Goal: Task Accomplishment & Management: Manage account settings

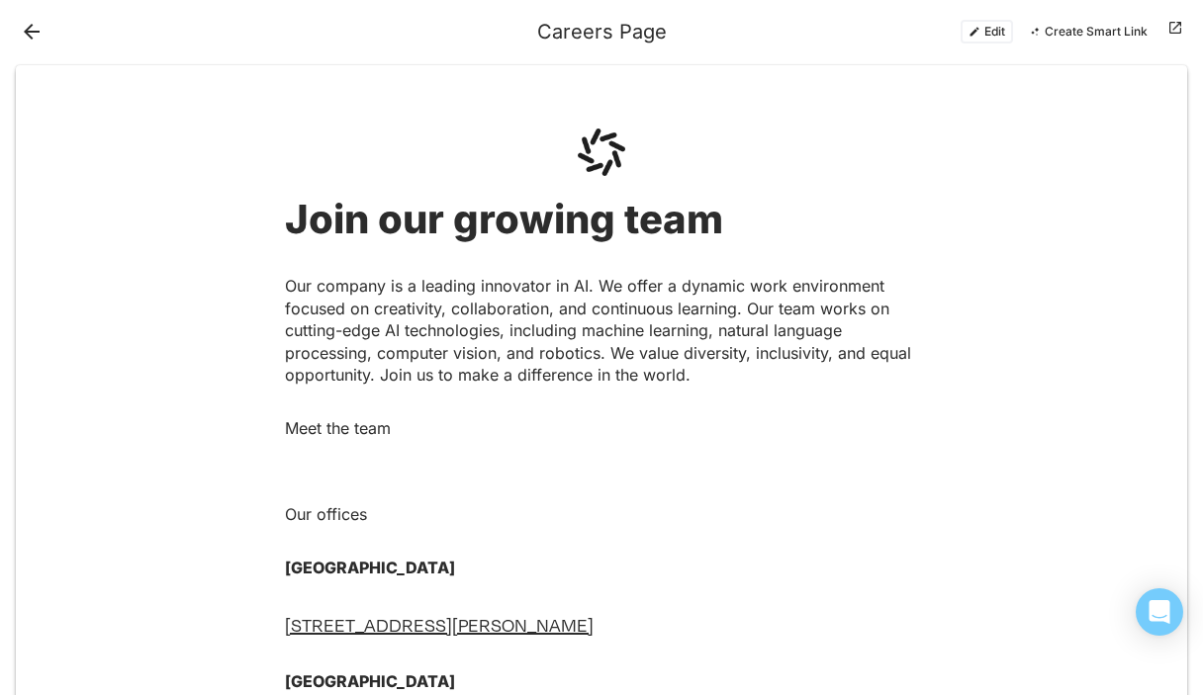
click at [46, 46] on div at bounding box center [276, 32] width 521 height 32
click at [29, 27] on button "Back" at bounding box center [32, 32] width 32 height 32
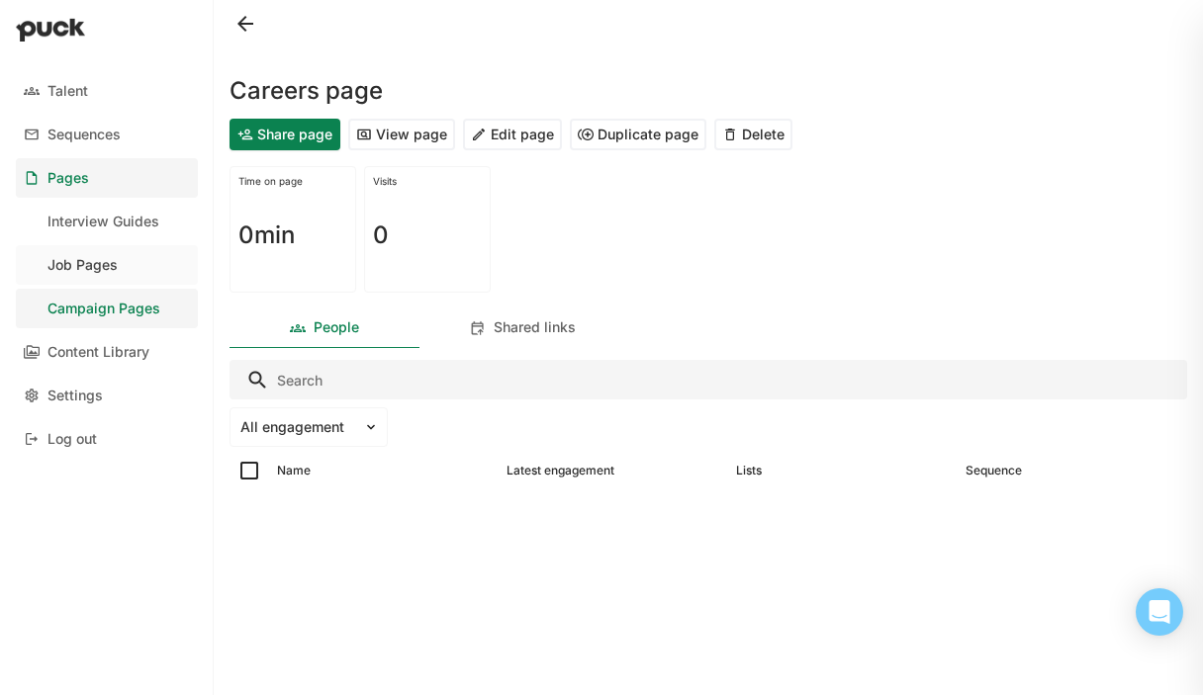
click at [128, 256] on link "Job Pages" at bounding box center [107, 265] width 182 height 40
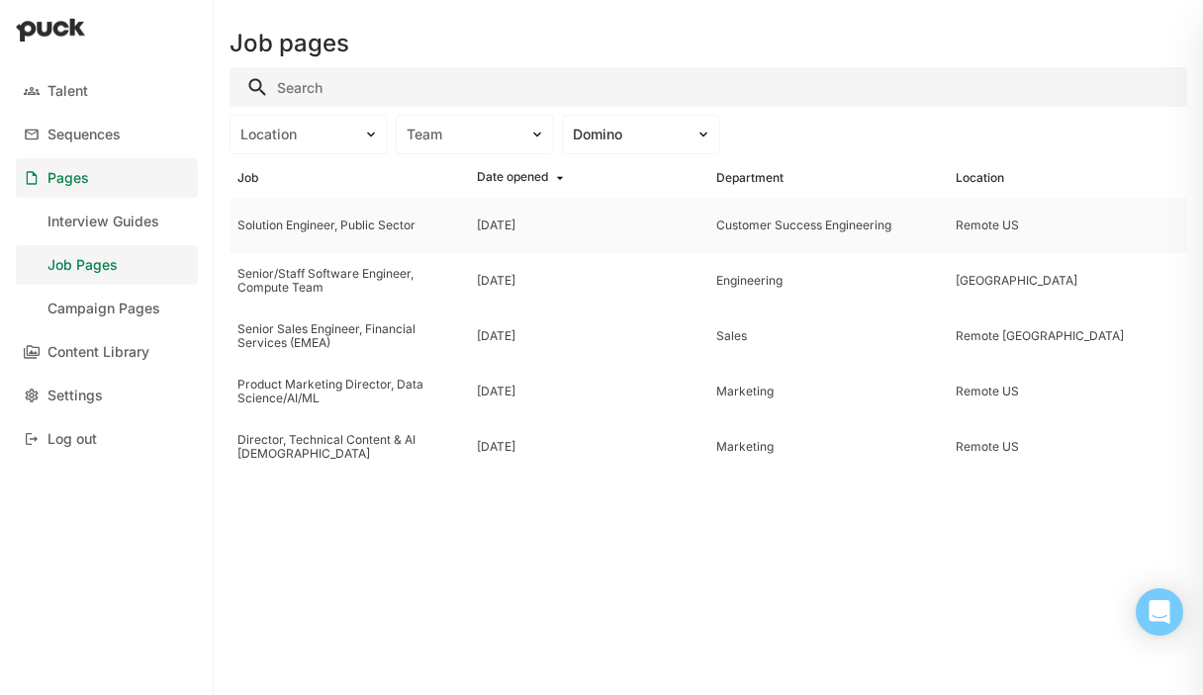
click at [355, 229] on div "Solution Engineer, Public Sector" at bounding box center [349, 226] width 224 height 14
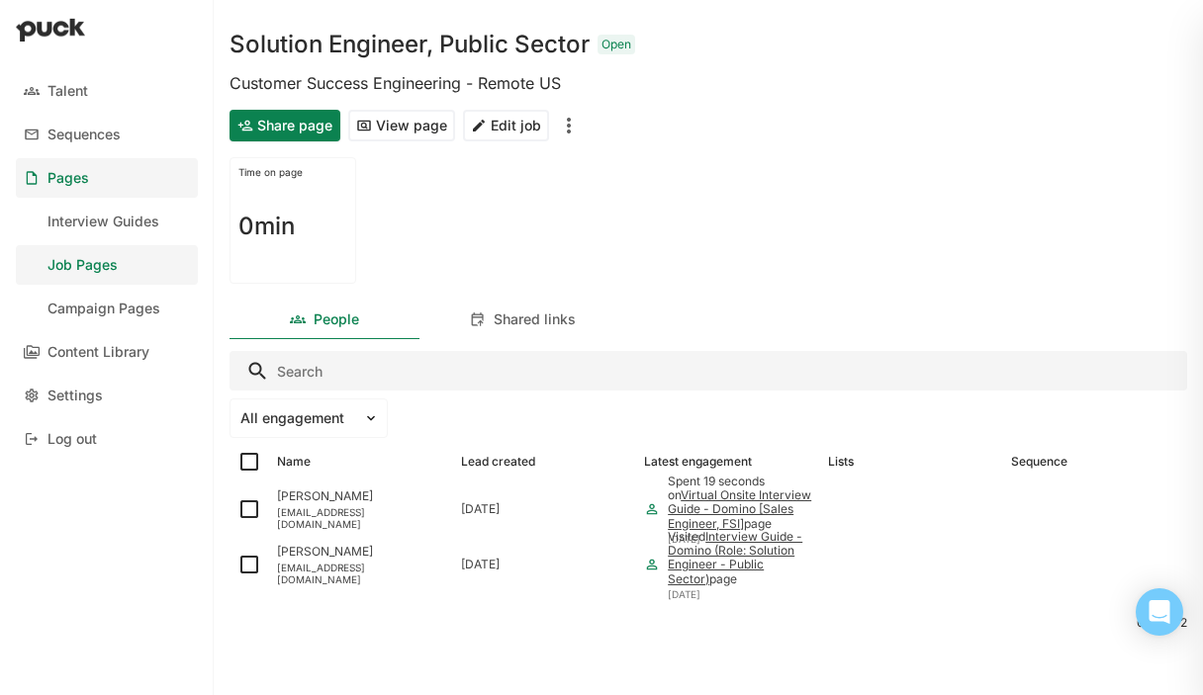
scroll to position [49, 0]
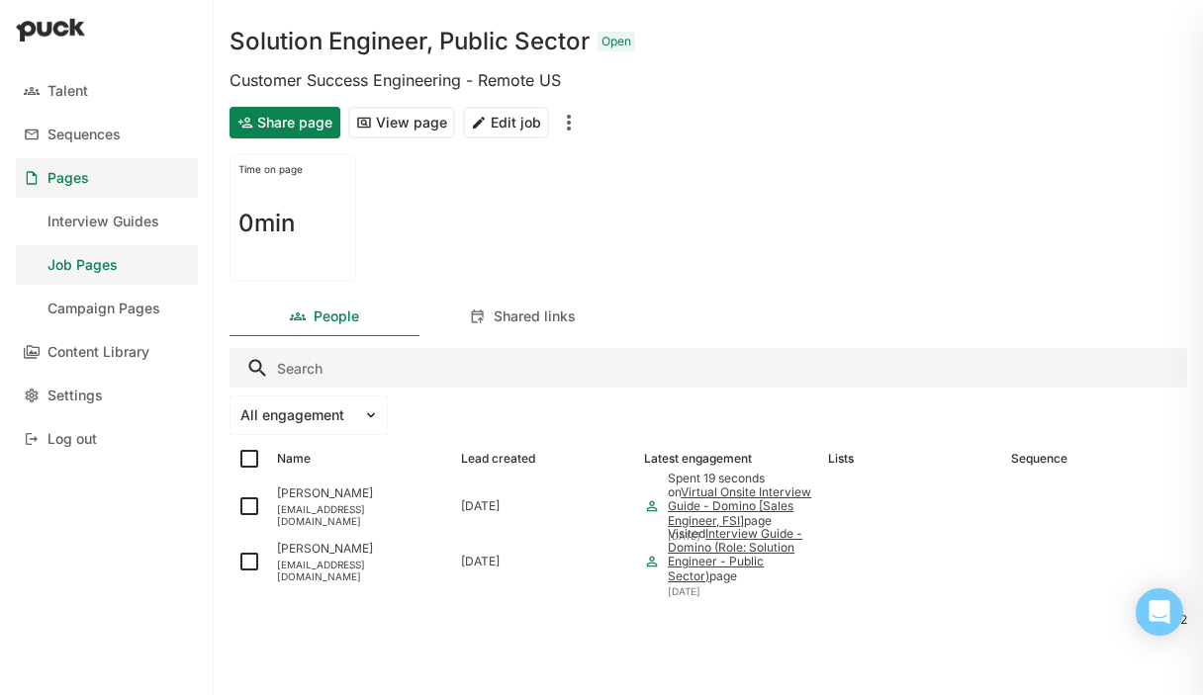
click at [85, 268] on div "Job Pages" at bounding box center [82, 265] width 70 height 17
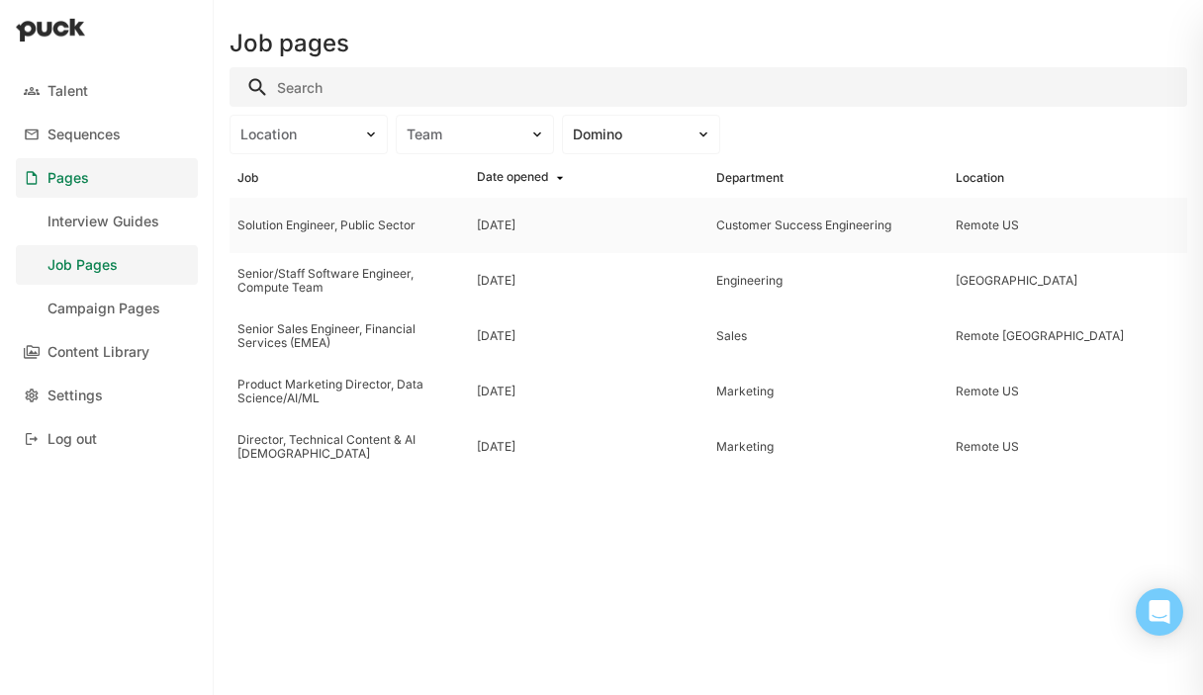
click at [472, 235] on div "[DATE]" at bounding box center [588, 225] width 239 height 55
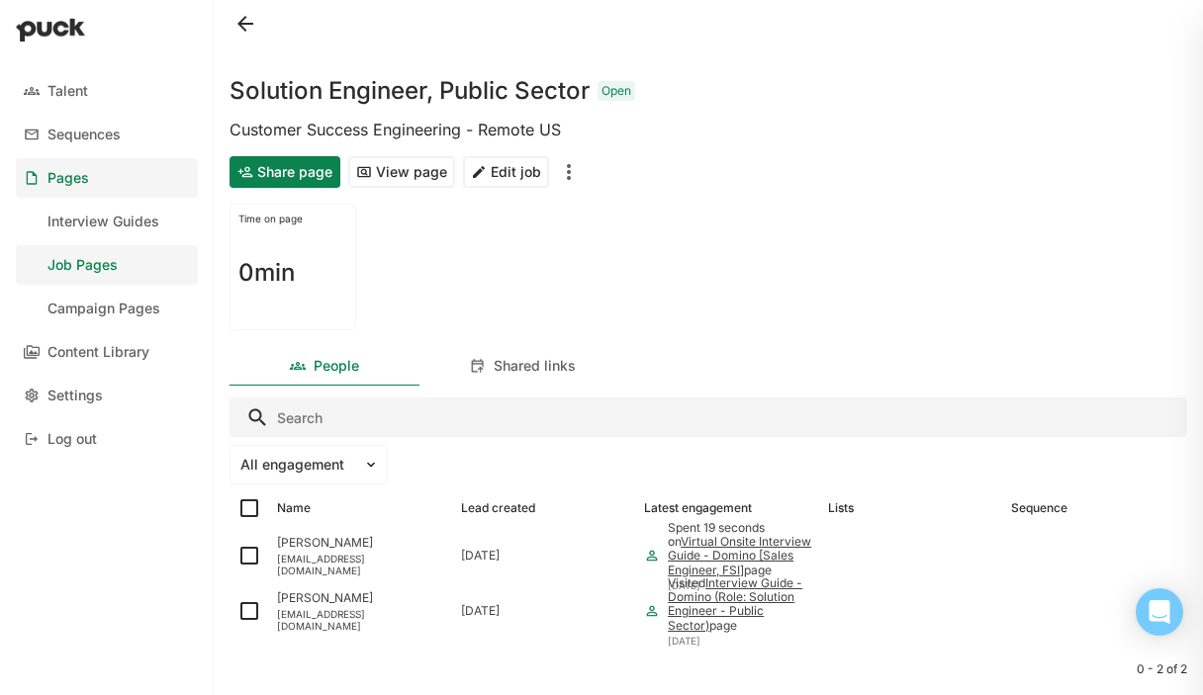
click at [513, 169] on button "Edit job" at bounding box center [506, 172] width 86 height 32
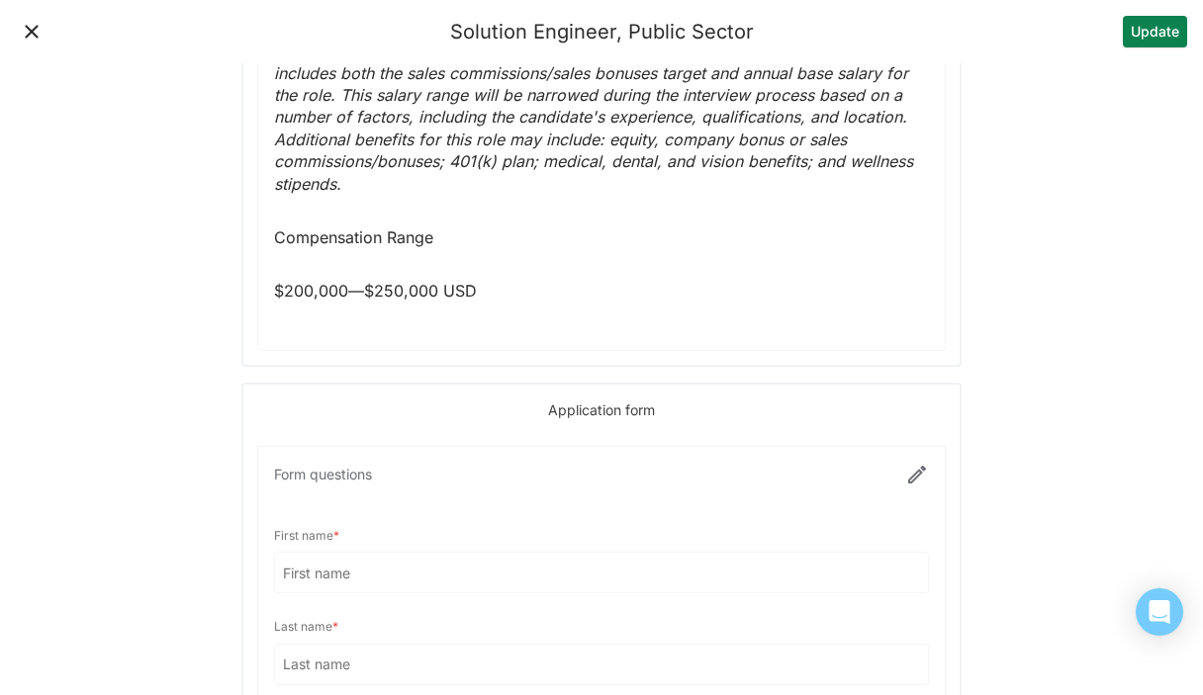
scroll to position [3872, 0]
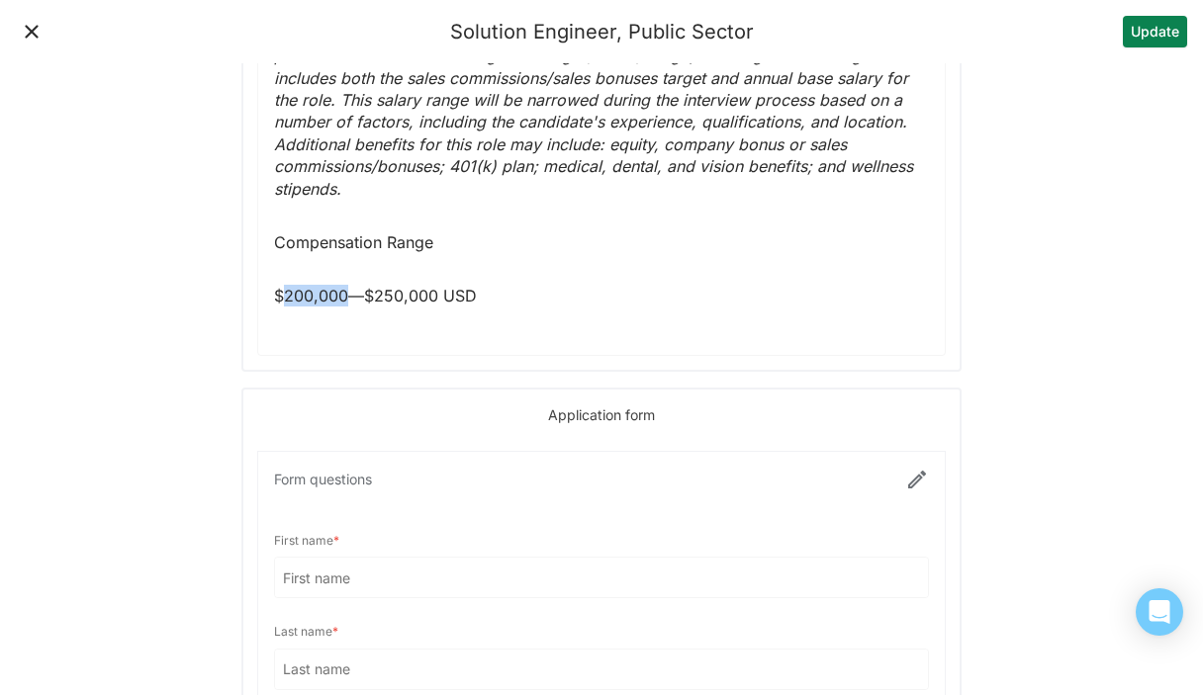
drag, startPoint x: 286, startPoint y: 272, endPoint x: 344, endPoint y: 271, distance: 58.4
click at [345, 285] on p "$200,000—$250,000 USD" at bounding box center [601, 296] width 655 height 22
copy p "200,000"
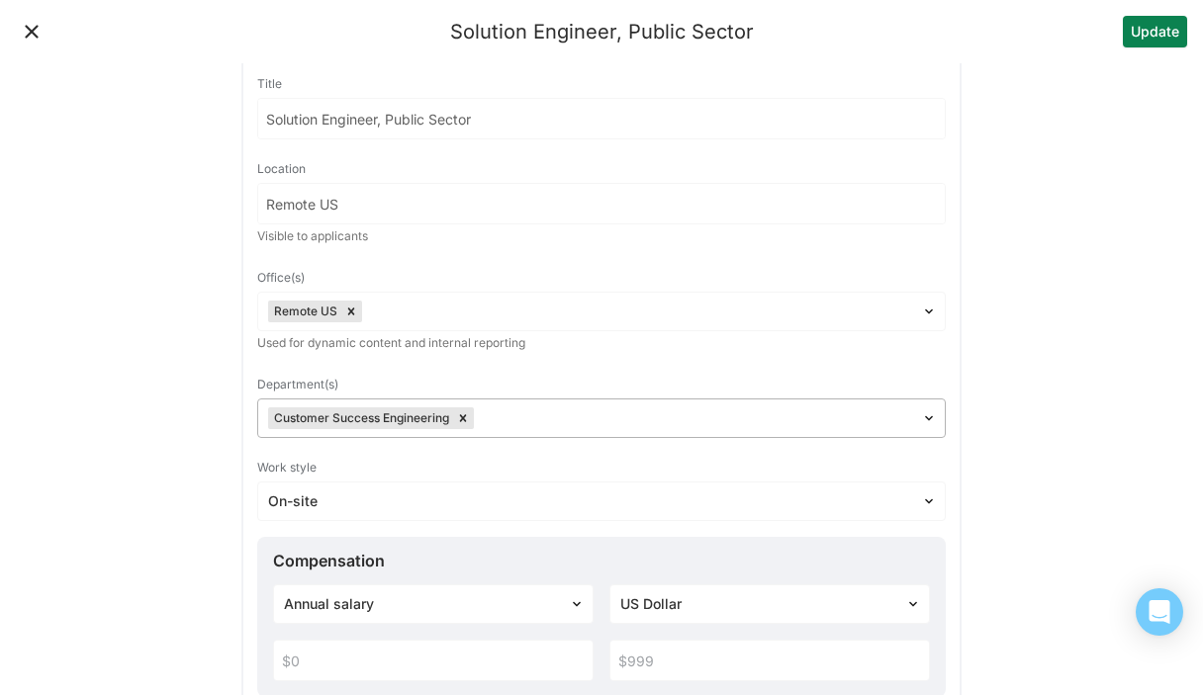
scroll to position [169, 0]
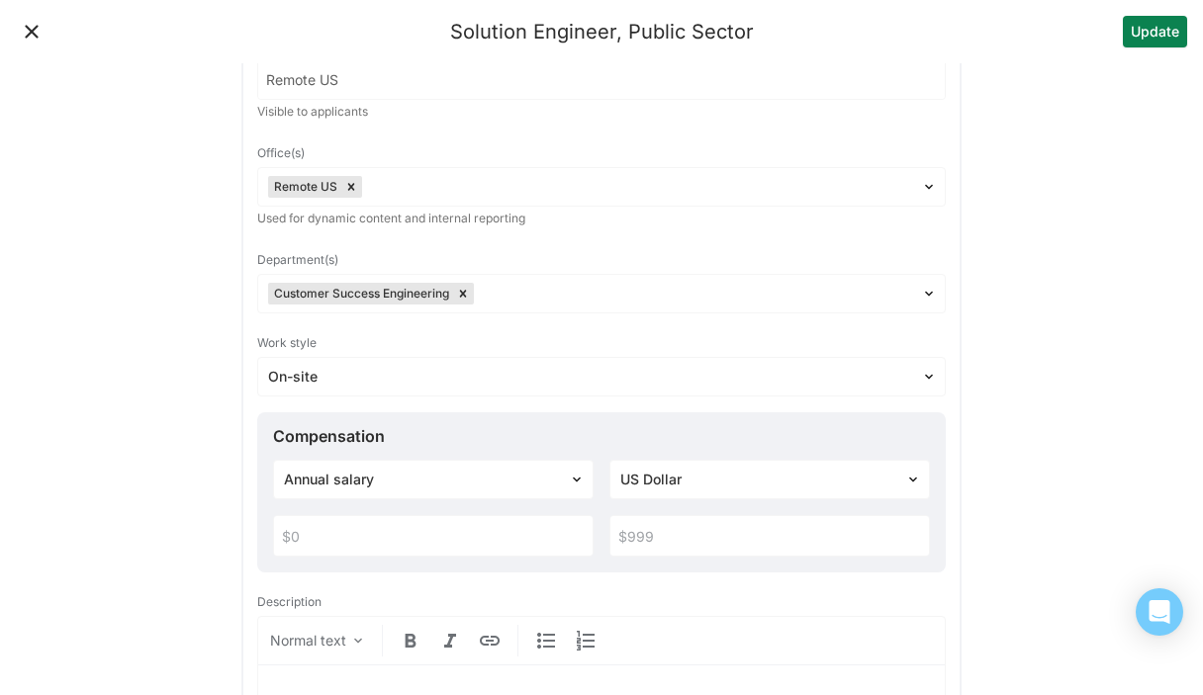
click at [325, 532] on input "text" at bounding box center [433, 536] width 318 height 40
paste input "$200,000"
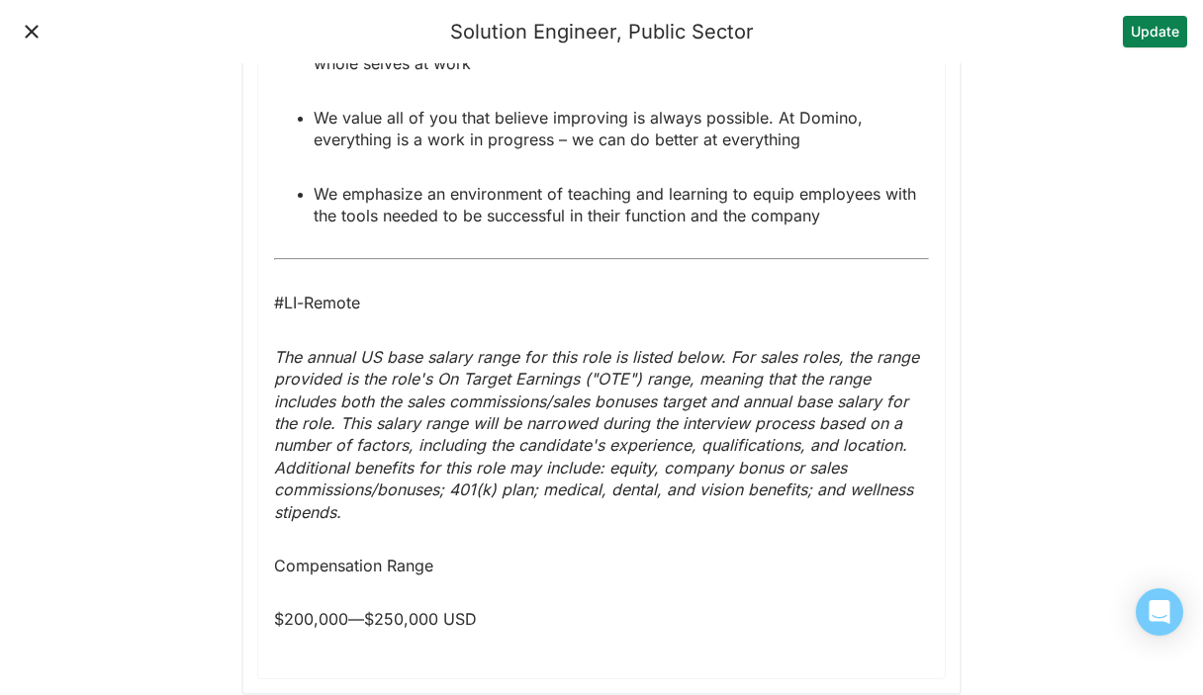
scroll to position [3628, 0]
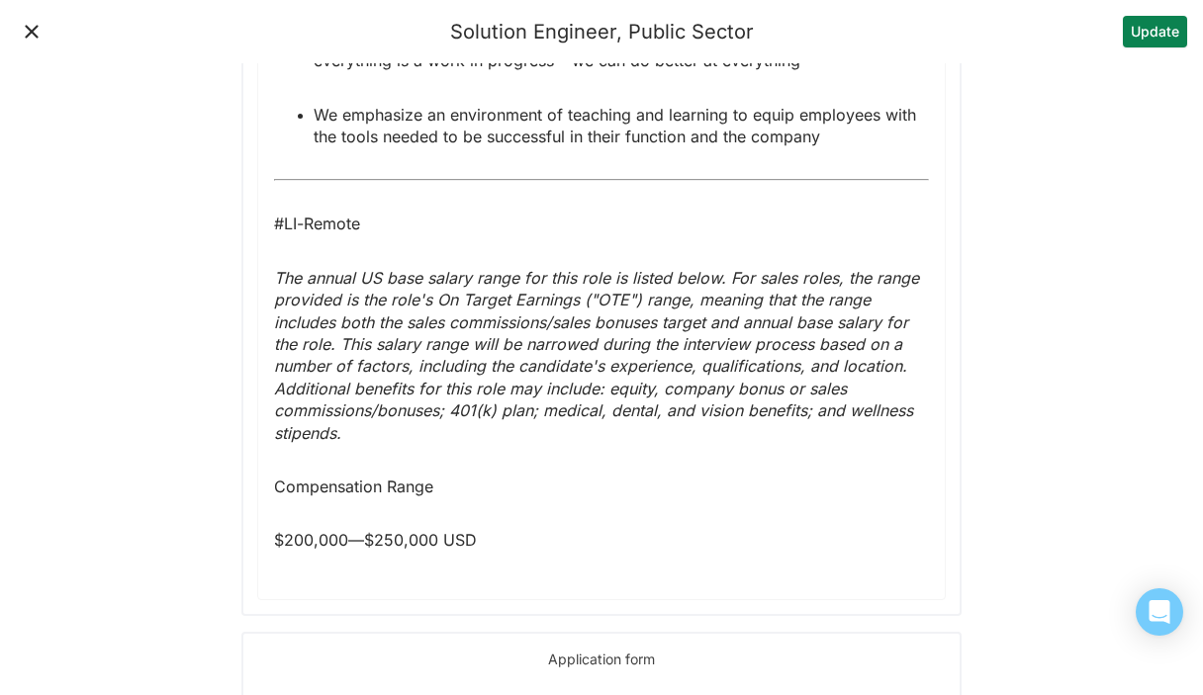
type input "$200,000"
drag, startPoint x: 376, startPoint y: 515, endPoint x: 432, endPoint y: 520, distance: 56.6
click at [432, 529] on p "$200,000—$250,000 USD" at bounding box center [601, 540] width 655 height 22
copy p "250,000"
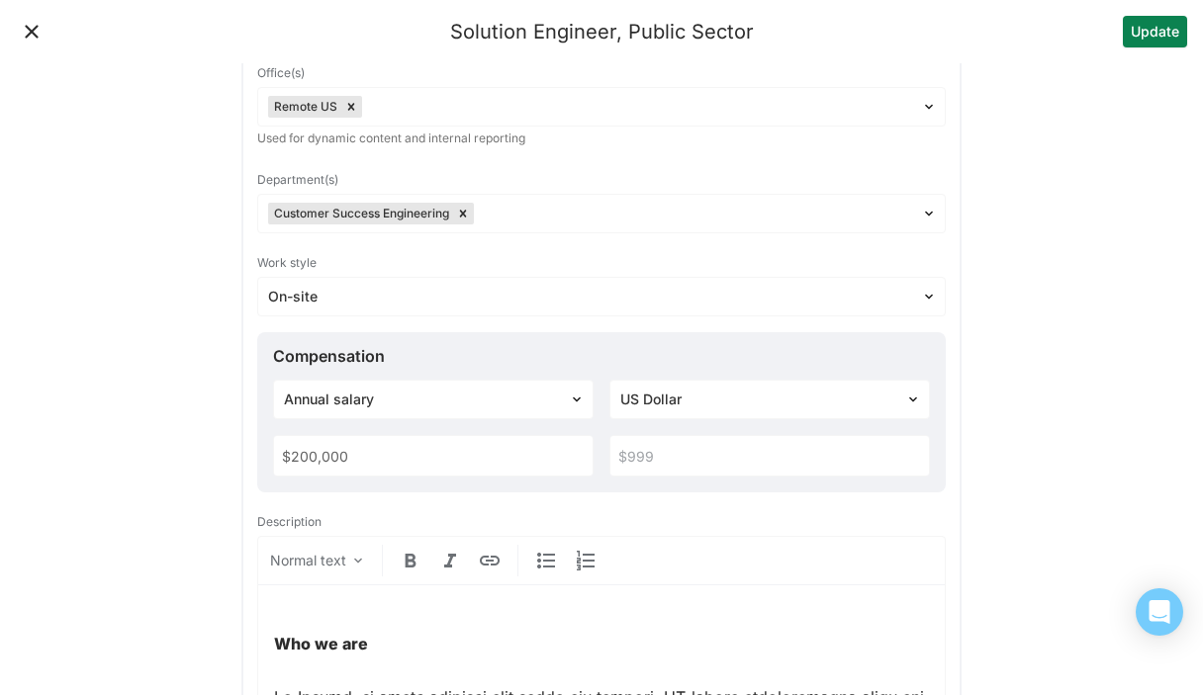
scroll to position [250, 0]
click at [671, 452] on input "text" at bounding box center [769, 455] width 318 height 40
paste input "$250,000"
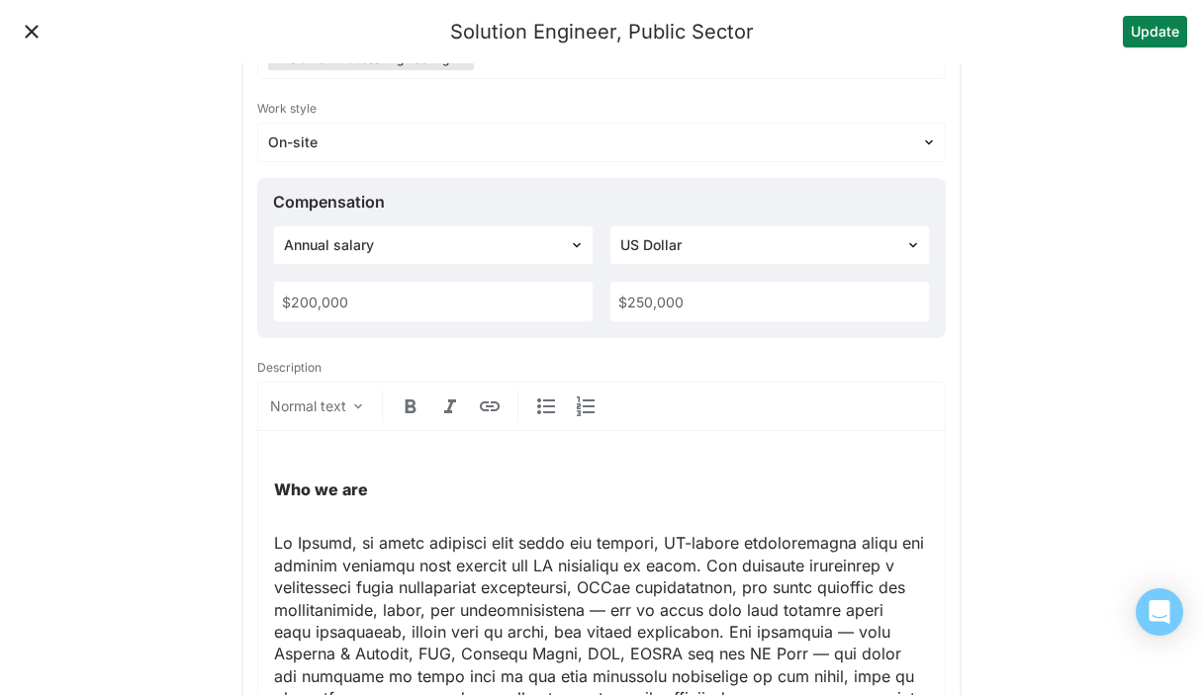
scroll to position [441, 0]
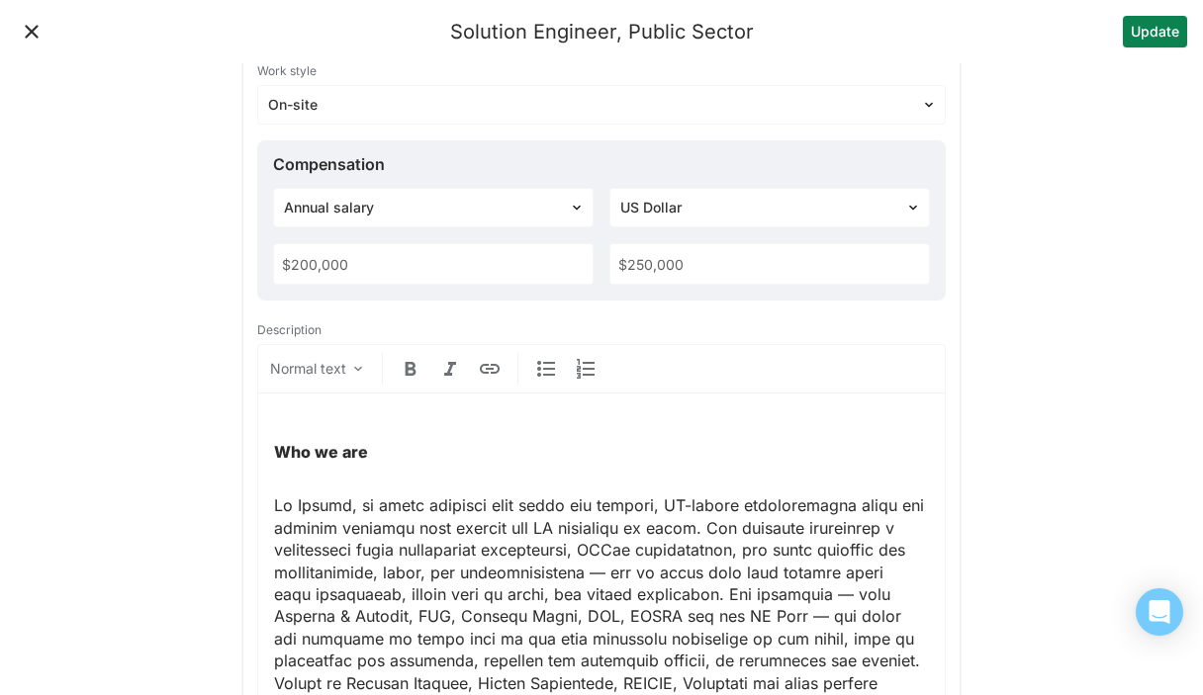
type input "$250,000"
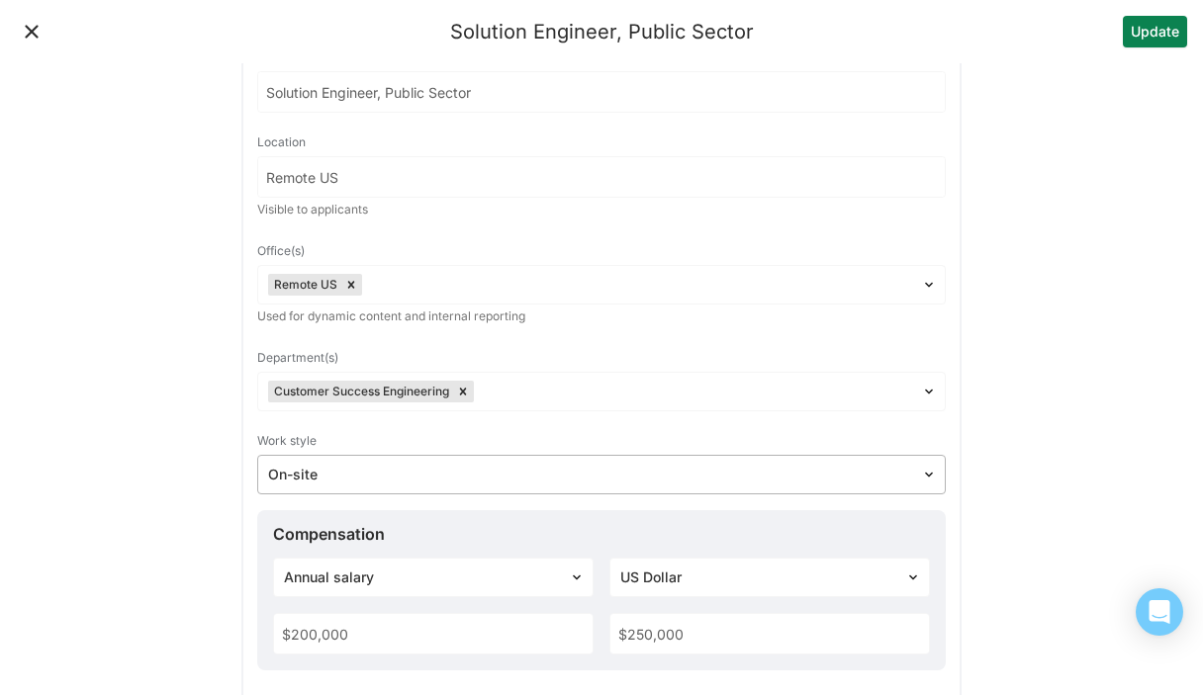
scroll to position [81, 0]
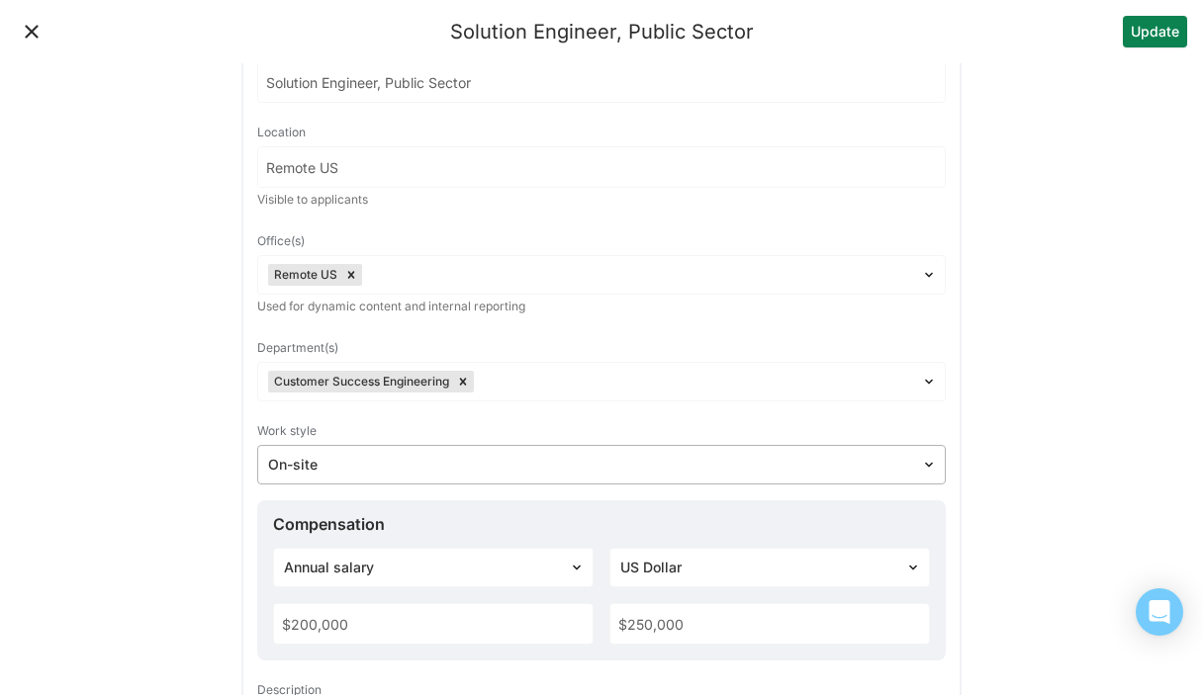
click at [324, 463] on div at bounding box center [589, 465] width 643 height 21
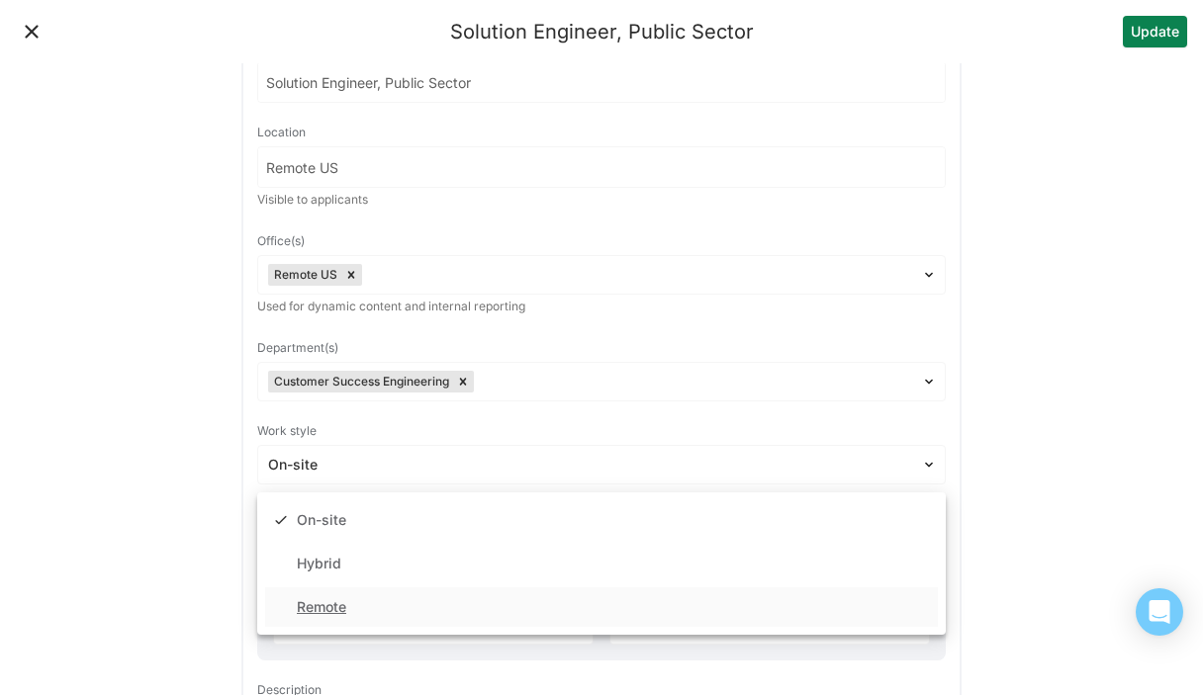
click at [339, 604] on div "Remote" at bounding box center [321, 607] width 49 height 17
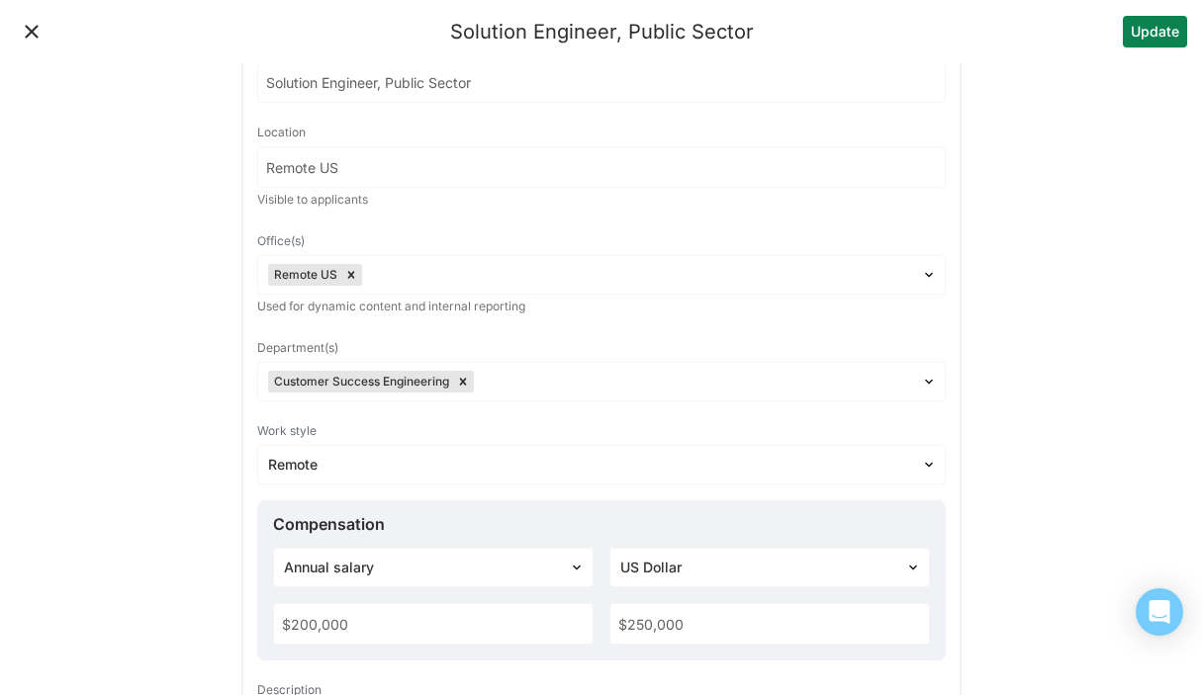
scroll to position [0, 0]
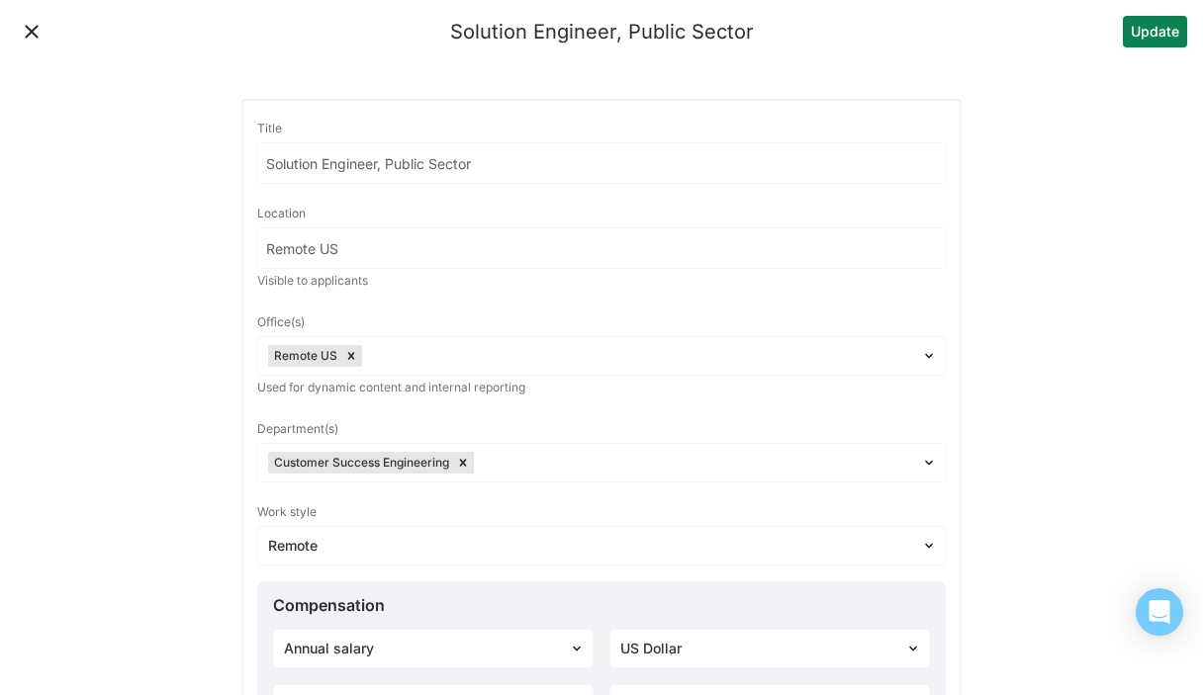
click at [1155, 33] on button "Update" at bounding box center [1155, 32] width 64 height 32
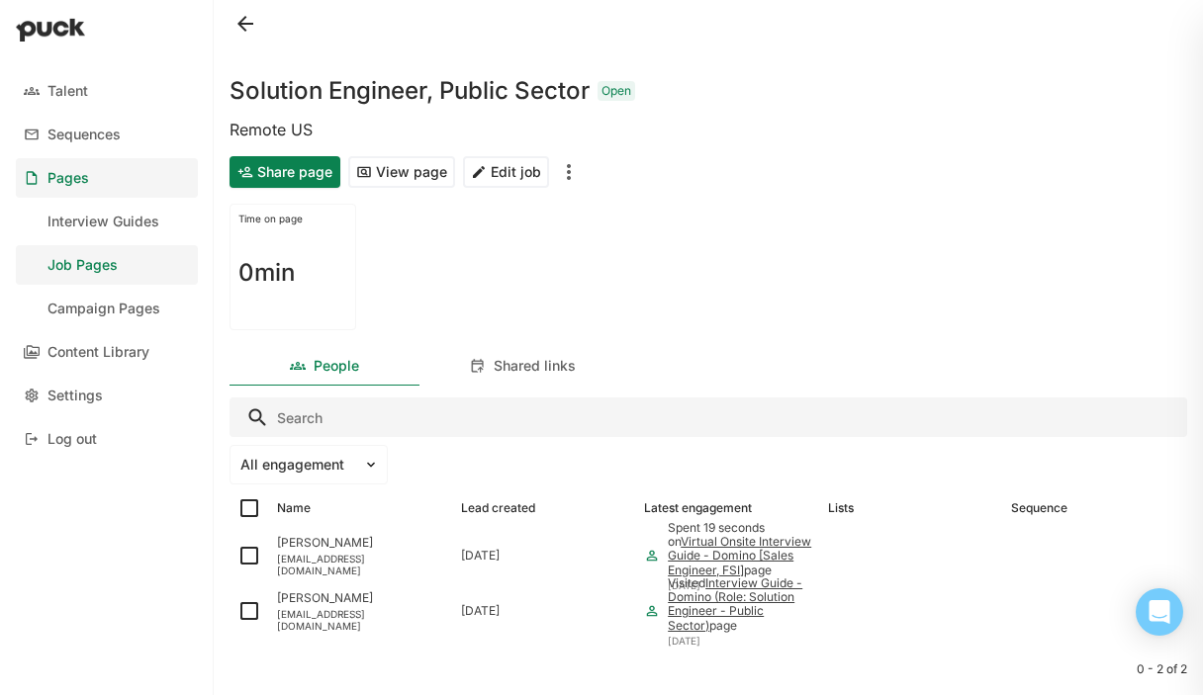
click at [75, 265] on div "Job Pages" at bounding box center [82, 265] width 70 height 17
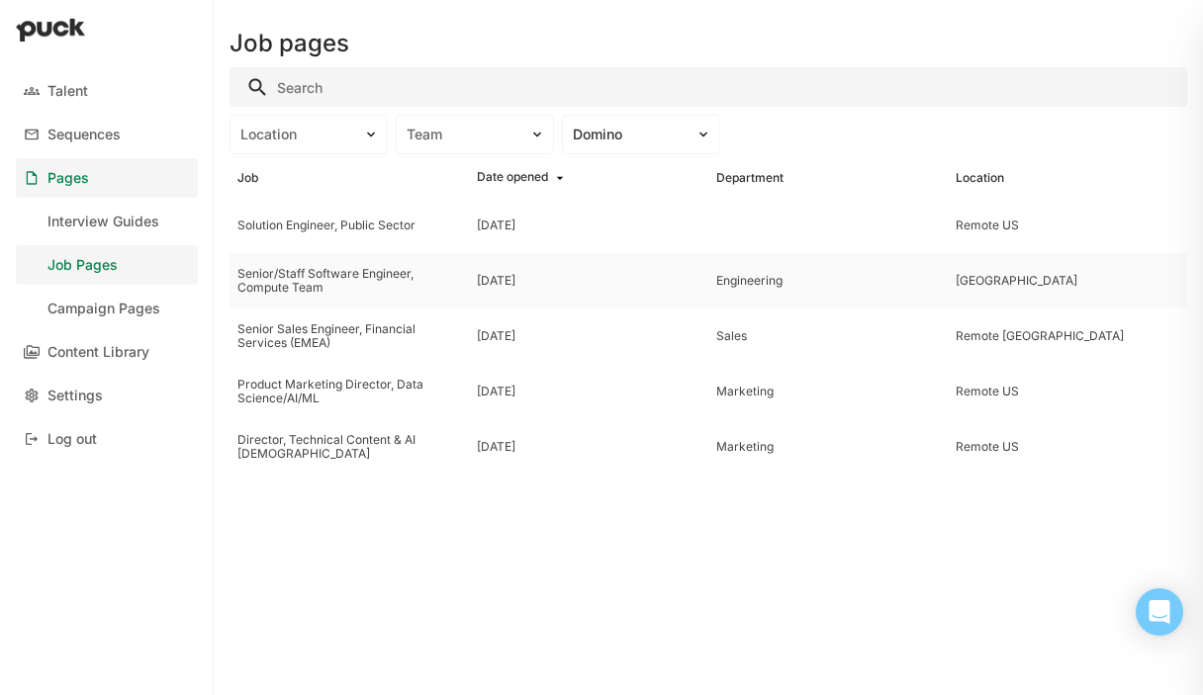
click at [399, 270] on div "Senior/Staff Software Engineer, Compute Team" at bounding box center [349, 281] width 224 height 29
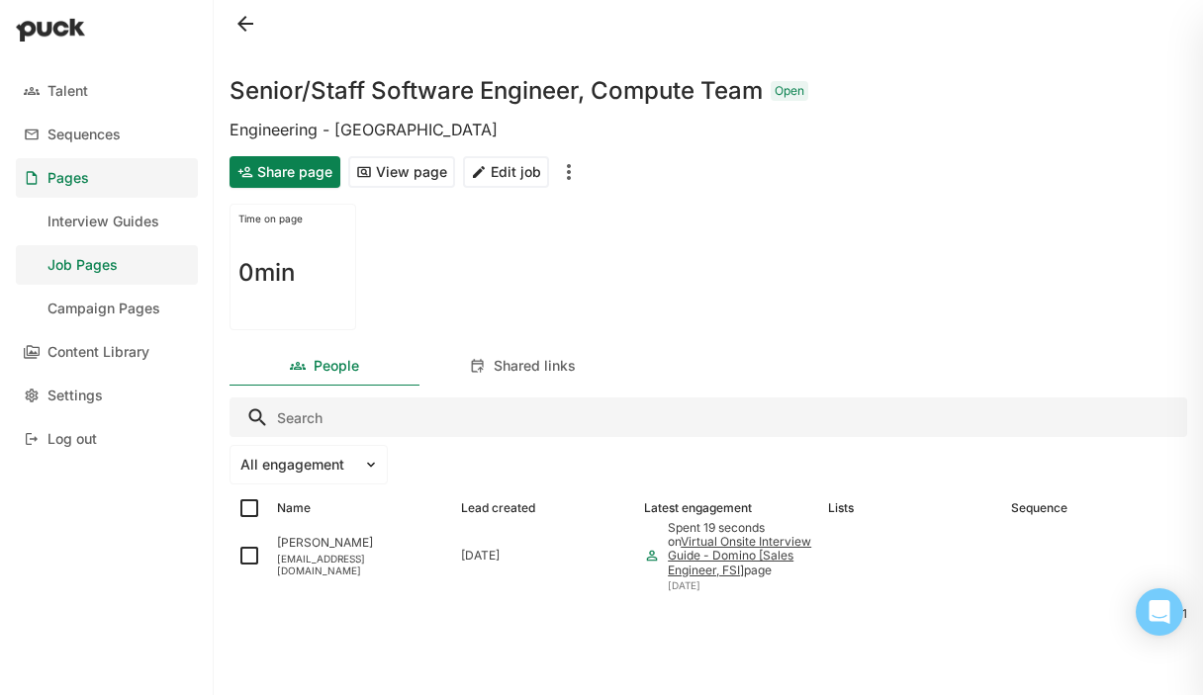
click at [503, 171] on button "Edit job" at bounding box center [506, 172] width 86 height 32
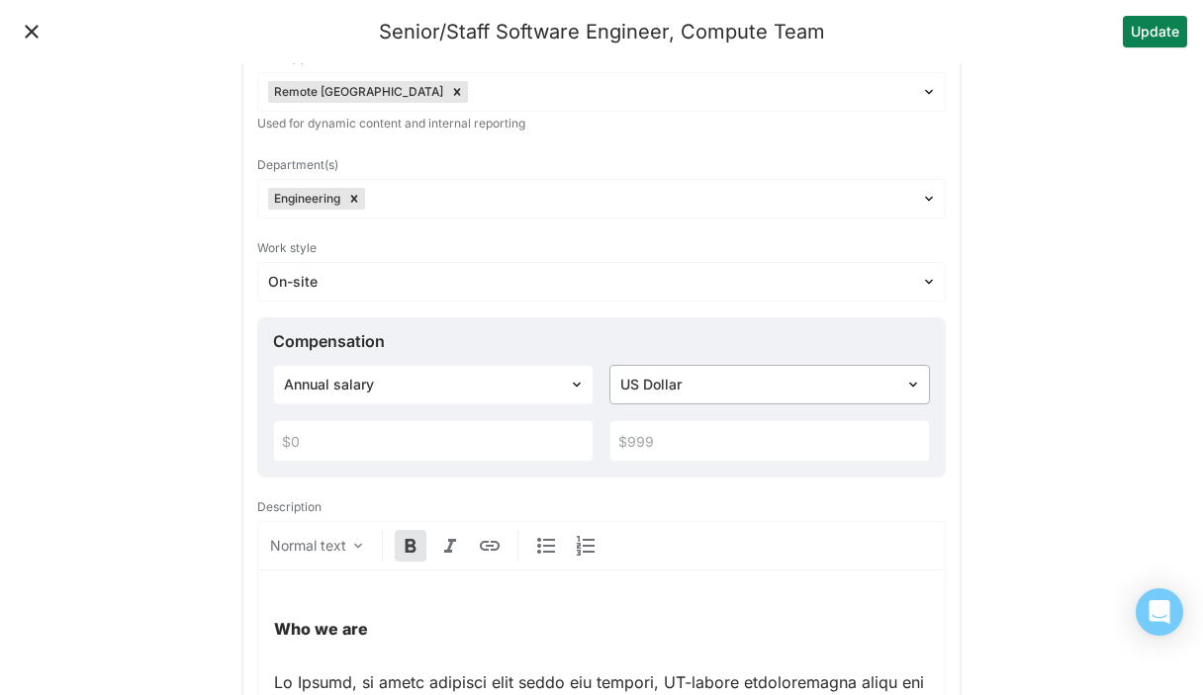
click at [666, 405] on div "US Dollar" at bounding box center [769, 385] width 320 height 40
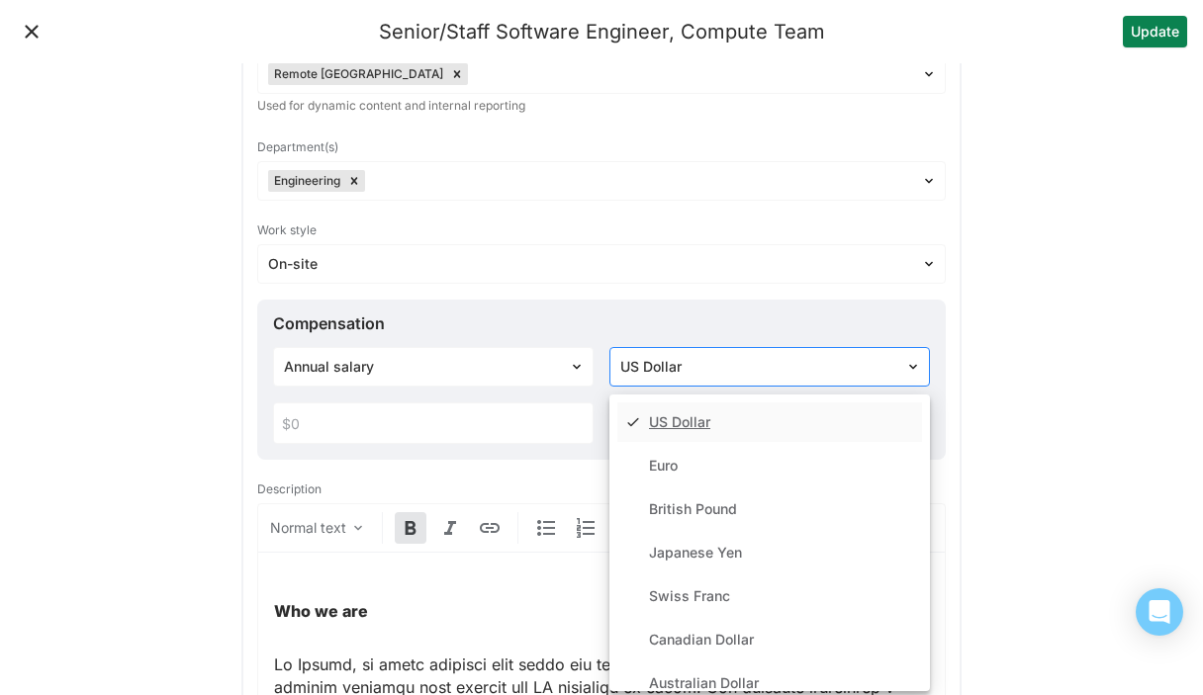
scroll to position [286, 0]
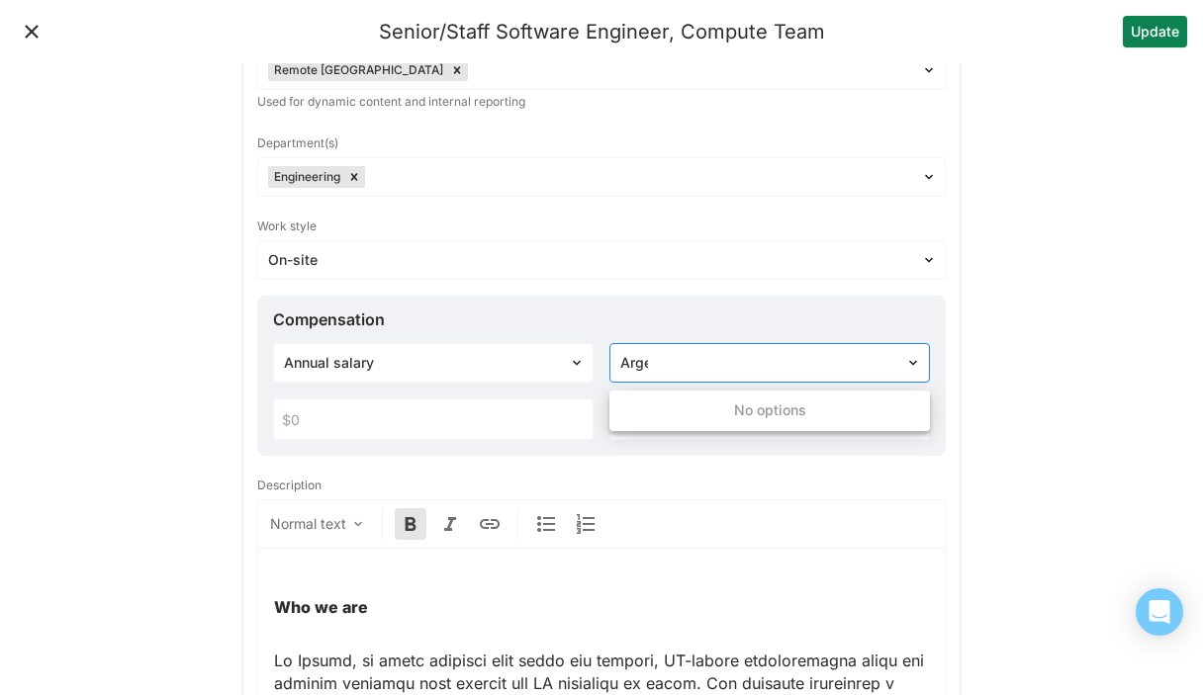
type input "Argen"
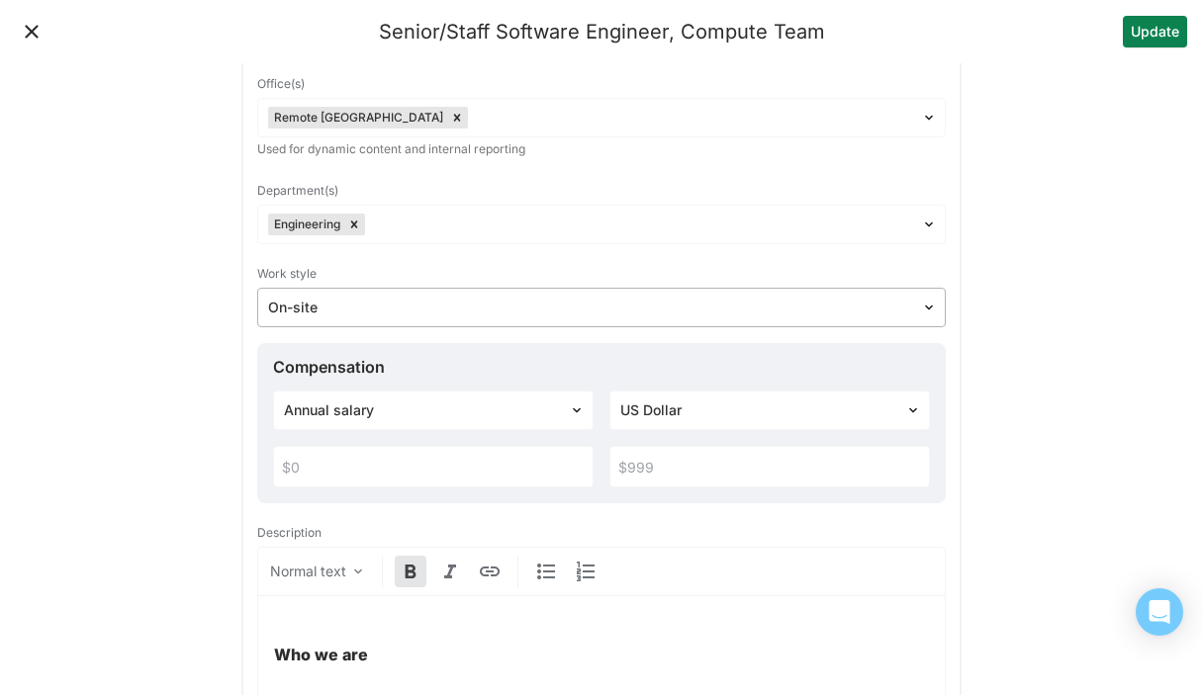
scroll to position [235, 0]
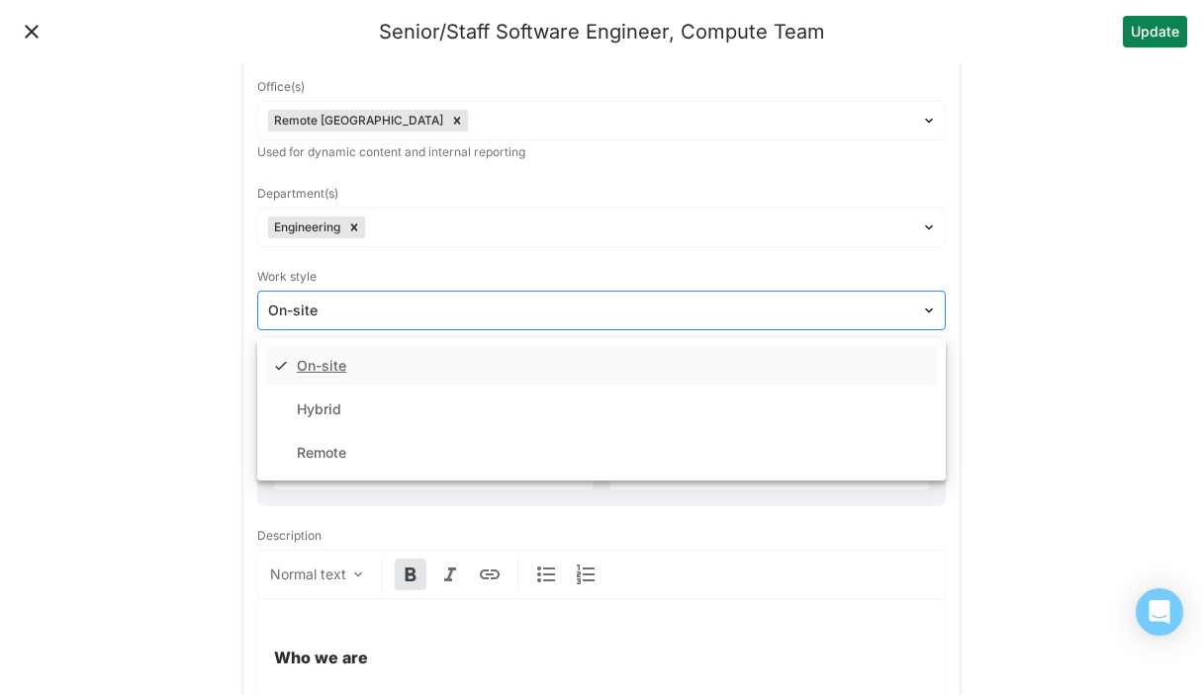
click at [534, 298] on div "On-site" at bounding box center [589, 311] width 663 height 29
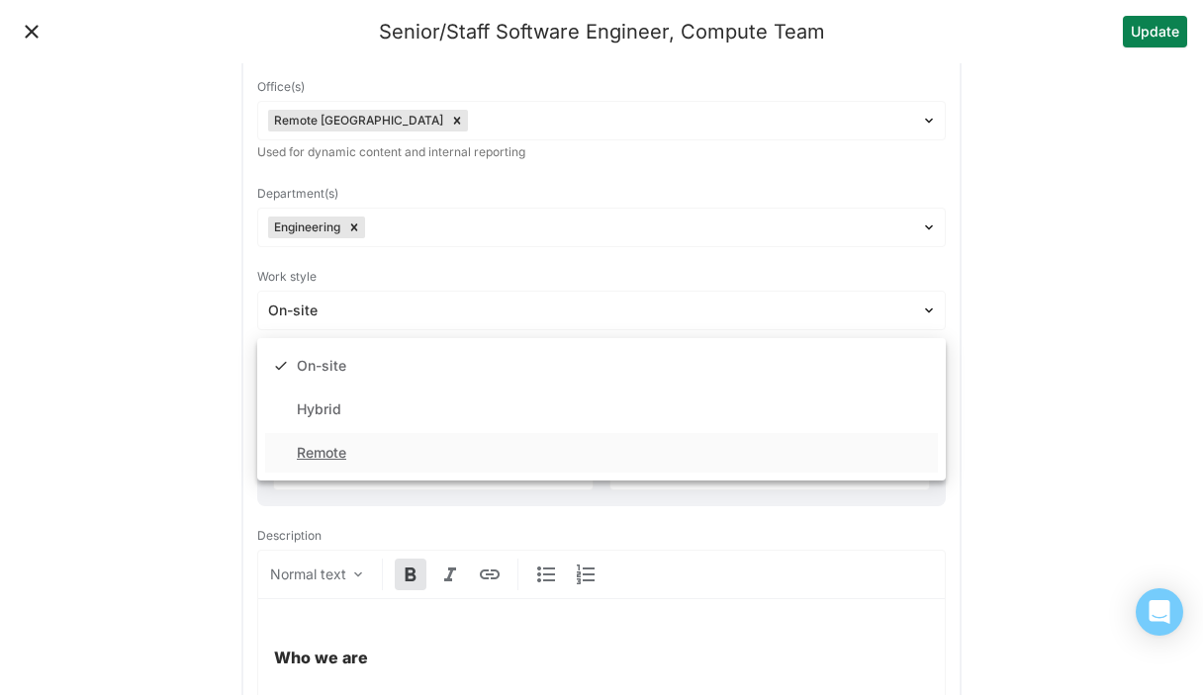
click at [483, 436] on div "Remote" at bounding box center [601, 453] width 673 height 40
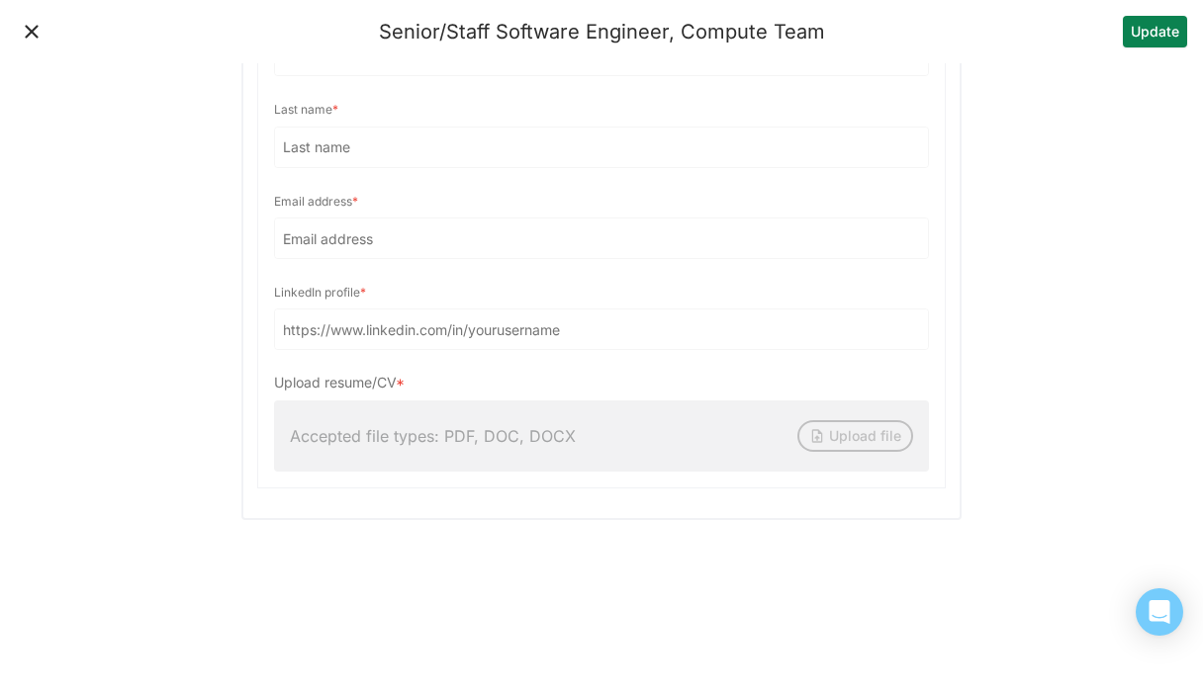
scroll to position [2976, 0]
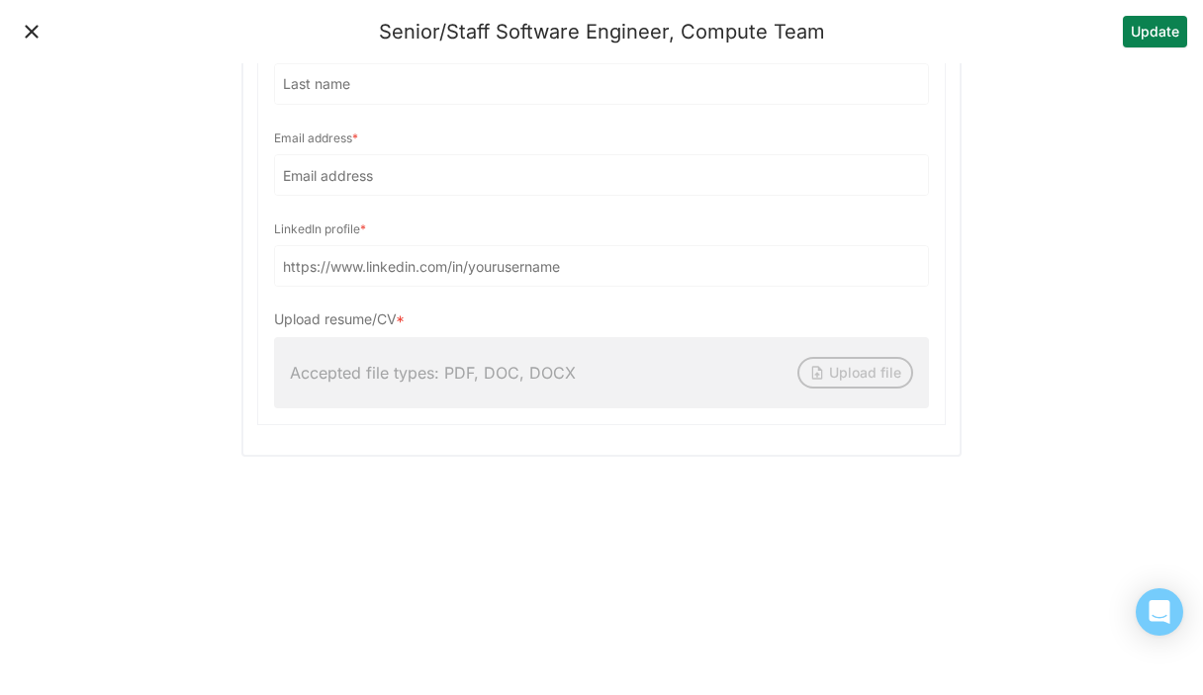
click at [1160, 32] on button "Update" at bounding box center [1155, 32] width 64 height 32
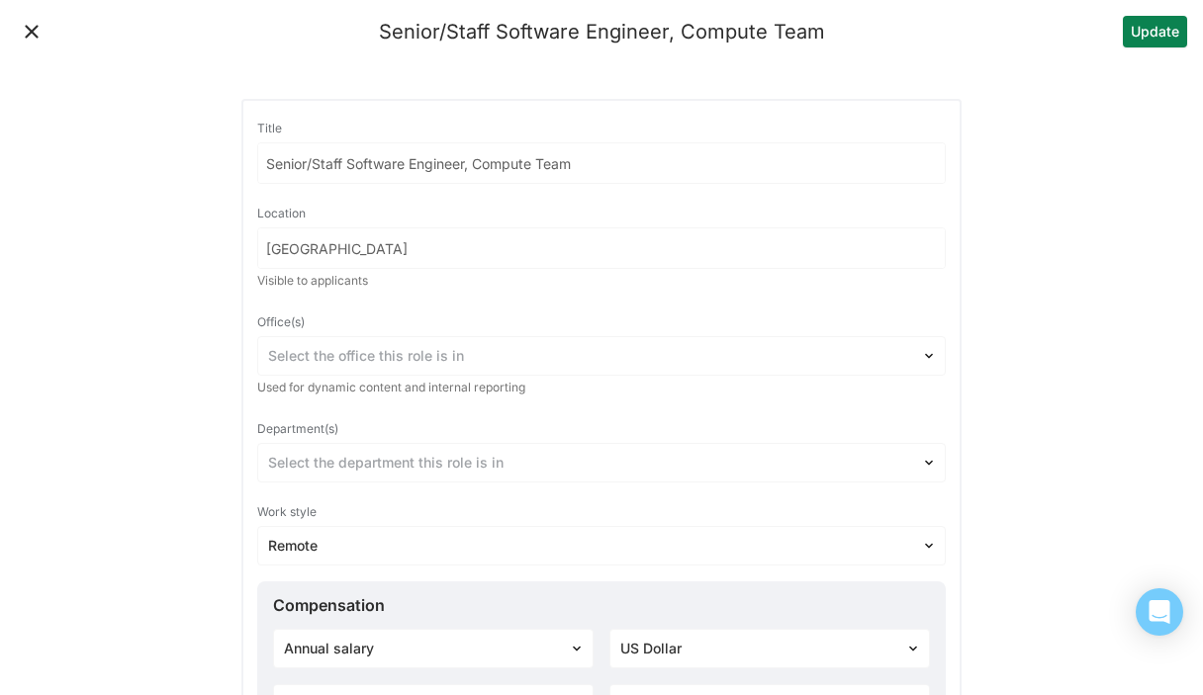
click at [371, 245] on input "[GEOGRAPHIC_DATA]" at bounding box center [601, 248] width 686 height 40
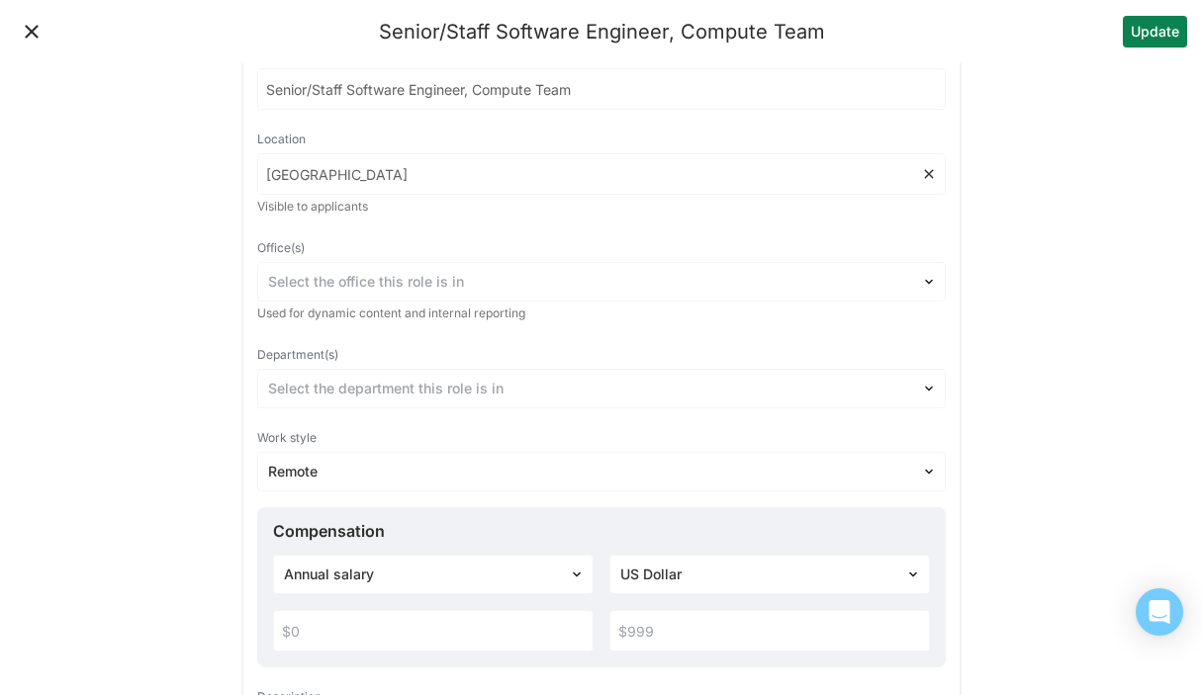
scroll to position [112, 0]
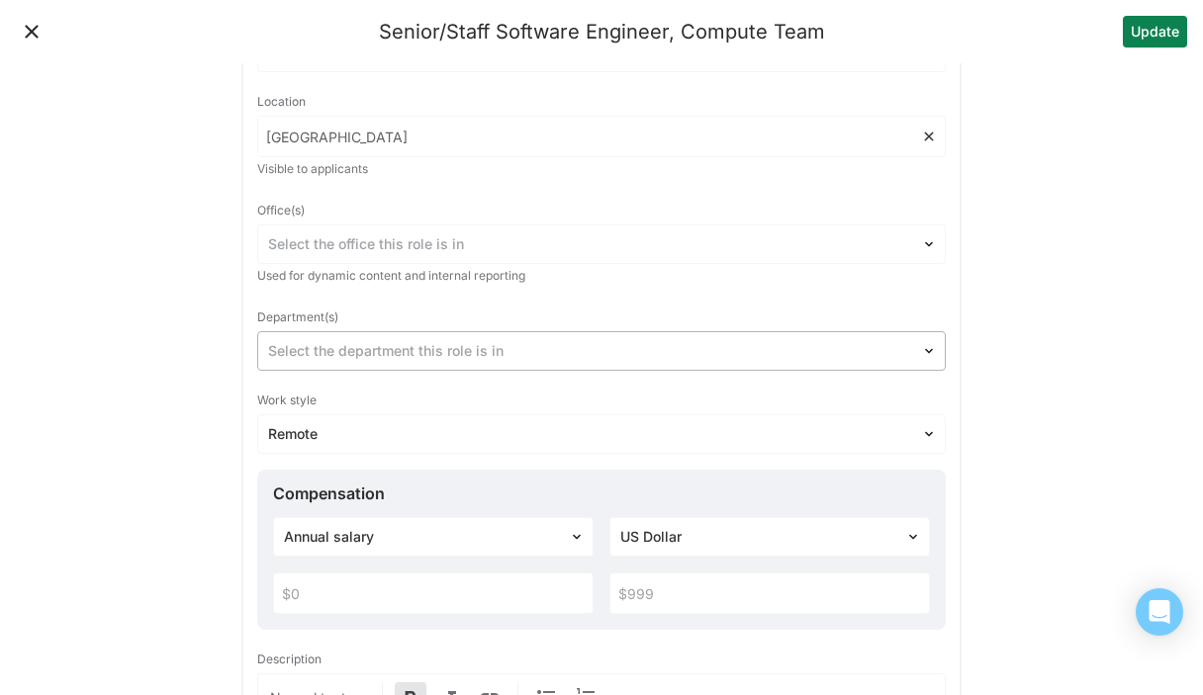
click at [287, 348] on div at bounding box center [589, 351] width 643 height 21
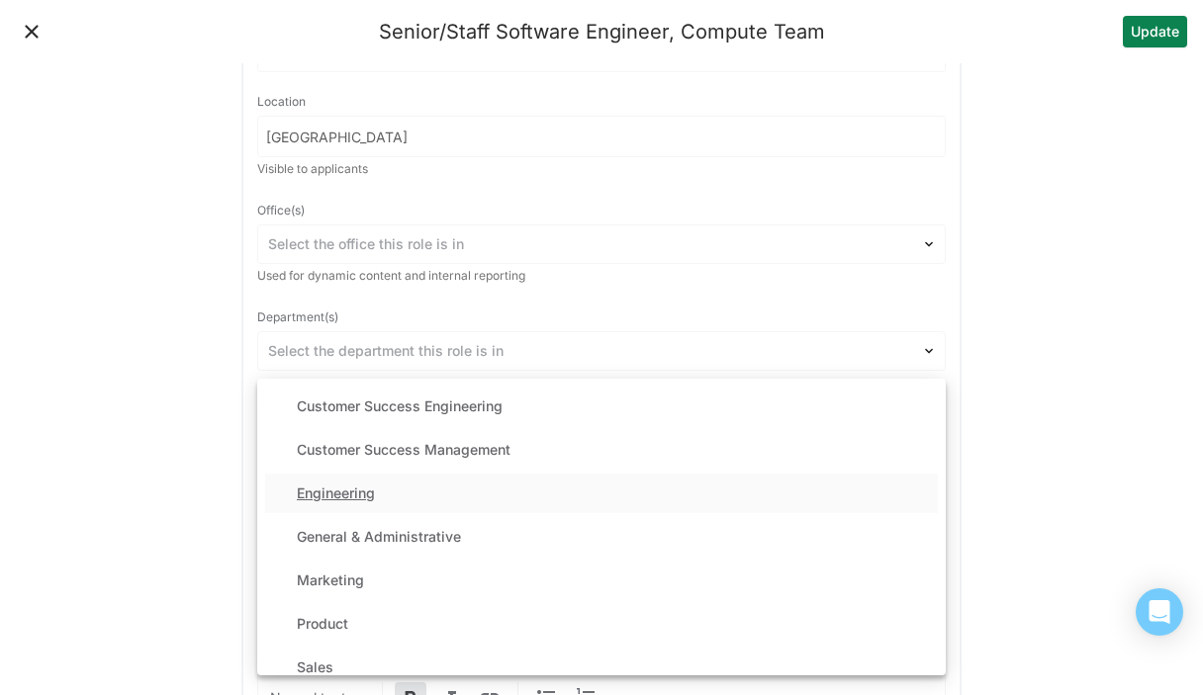
click at [359, 502] on div "Engineering" at bounding box center [601, 494] width 673 height 40
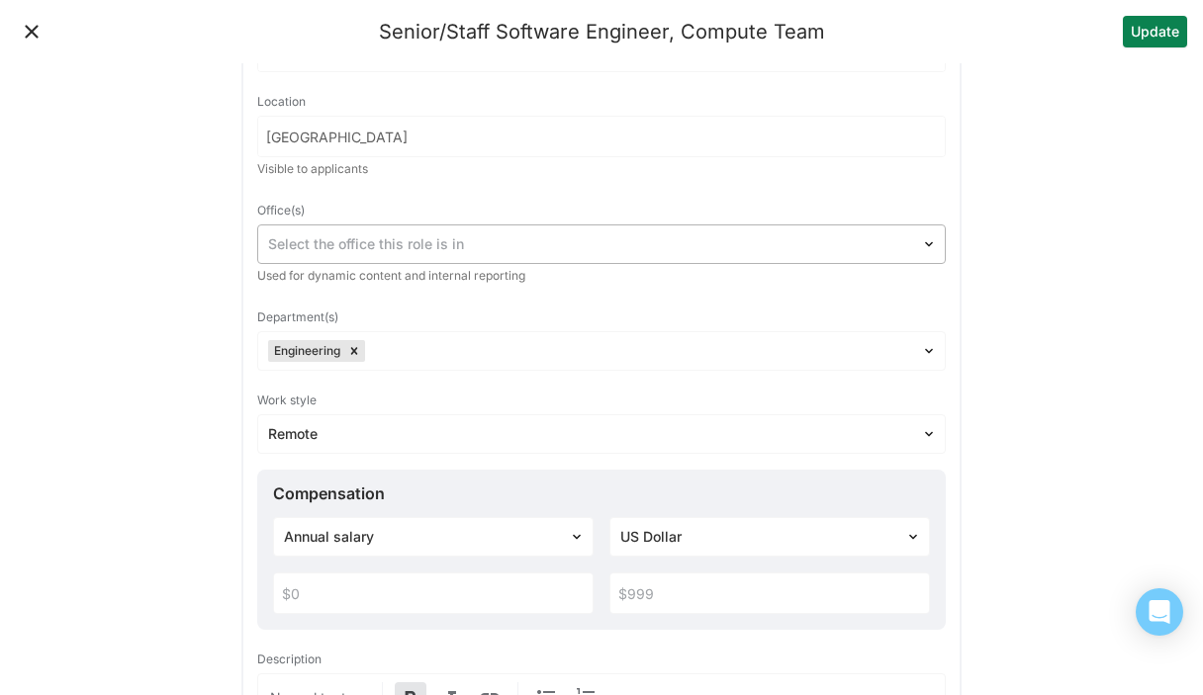
click at [441, 244] on div at bounding box center [589, 244] width 643 height 21
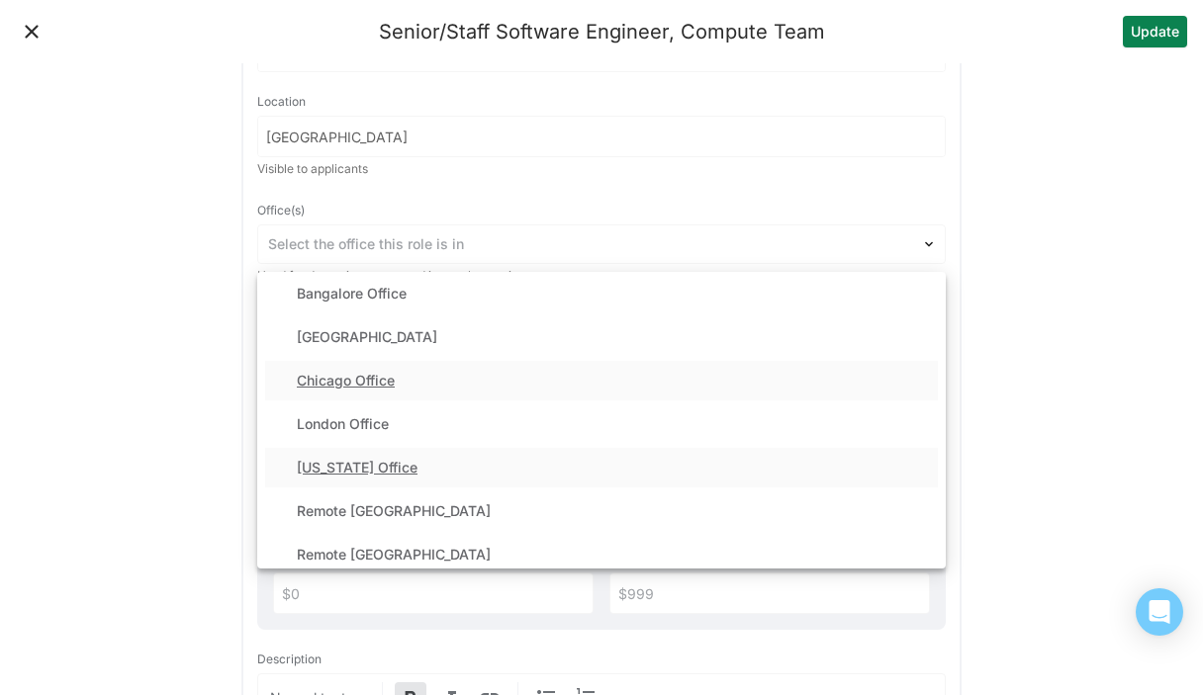
scroll to position [10, 0]
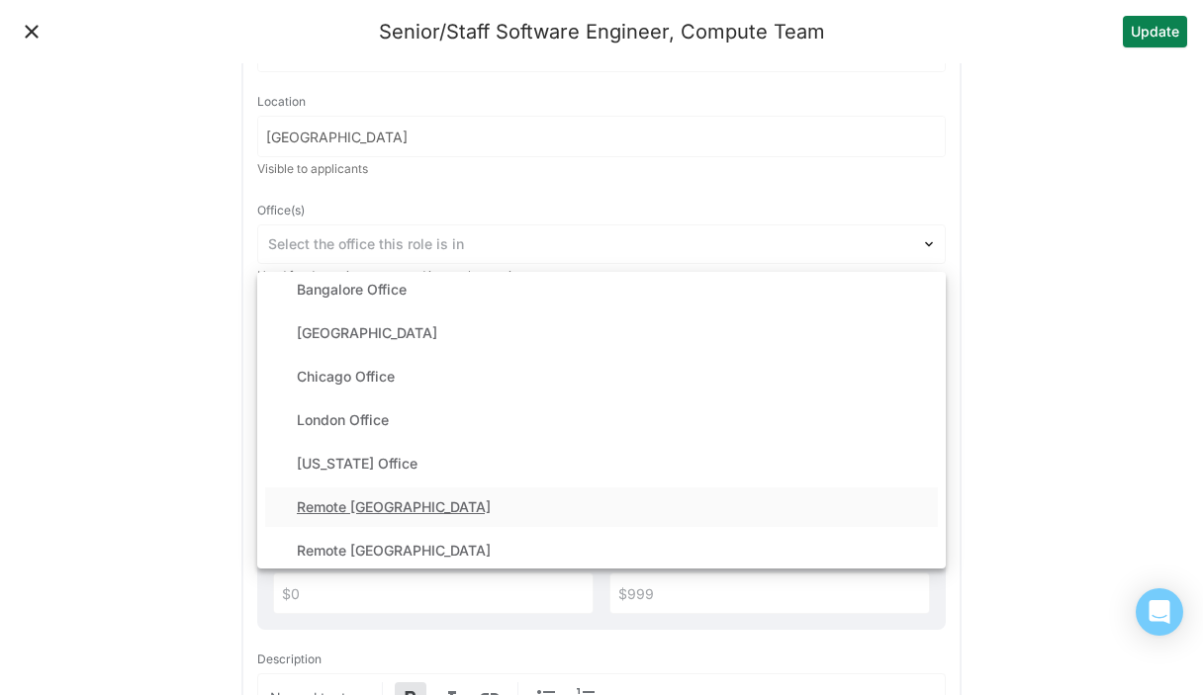
click at [403, 498] on div "Remote [GEOGRAPHIC_DATA]" at bounding box center [601, 508] width 673 height 40
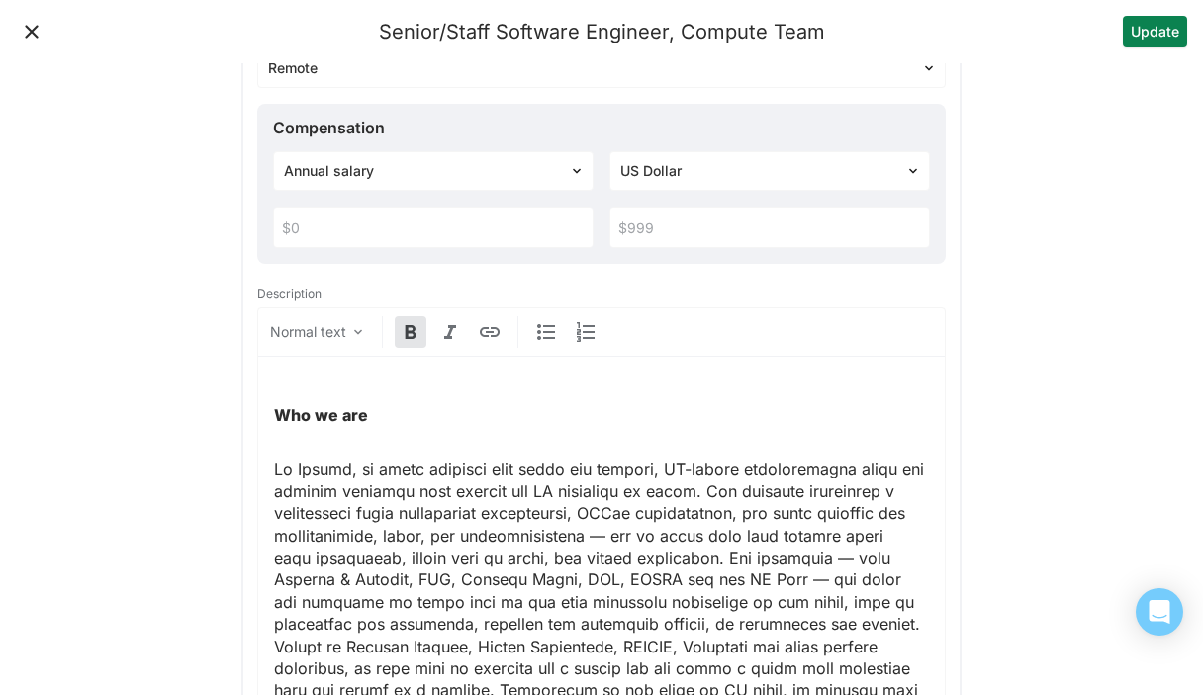
scroll to position [461, 0]
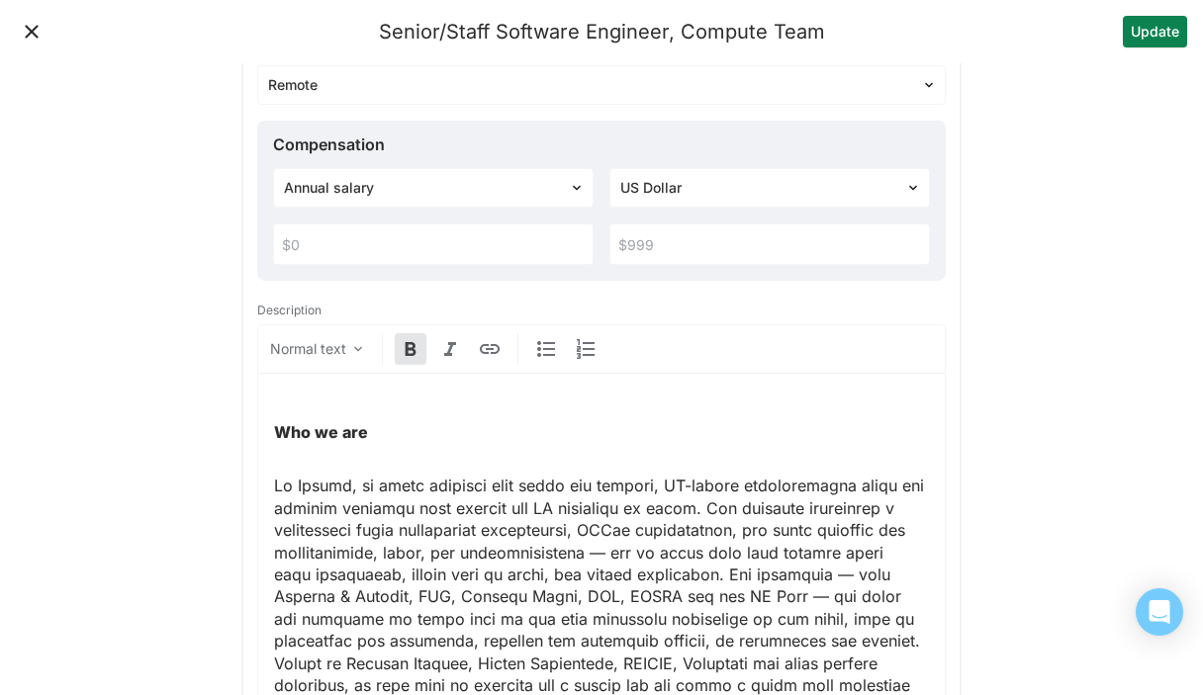
click at [1157, 30] on button "Update" at bounding box center [1155, 32] width 64 height 32
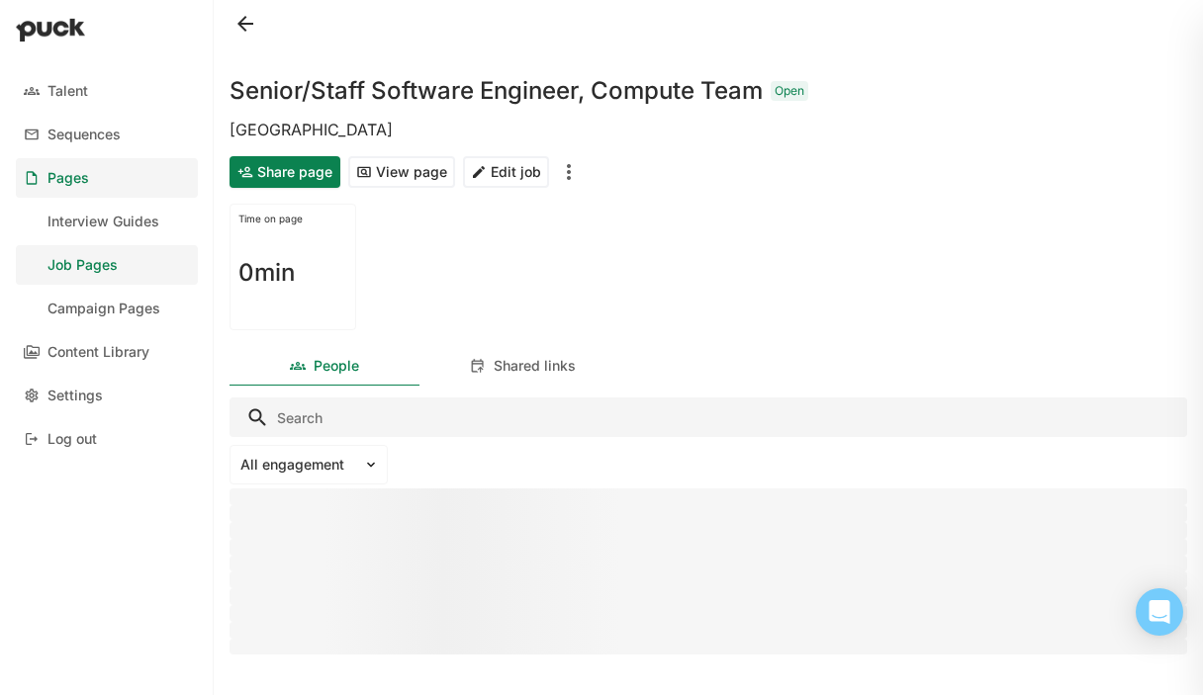
click at [77, 173] on div "Pages" at bounding box center [68, 178] width 42 height 17
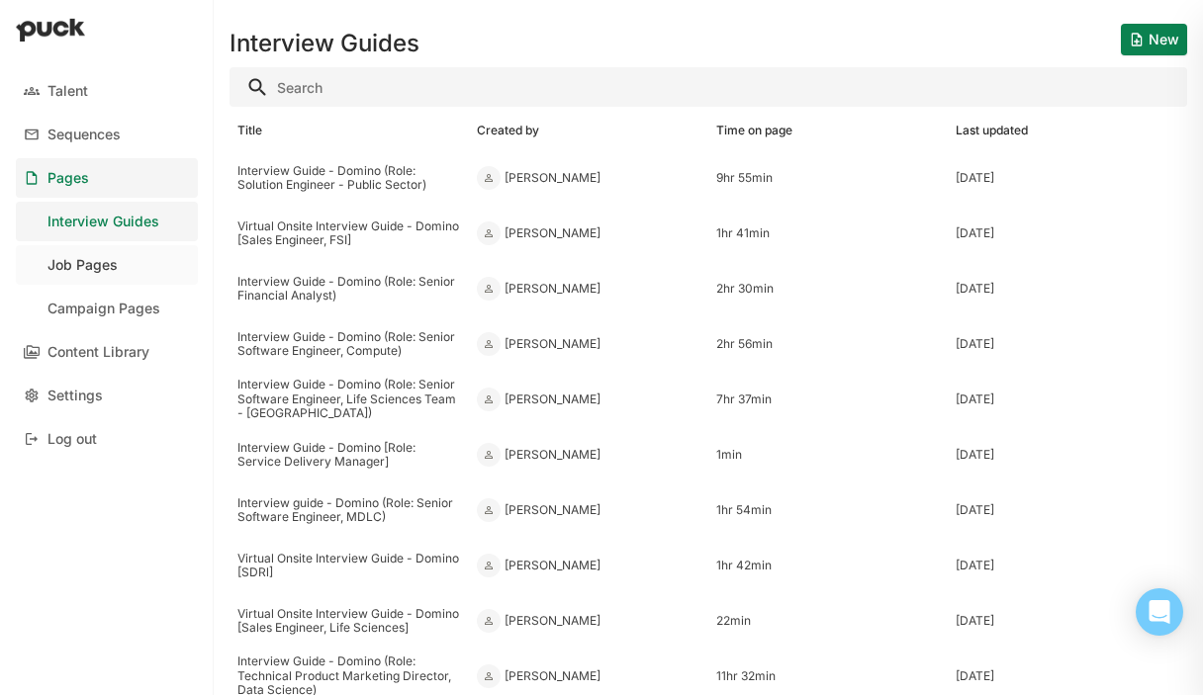
click at [73, 267] on div "Job Pages" at bounding box center [82, 265] width 70 height 17
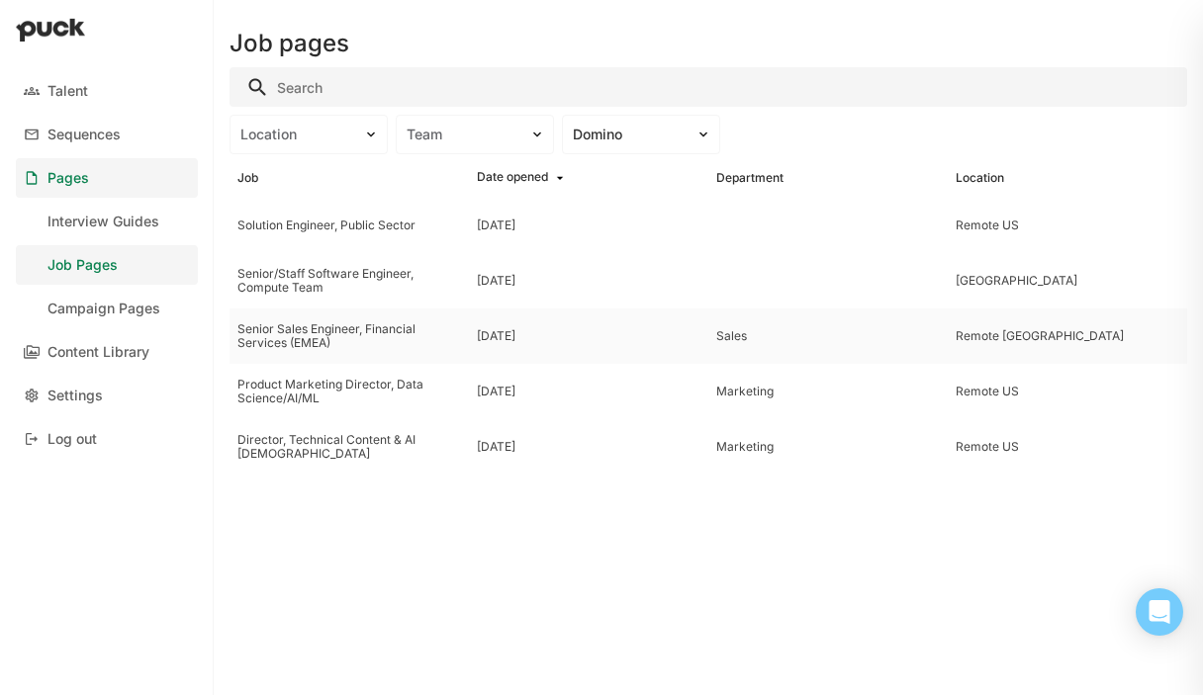
click at [315, 339] on div "Senior Sales Engineer, Financial Services (EMEA)" at bounding box center [349, 336] width 224 height 29
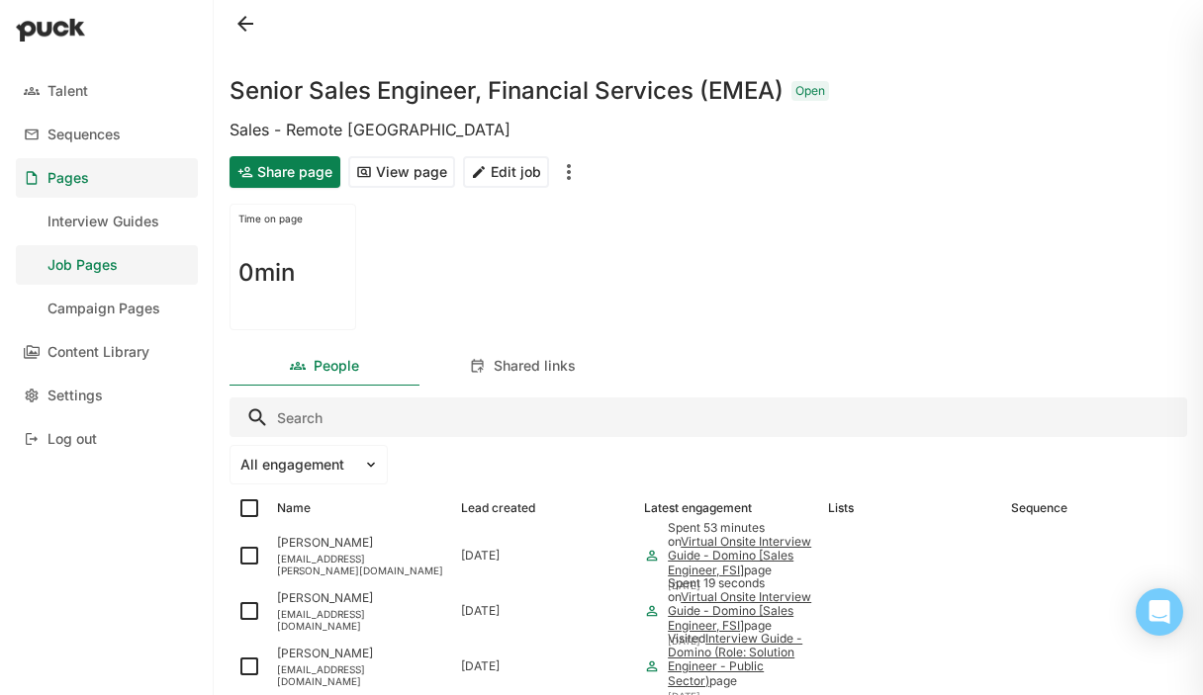
click at [516, 181] on button "Edit job" at bounding box center [506, 172] width 86 height 32
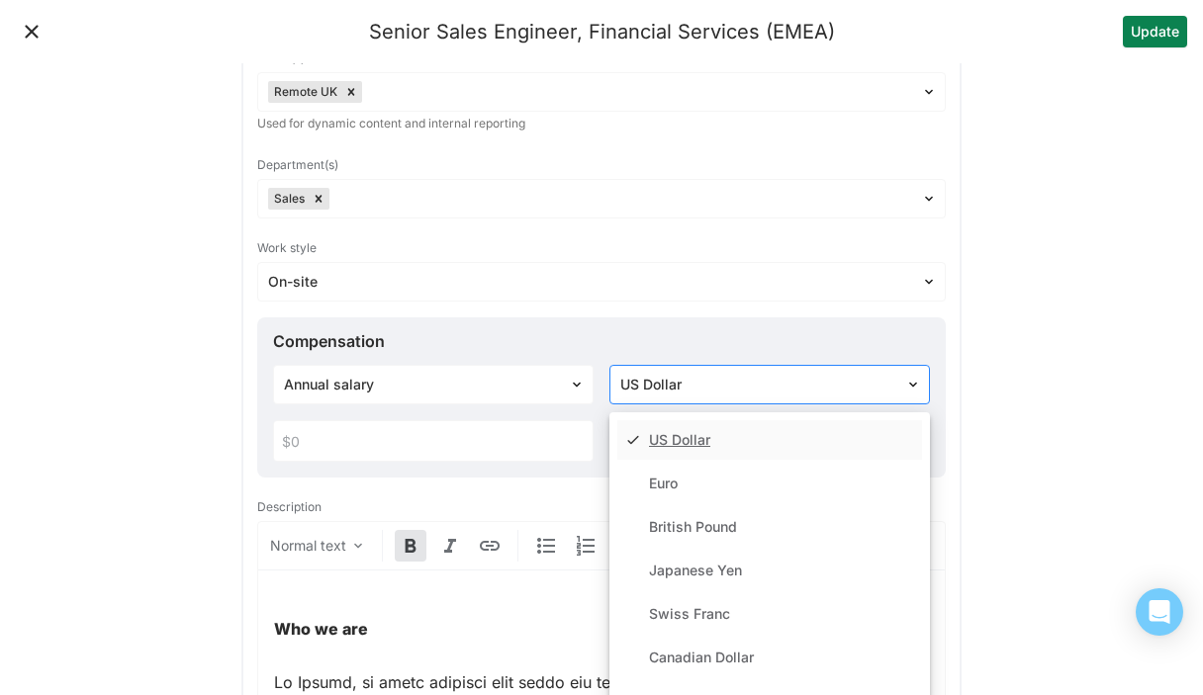
click at [682, 405] on div "US Dollar selected, 1 of 31. 31 results available. Use Up and Down to choose op…" at bounding box center [769, 385] width 320 height 40
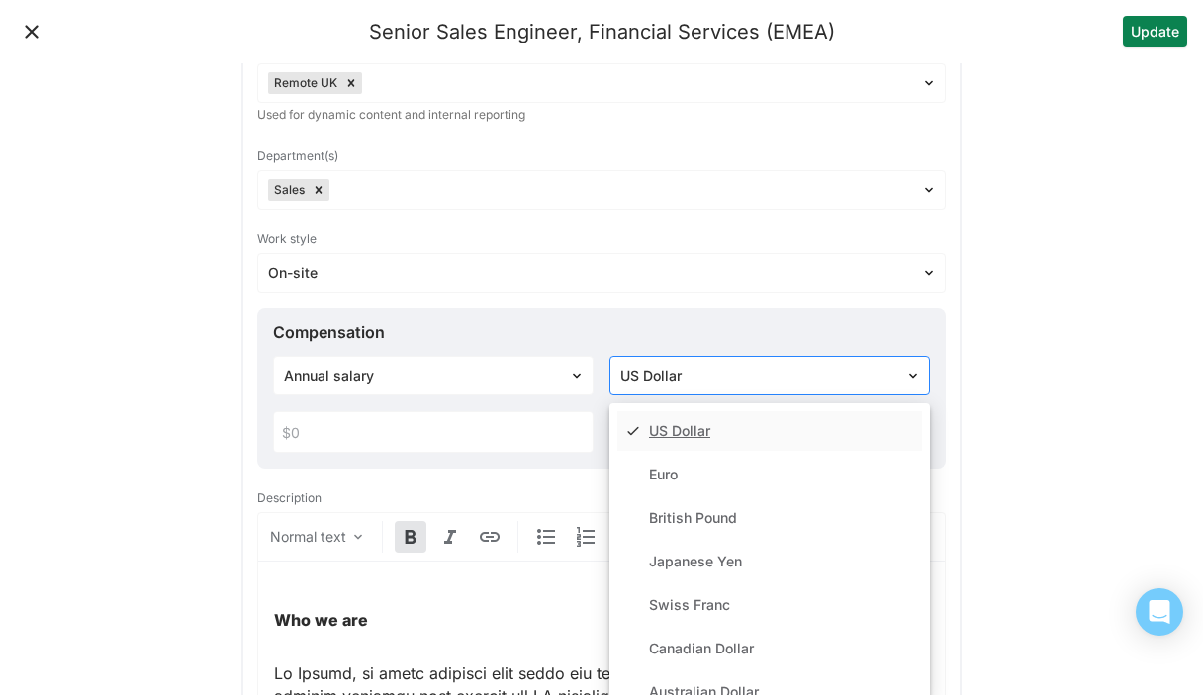
scroll to position [286, 0]
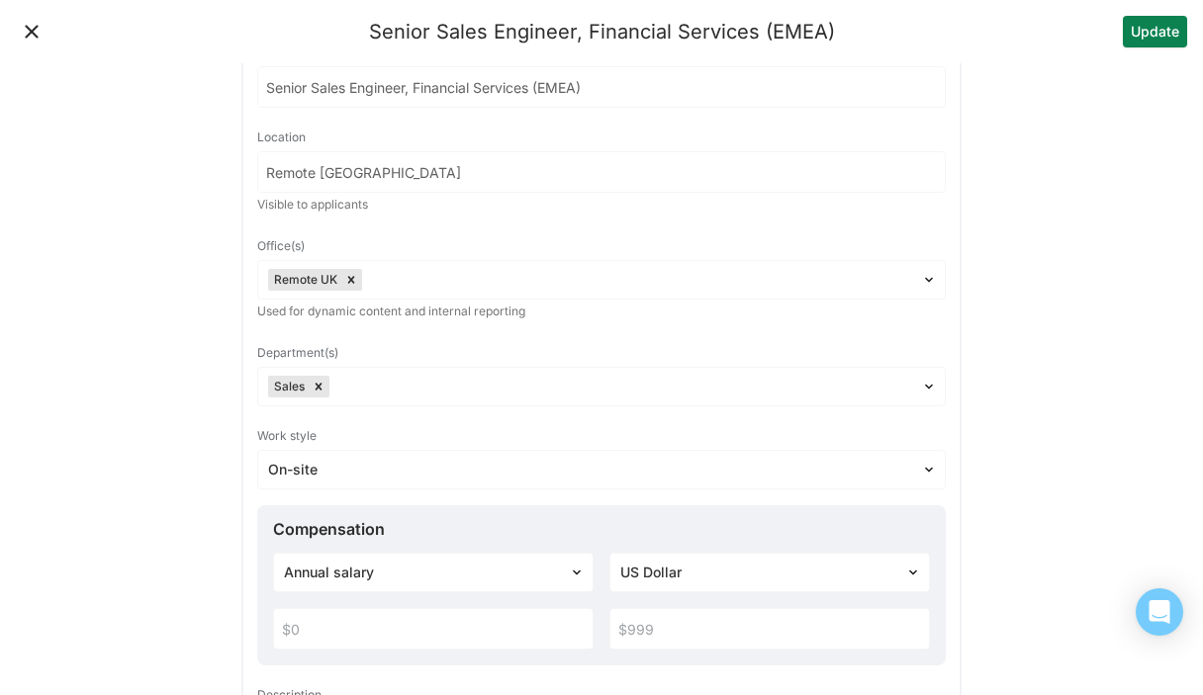
scroll to position [97, 0]
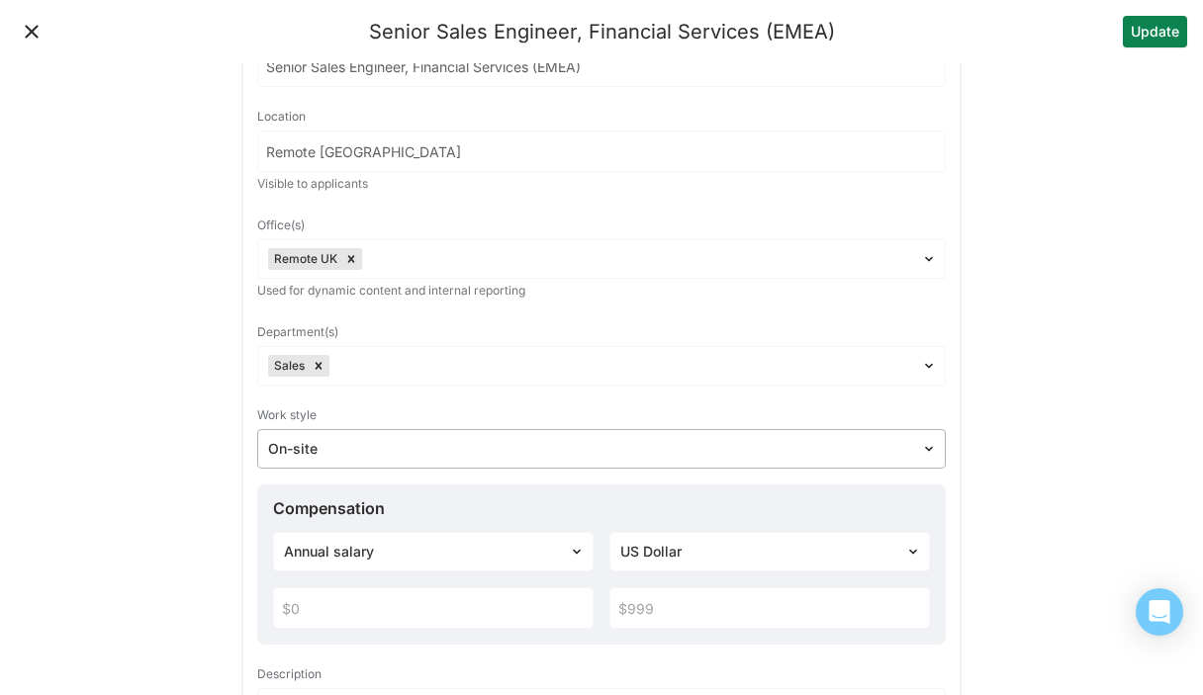
click at [312, 446] on div at bounding box center [589, 449] width 643 height 21
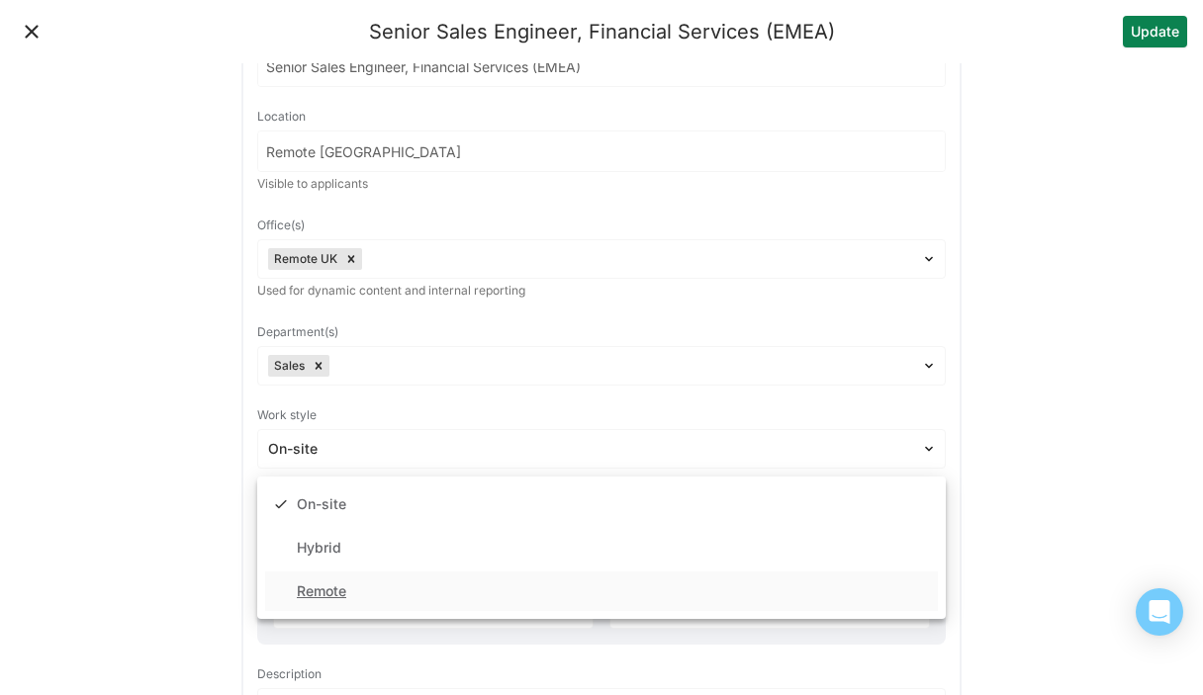
click at [352, 589] on div "Remote" at bounding box center [601, 592] width 673 height 40
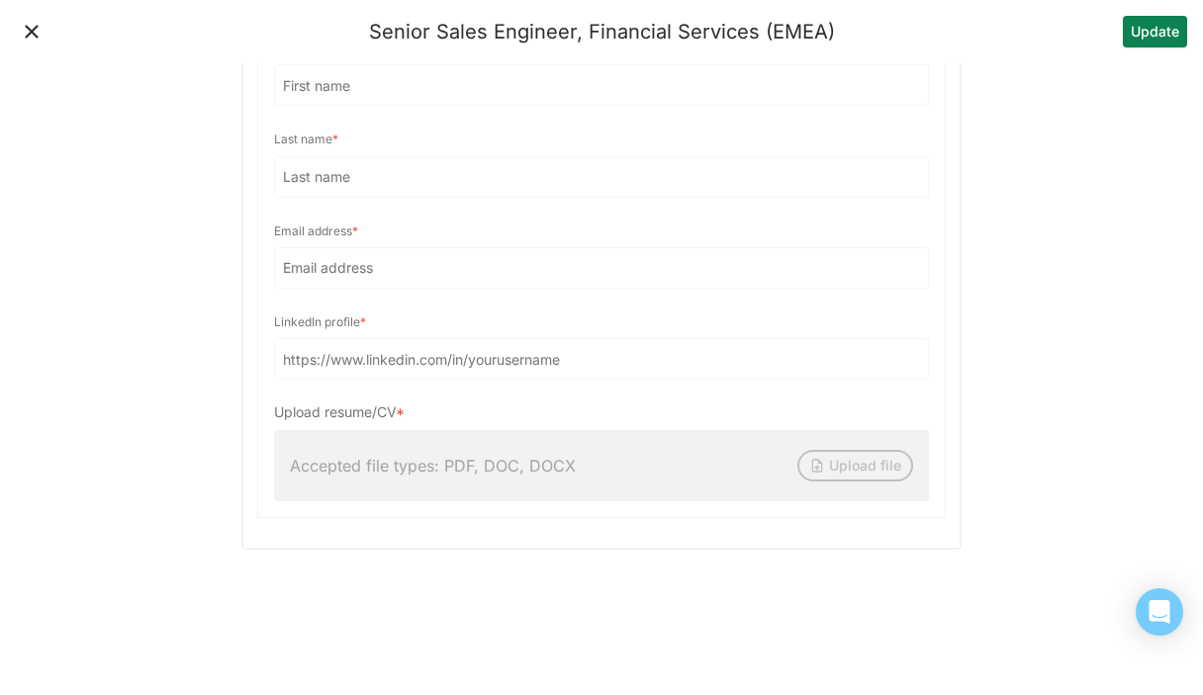
scroll to position [3184, 0]
click at [1136, 37] on button "Update" at bounding box center [1155, 32] width 64 height 32
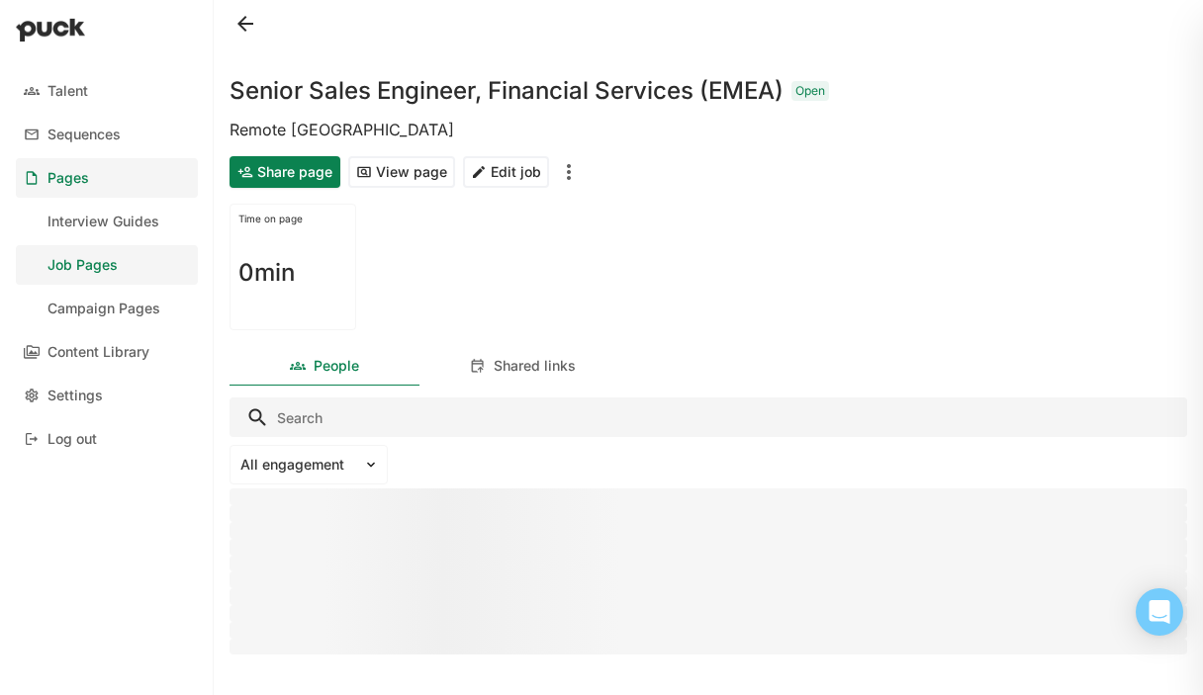
click at [238, 25] on button at bounding box center [245, 24] width 32 height 32
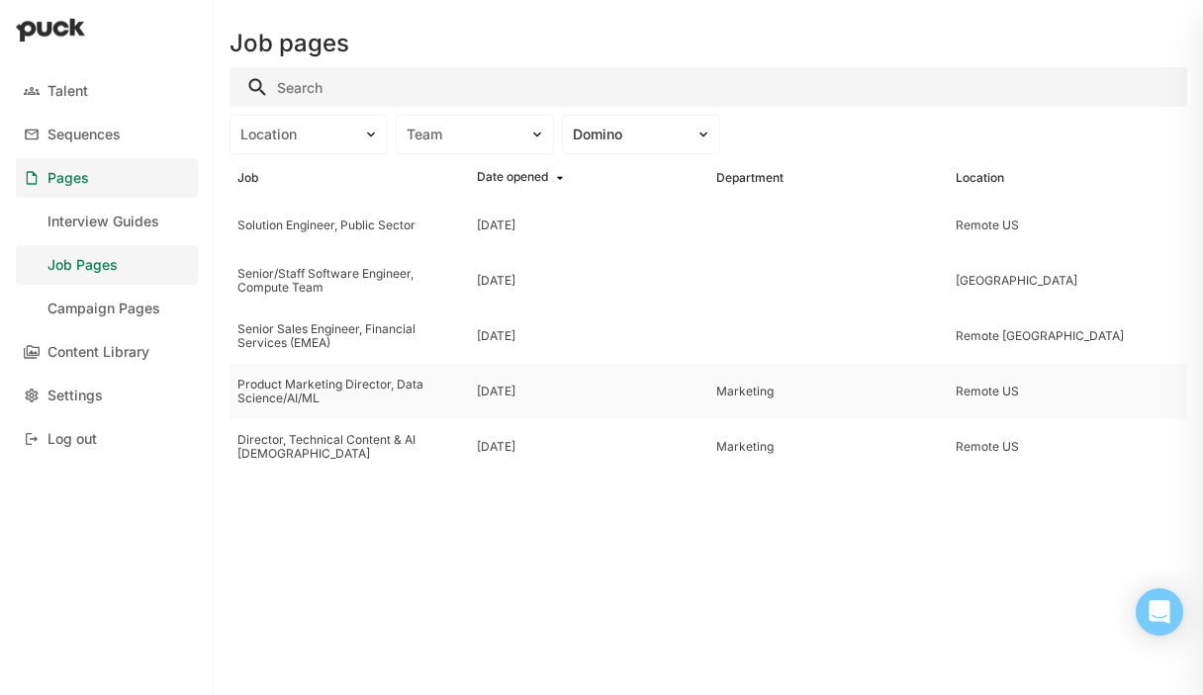
click at [253, 392] on div "Product Marketing Director, Data Science/AI/ML" at bounding box center [349, 392] width 224 height 29
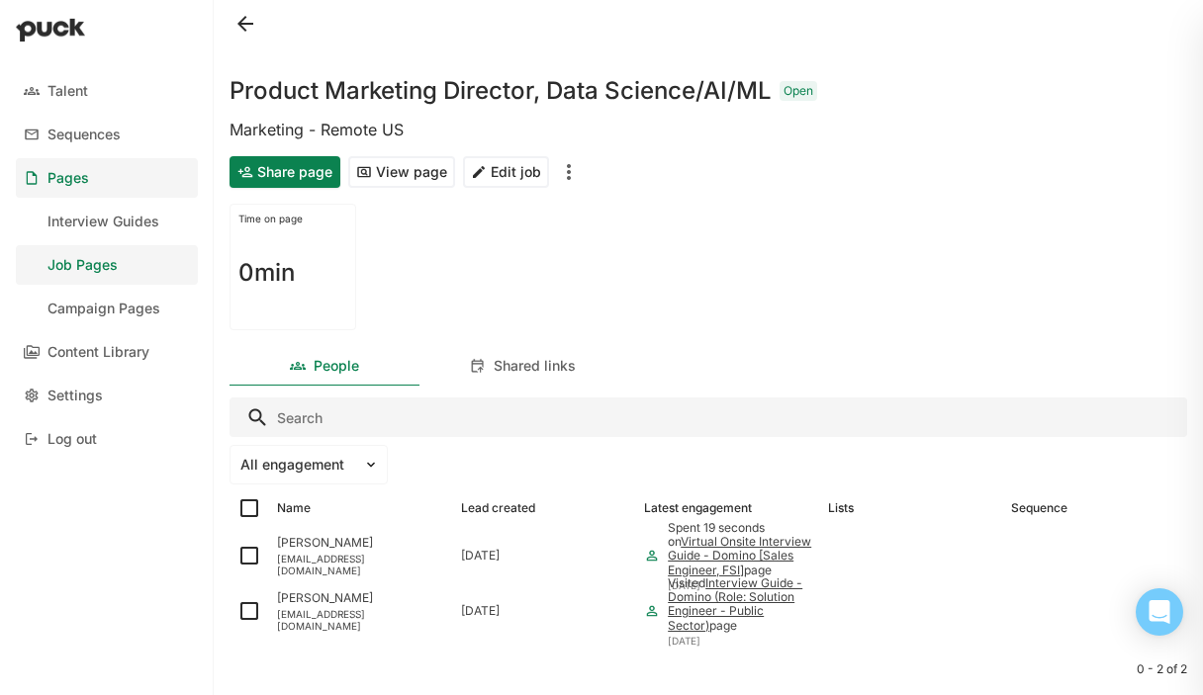
click at [508, 179] on button "Edit job" at bounding box center [506, 172] width 86 height 32
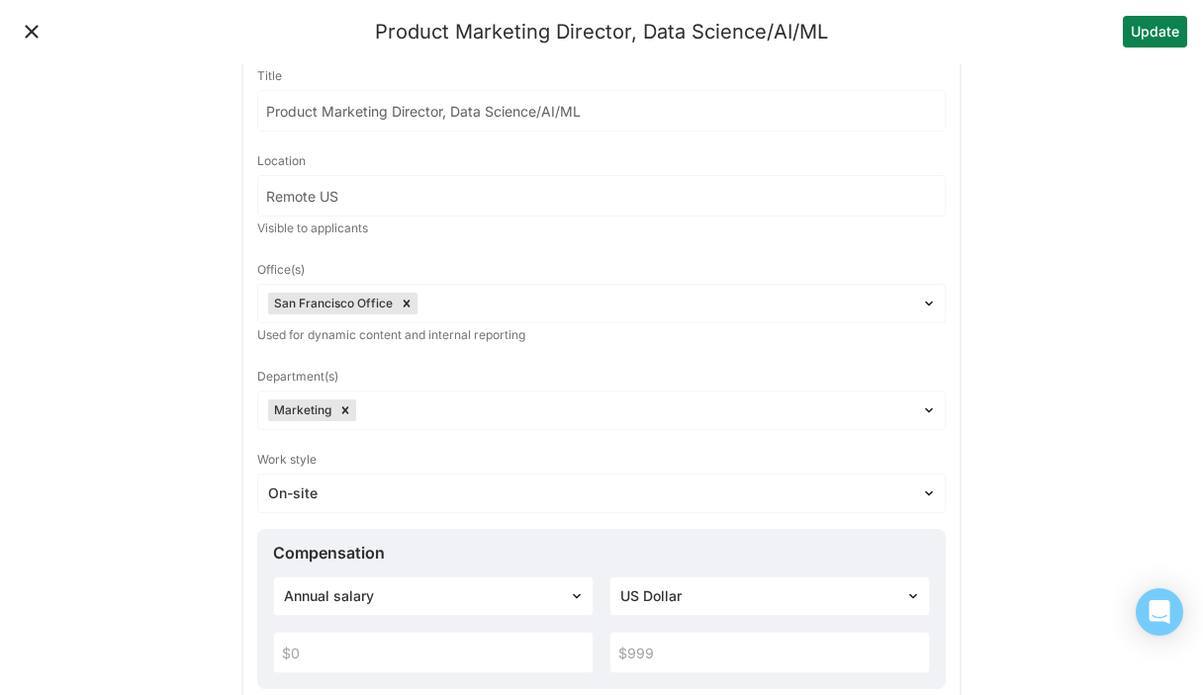
scroll to position [63, 0]
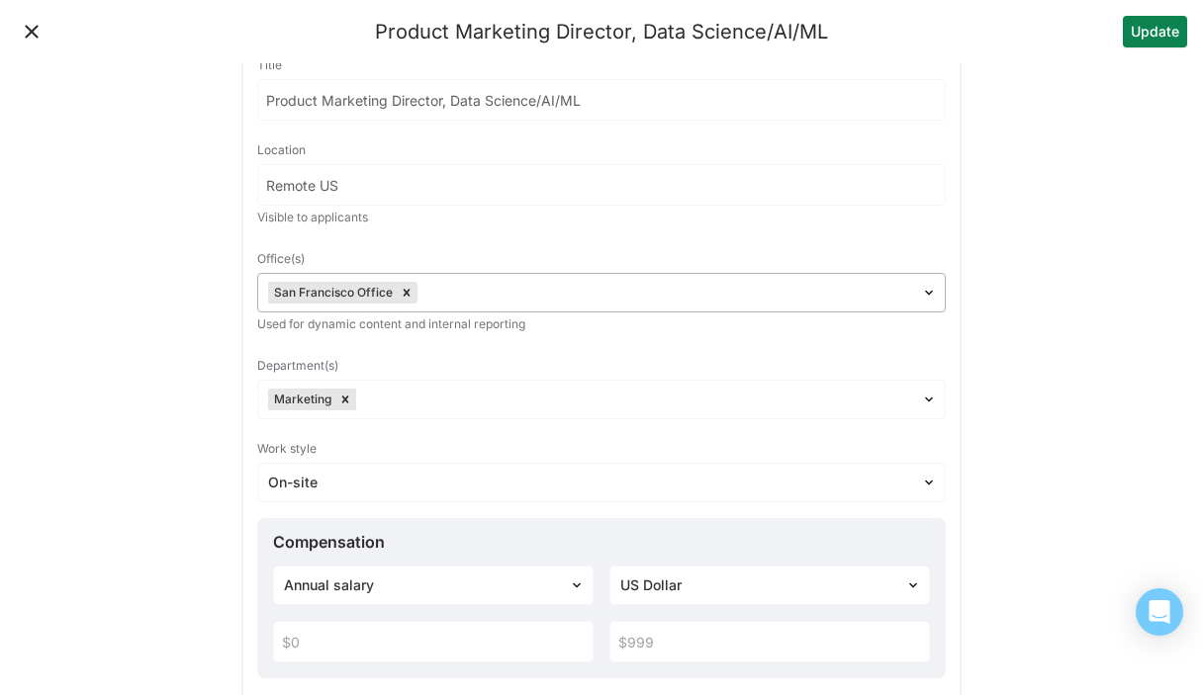
click at [439, 298] on div at bounding box center [666, 293] width 490 height 21
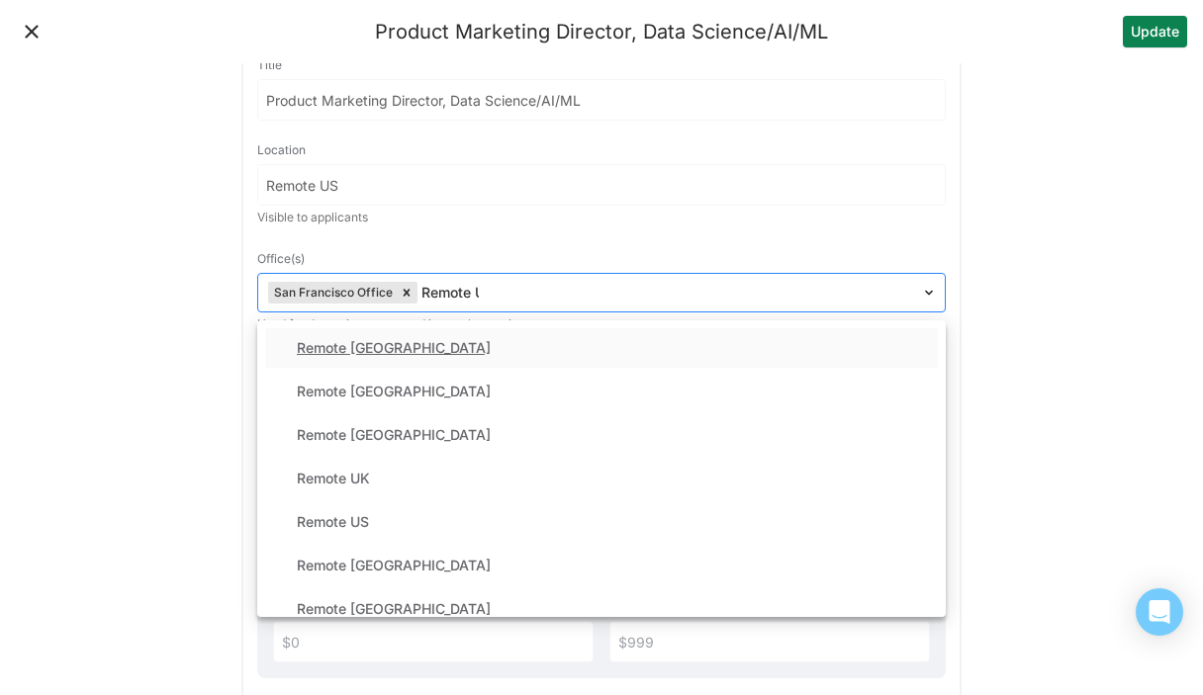
type input "Remote US"
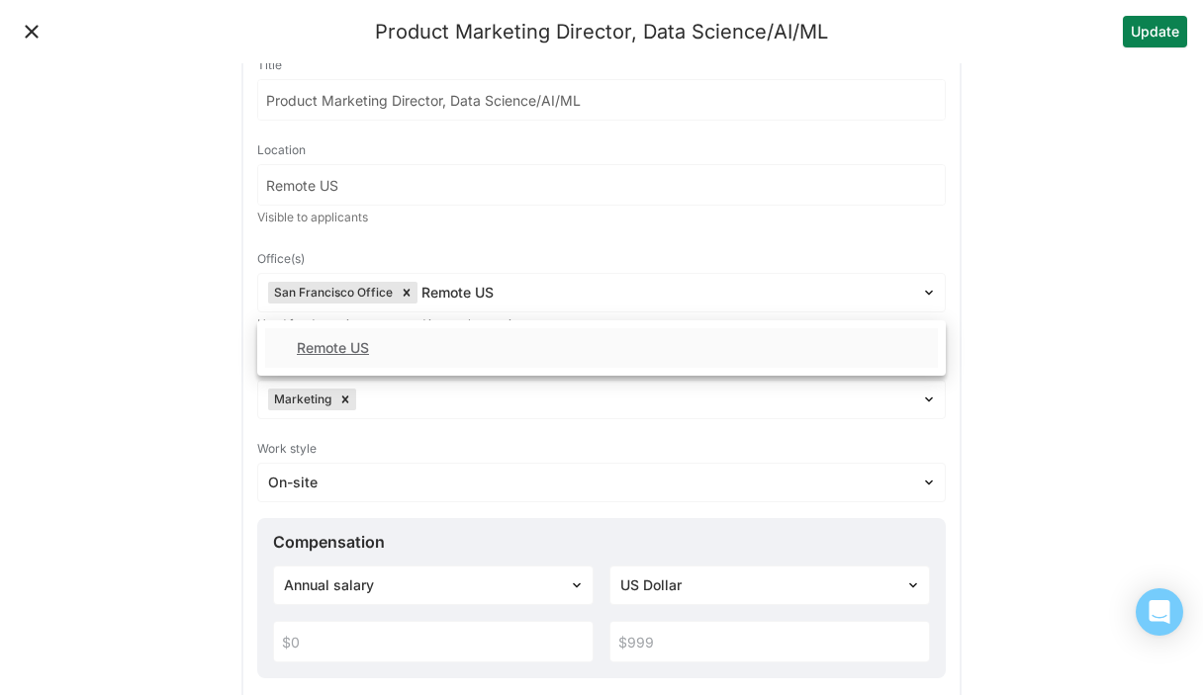
click at [363, 343] on div "Remote US" at bounding box center [333, 348] width 72 height 17
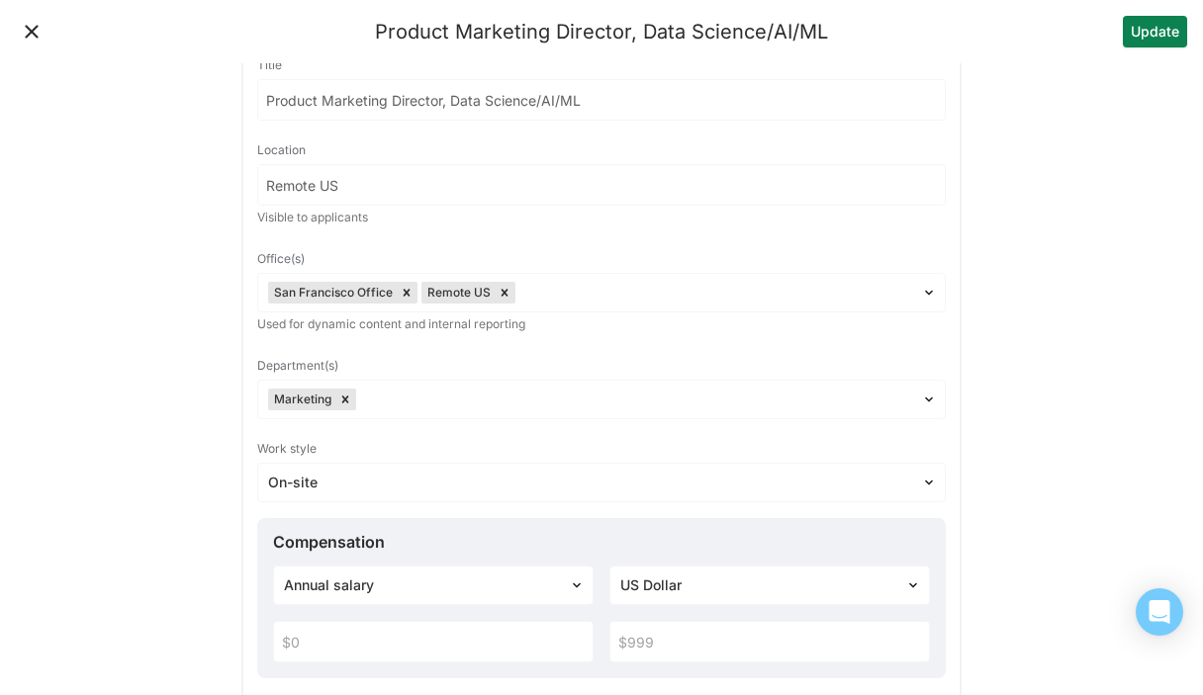
scroll to position [56, 0]
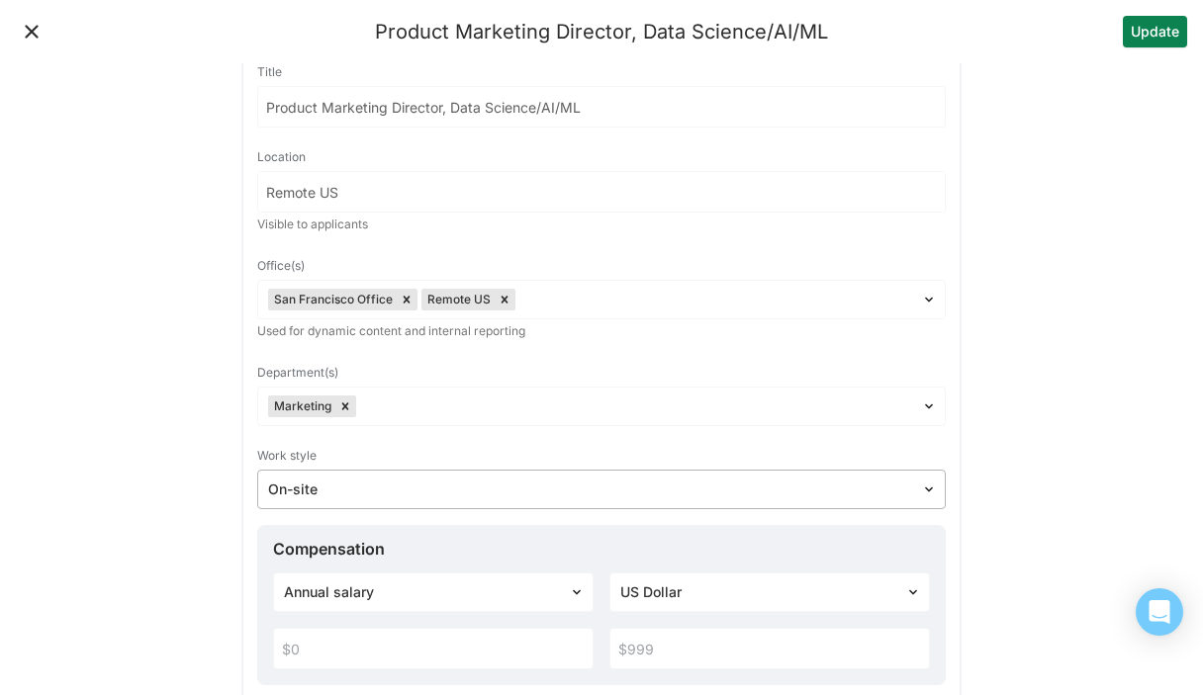
click at [319, 489] on div at bounding box center [589, 490] width 643 height 21
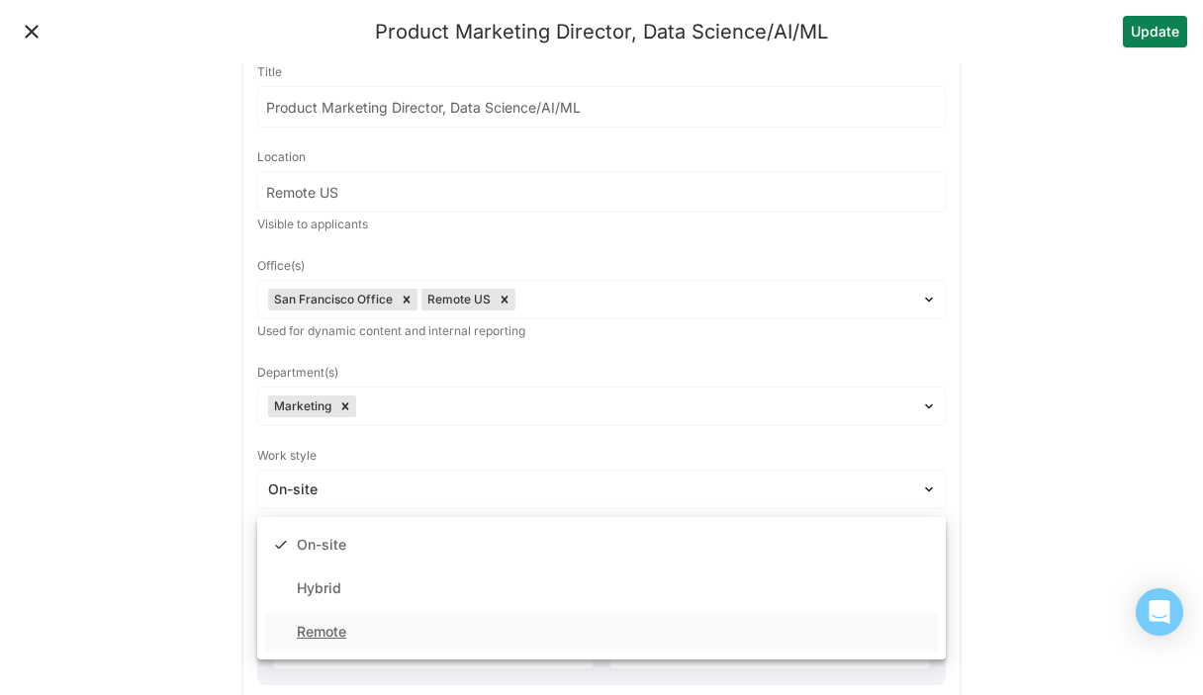
click at [353, 624] on div "Remote" at bounding box center [601, 632] width 673 height 40
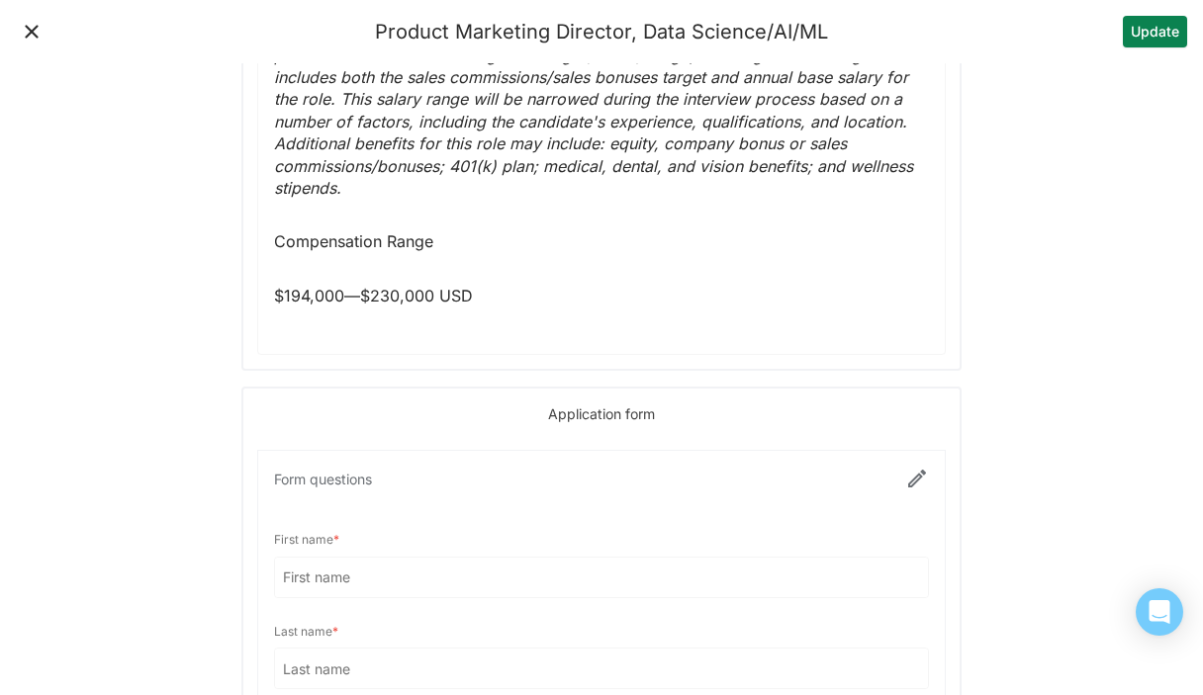
scroll to position [3063, 0]
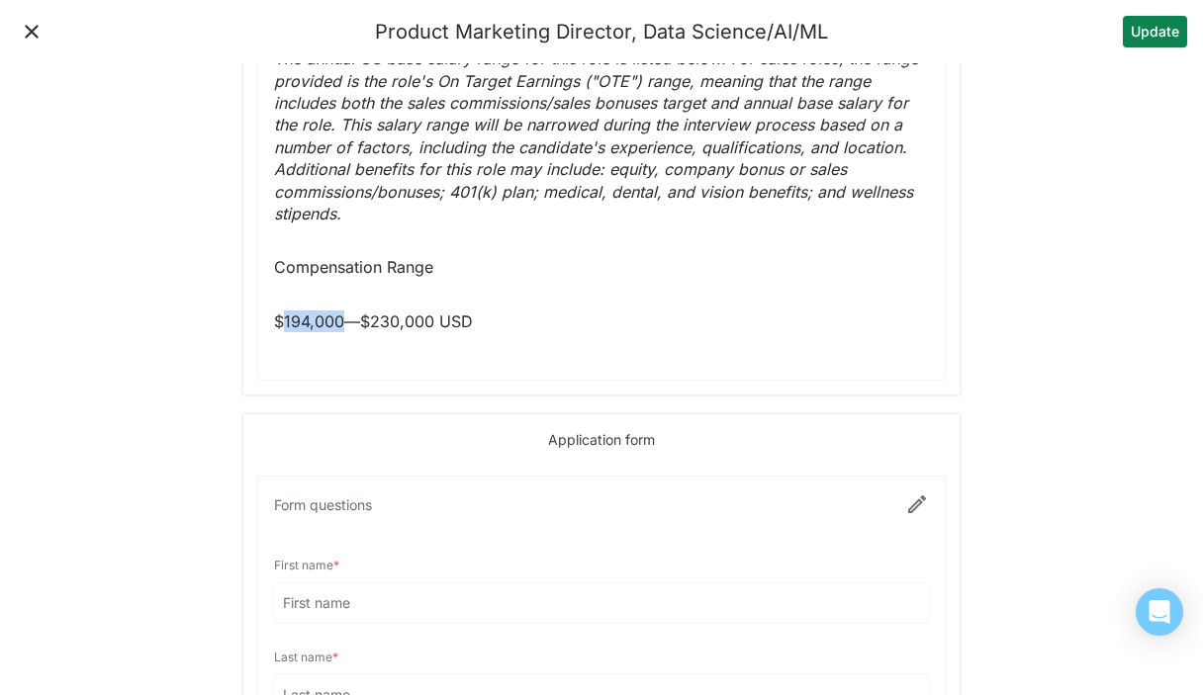
drag, startPoint x: 285, startPoint y: 298, endPoint x: 342, endPoint y: 297, distance: 57.4
click at [342, 311] on p "$194,000—$230,000 USD" at bounding box center [601, 322] width 655 height 22
copy p "194,000"
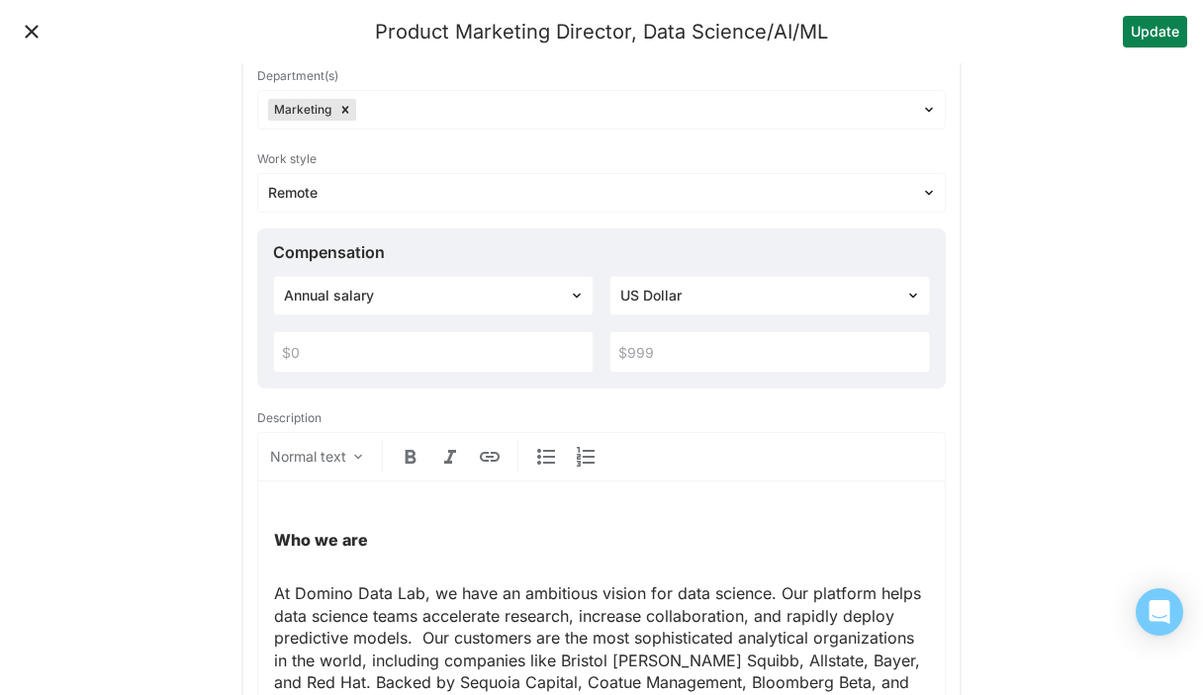
scroll to position [240, 0]
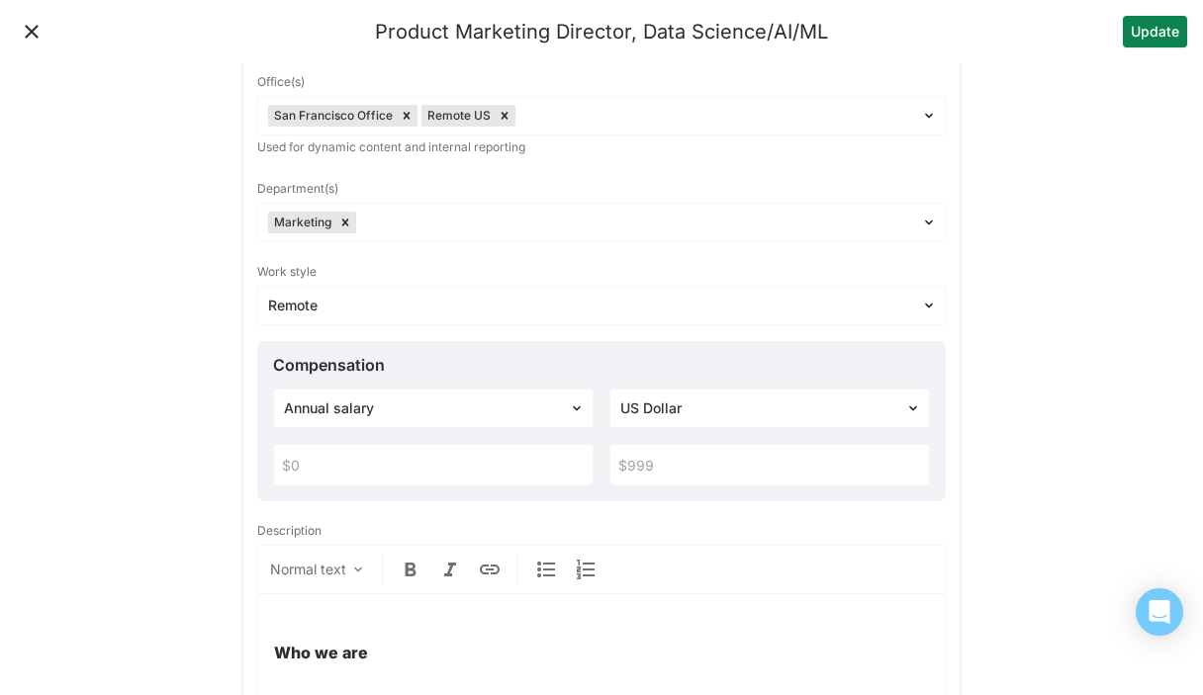
click at [306, 484] on input "text" at bounding box center [433, 465] width 318 height 40
paste input "$194,000"
type input "$194,000"
click at [735, 469] on input "text" at bounding box center [769, 465] width 318 height 40
type input "$230,000"
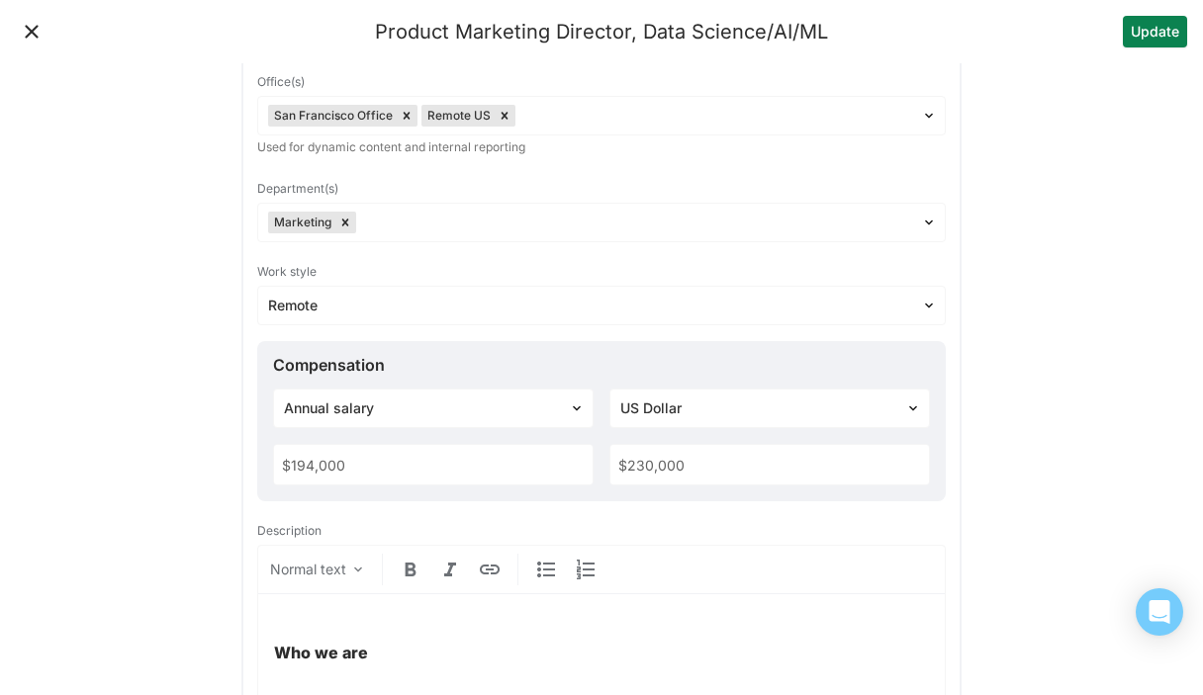
click at [1141, 34] on button "Update" at bounding box center [1155, 32] width 64 height 32
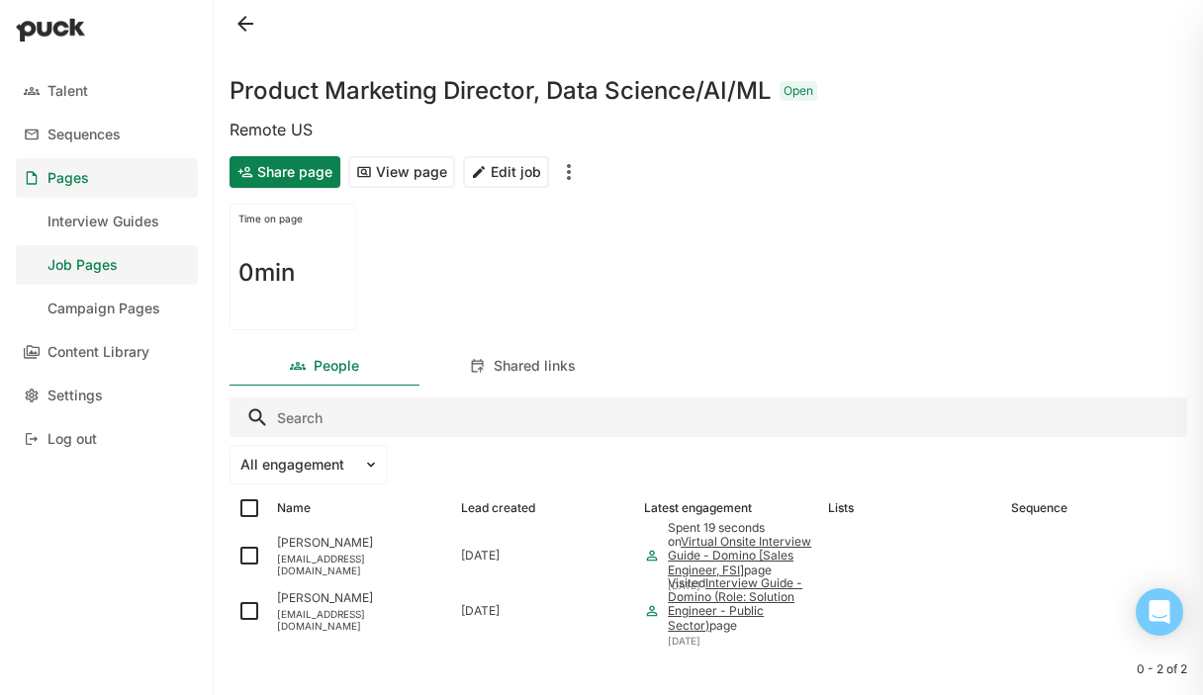
click at [111, 266] on div "Job Pages" at bounding box center [82, 265] width 70 height 17
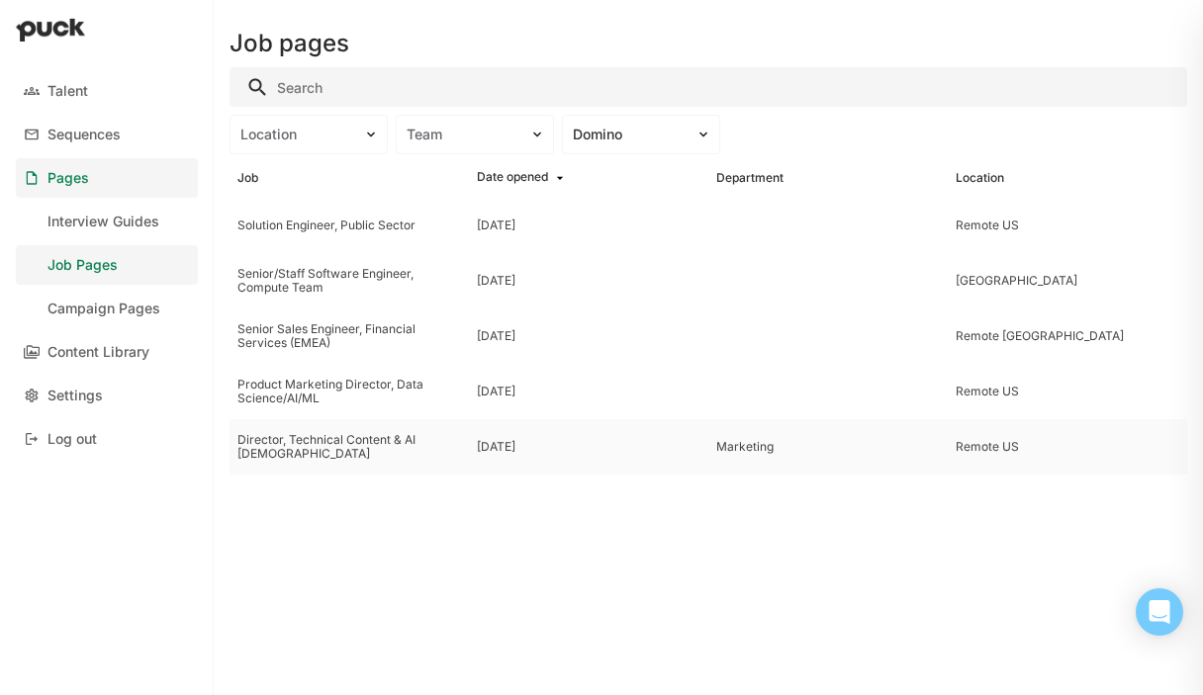
click at [323, 443] on div "Director, Technical Content & AI [DEMOGRAPHIC_DATA]" at bounding box center [349, 447] width 224 height 29
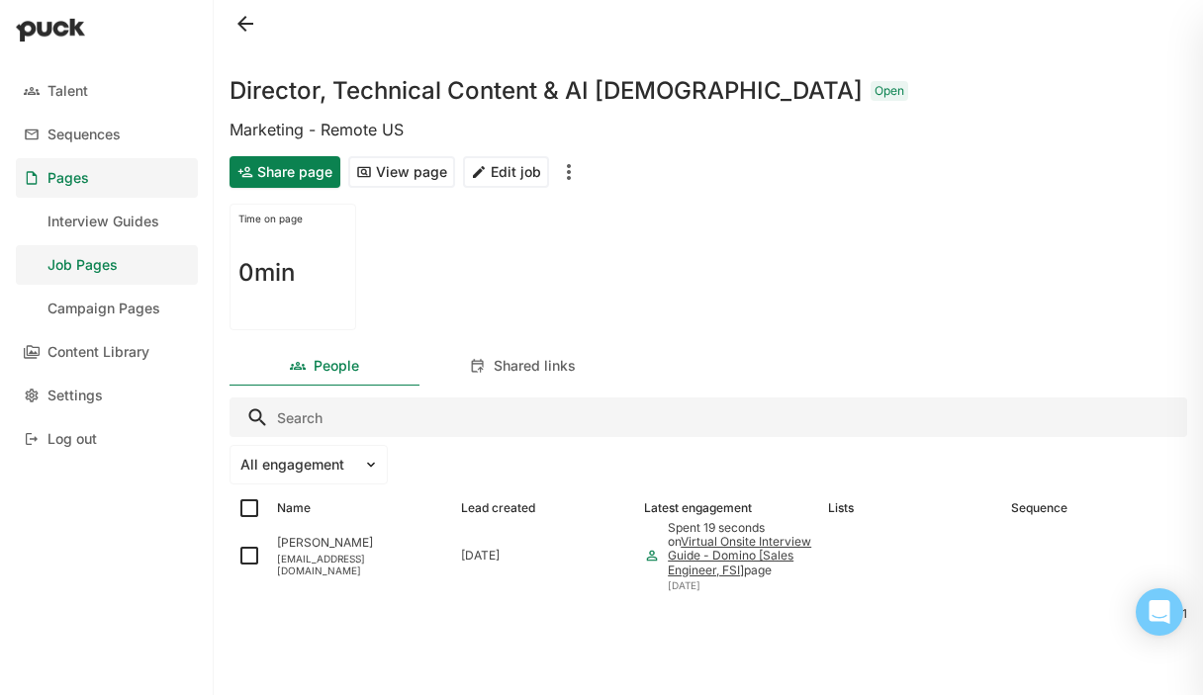
click at [509, 171] on button "Edit job" at bounding box center [506, 172] width 86 height 32
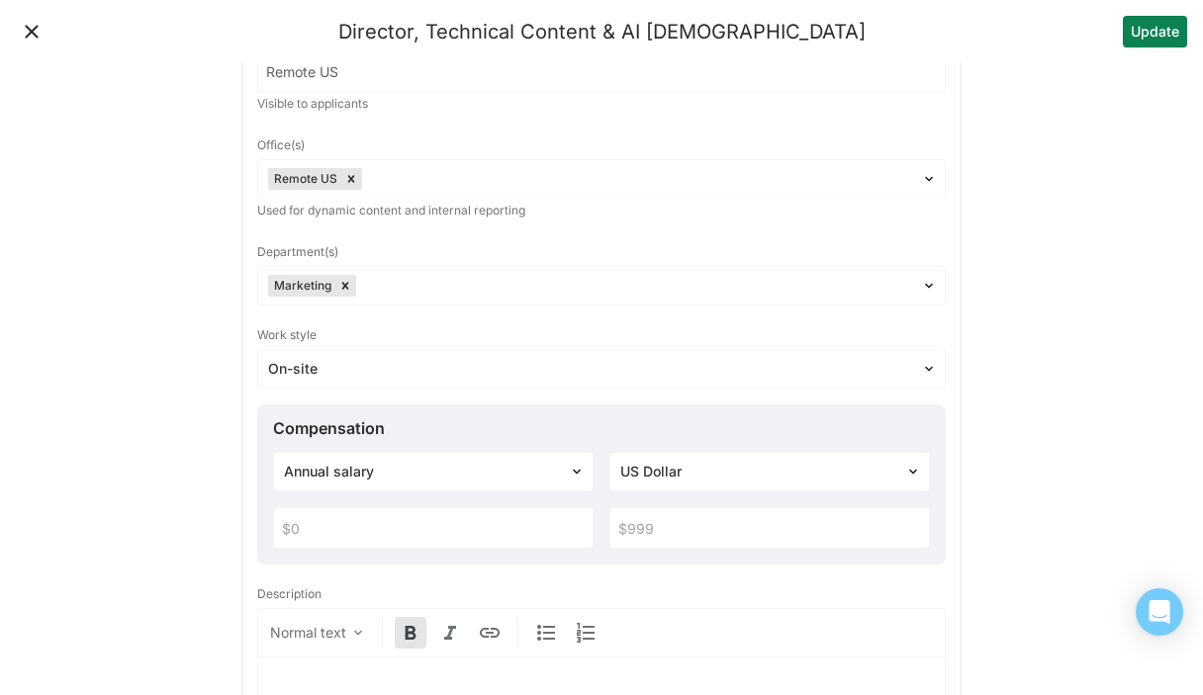
scroll to position [179, 0]
click at [516, 377] on div "On-site" at bounding box center [589, 367] width 663 height 29
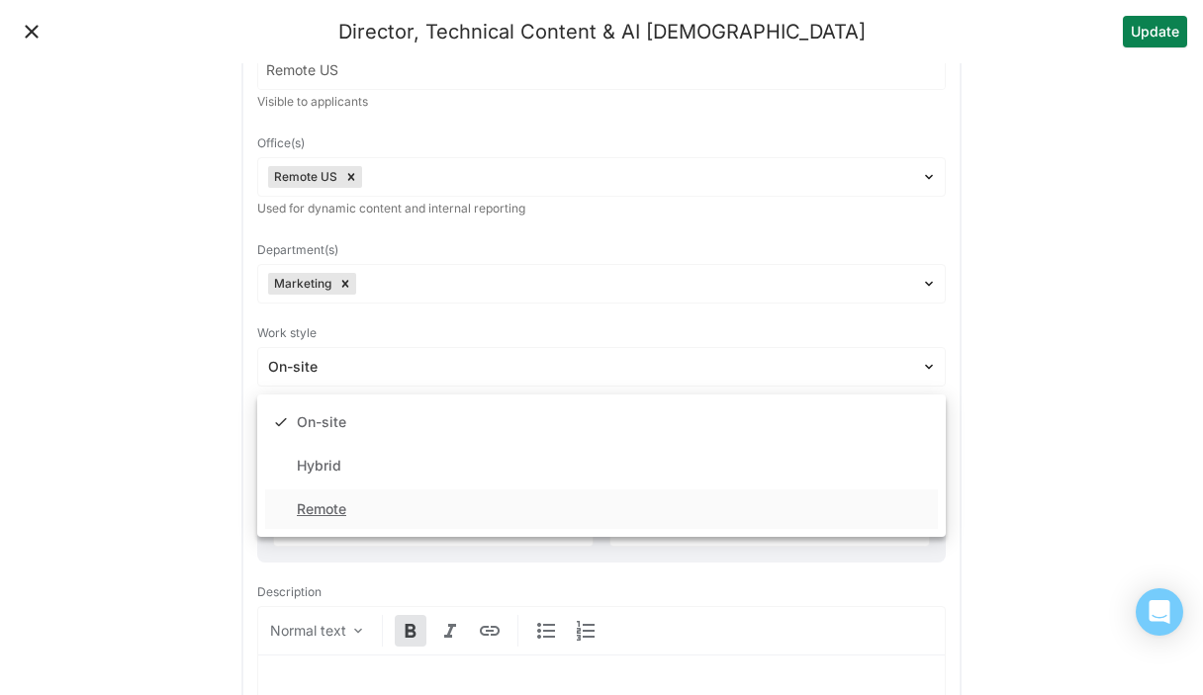
click at [502, 519] on div "Remote" at bounding box center [601, 510] width 673 height 40
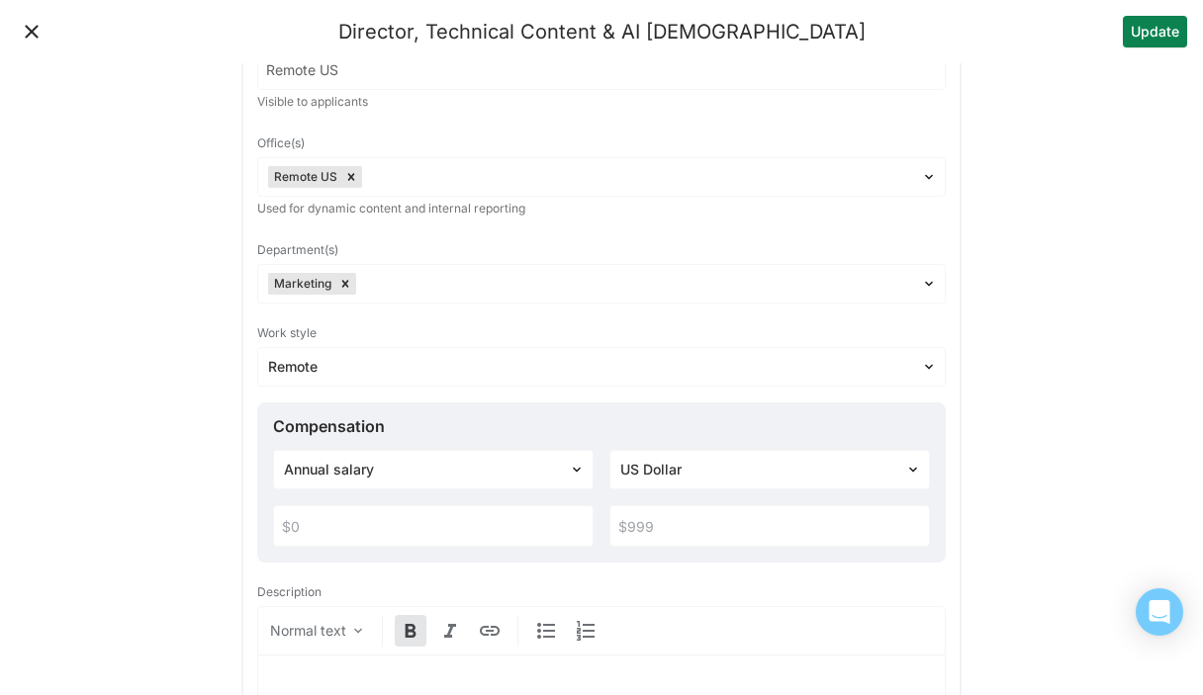
click at [301, 523] on input "text" at bounding box center [433, 526] width 318 height 40
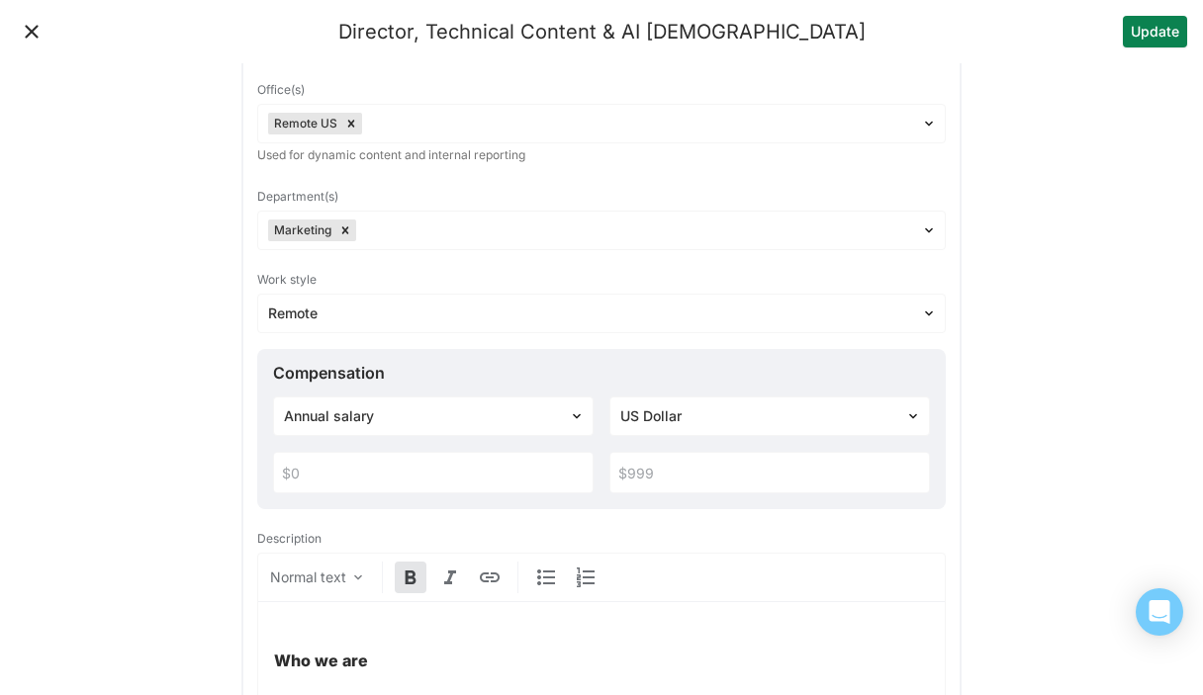
scroll to position [230, 0]
type input "$175,000"
click at [660, 469] on input "text" at bounding box center [769, 475] width 318 height 40
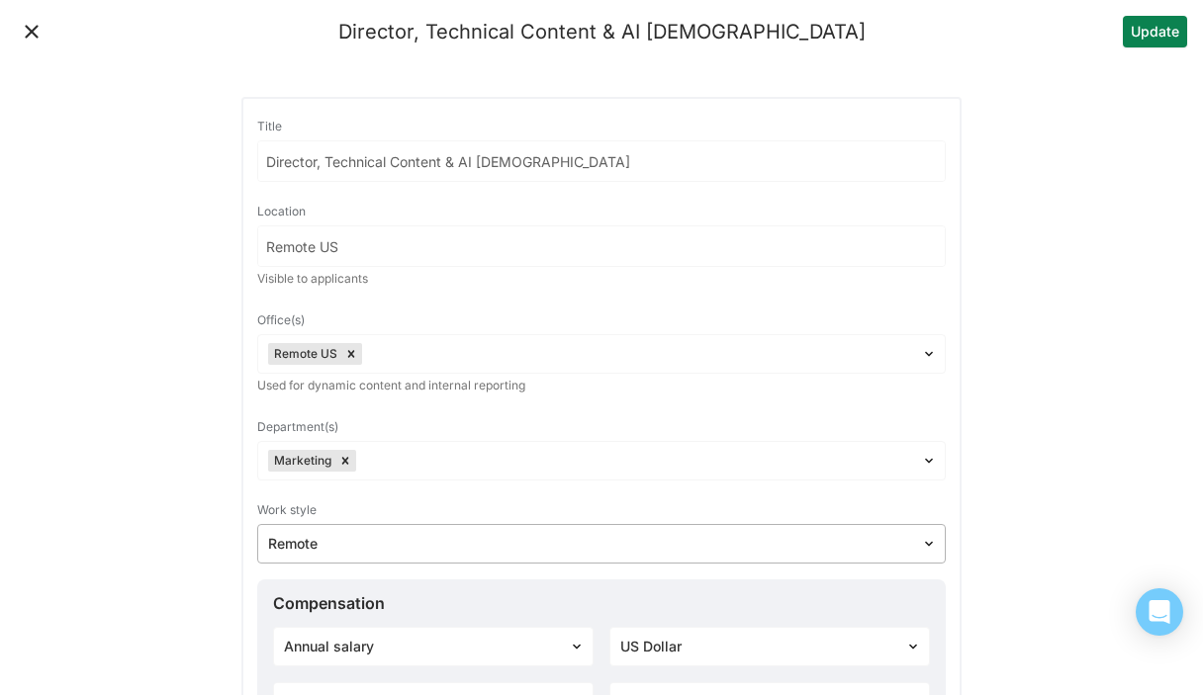
scroll to position [4, 0]
type input "$220,000"
click at [1136, 37] on button "Update" at bounding box center [1155, 32] width 64 height 32
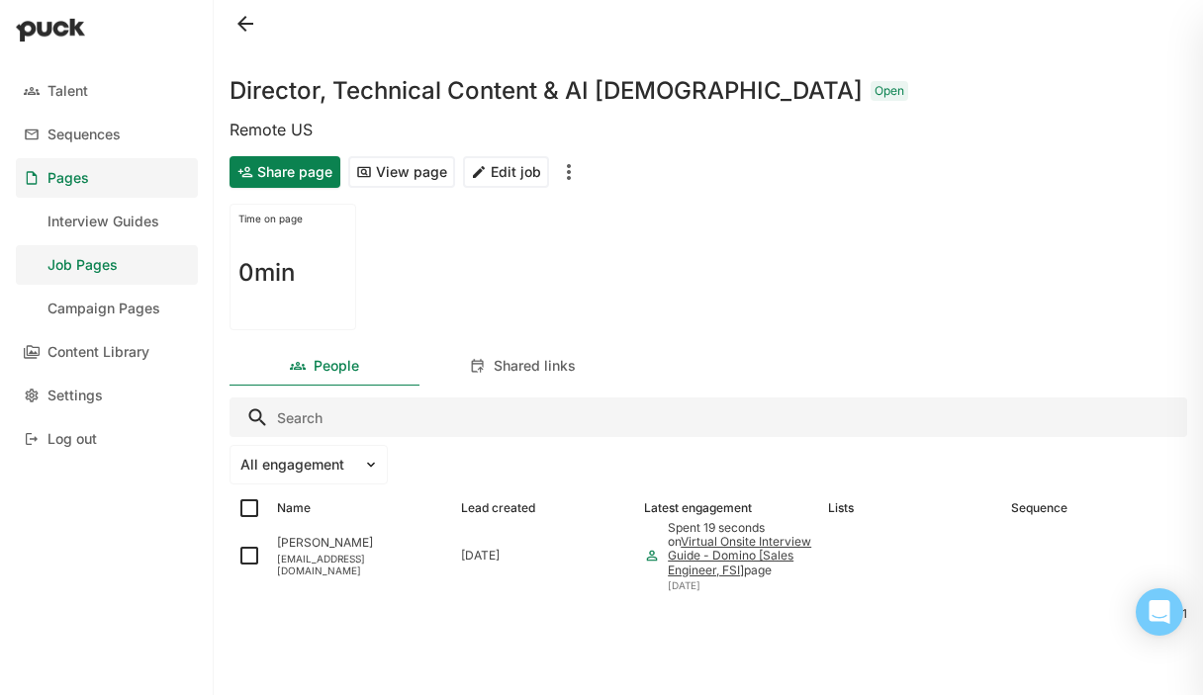
click at [384, 169] on button "View page" at bounding box center [401, 172] width 107 height 32
click at [491, 174] on button "Edit job" at bounding box center [506, 172] width 86 height 32
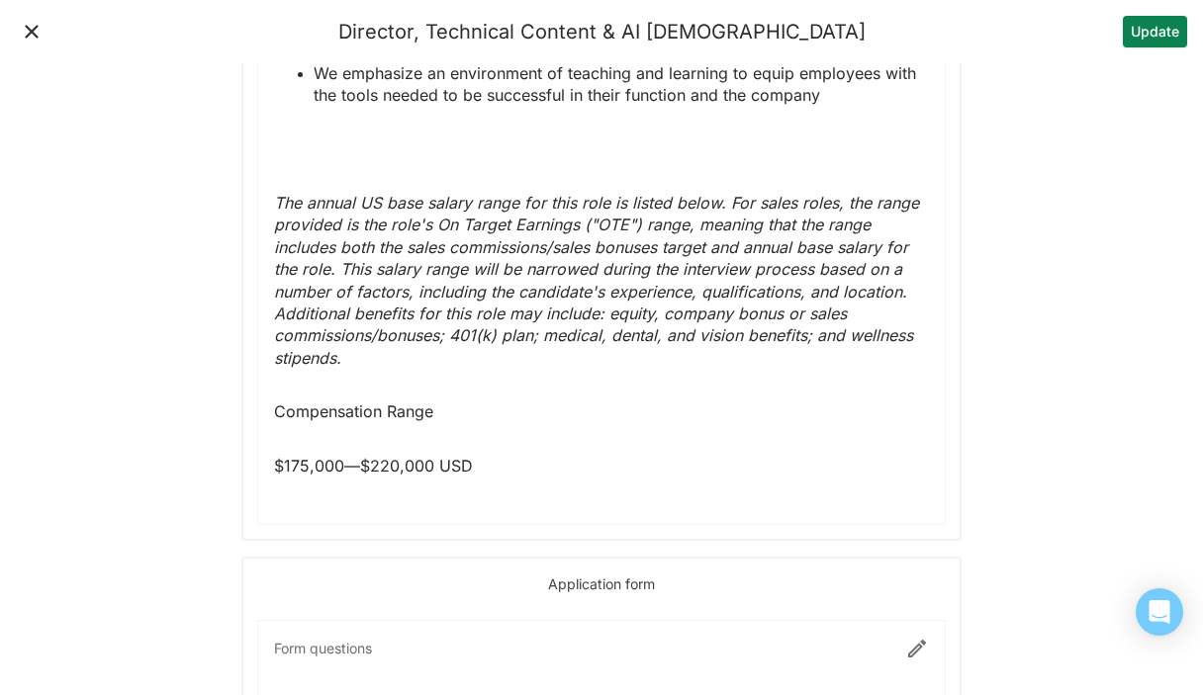
scroll to position [3162, 0]
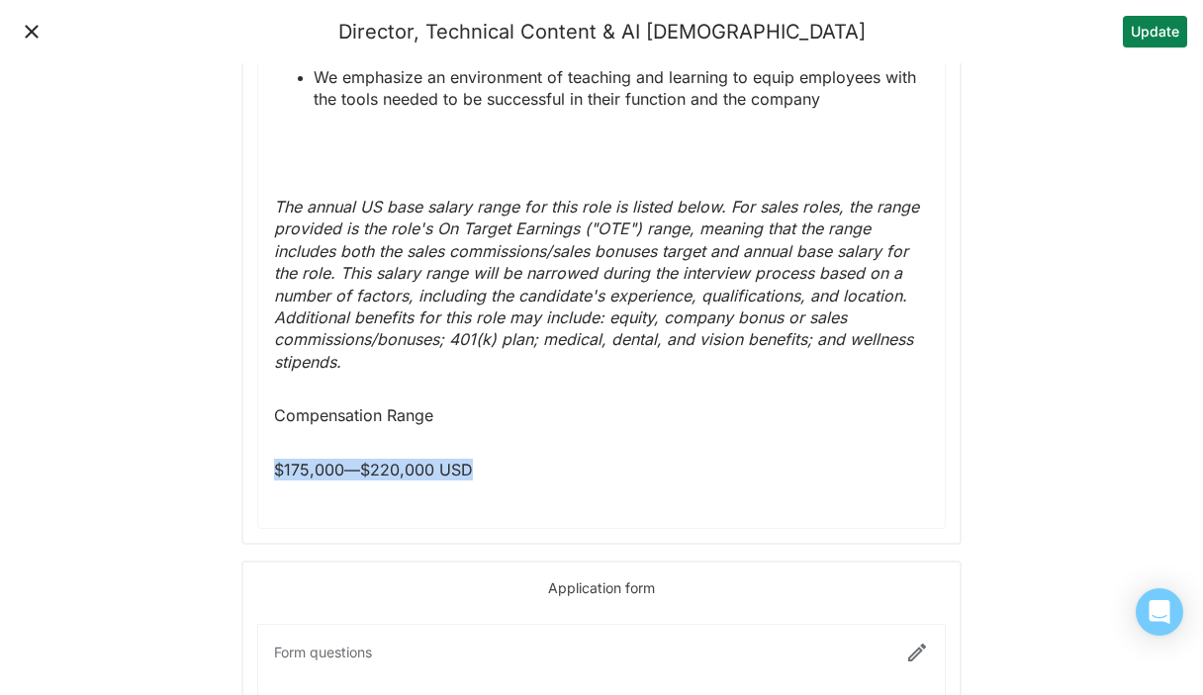
drag, startPoint x: 391, startPoint y: 444, endPoint x: 260, endPoint y: 444, distance: 130.6
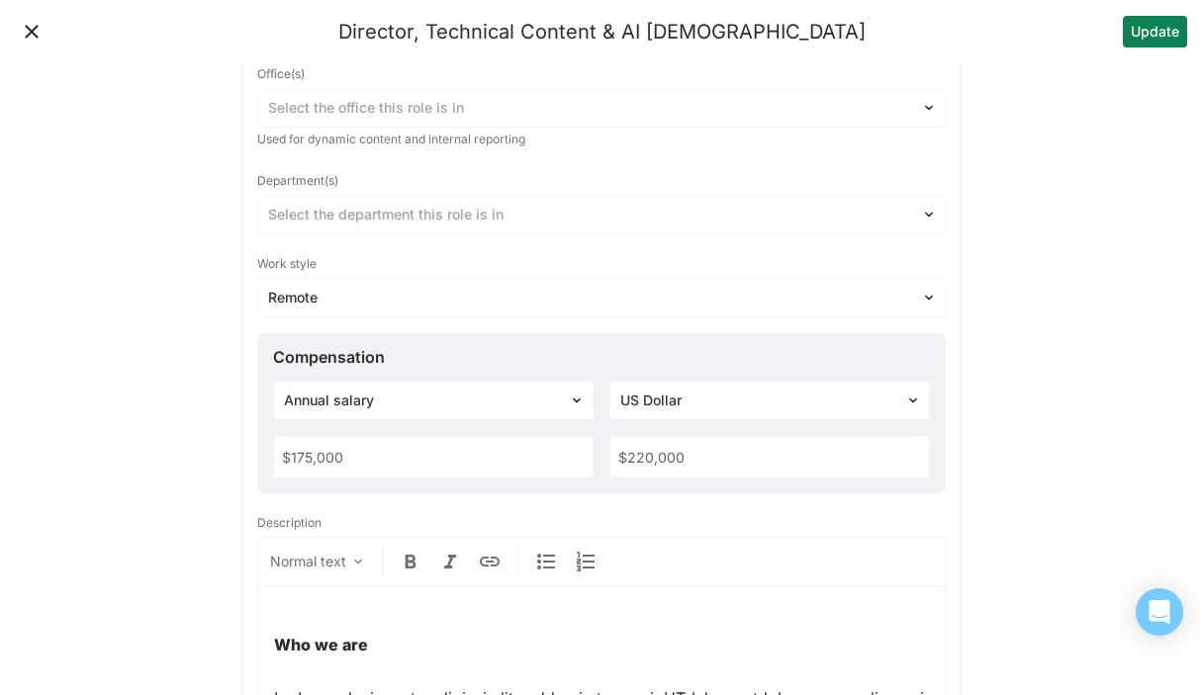
scroll to position [247, 0]
click at [1142, 31] on button "Update" at bounding box center [1155, 32] width 64 height 32
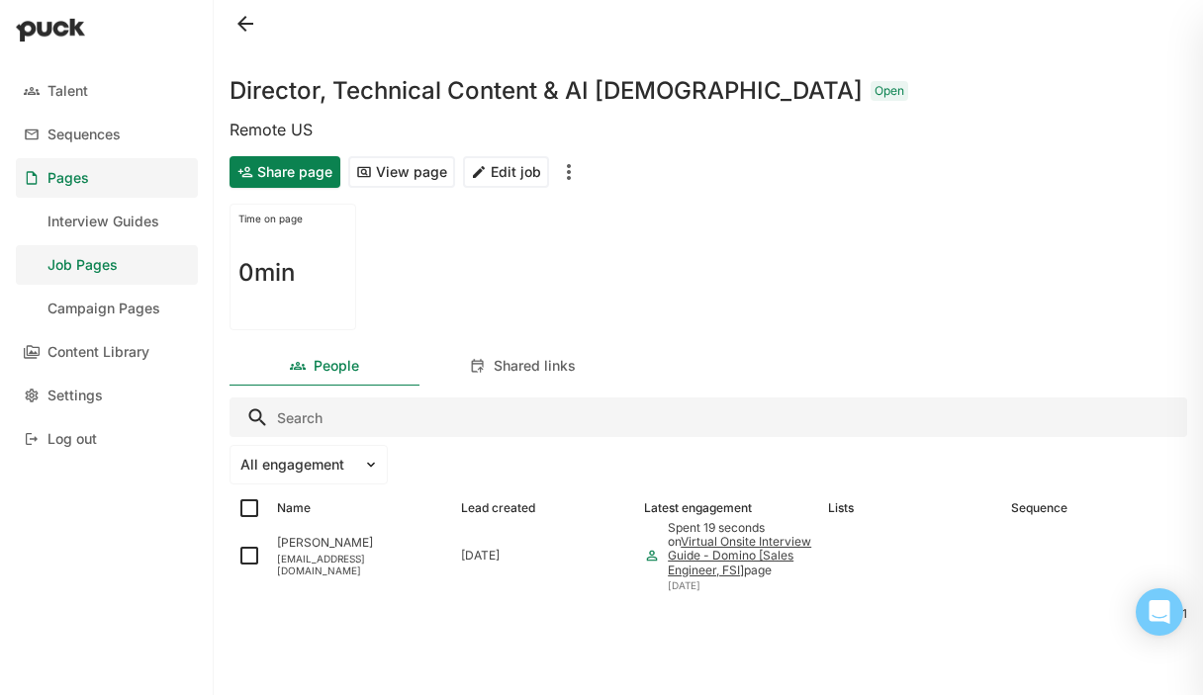
click at [391, 176] on button "View page" at bounding box center [401, 172] width 107 height 32
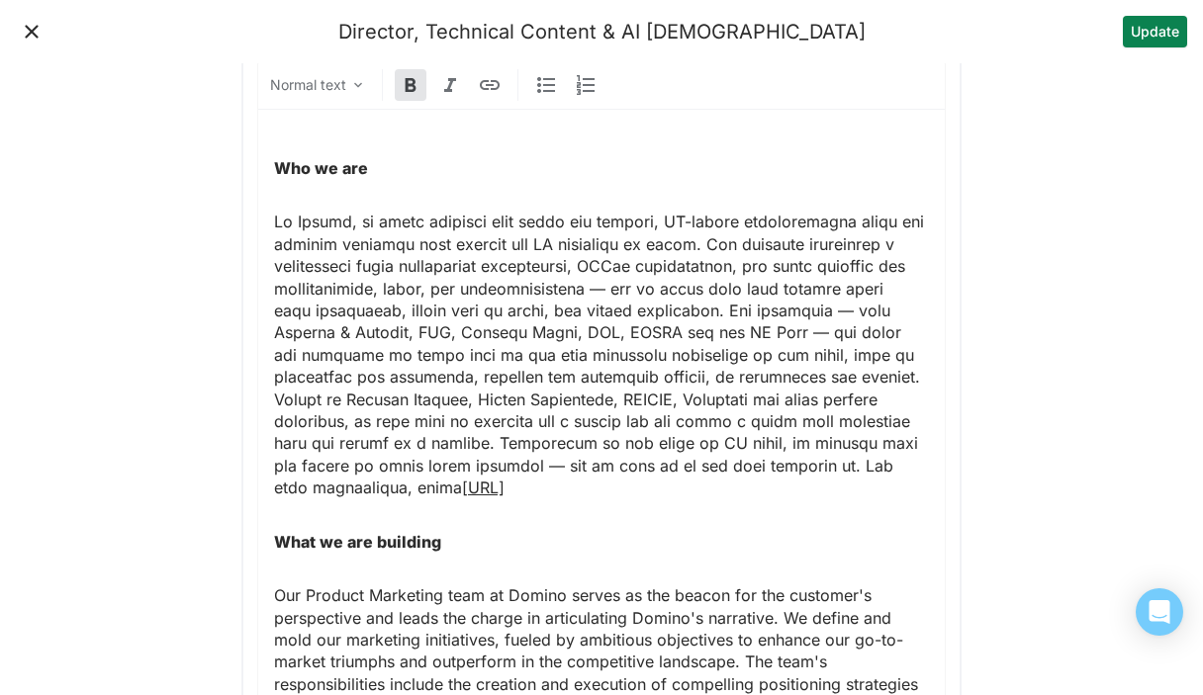
scroll to position [746, 0]
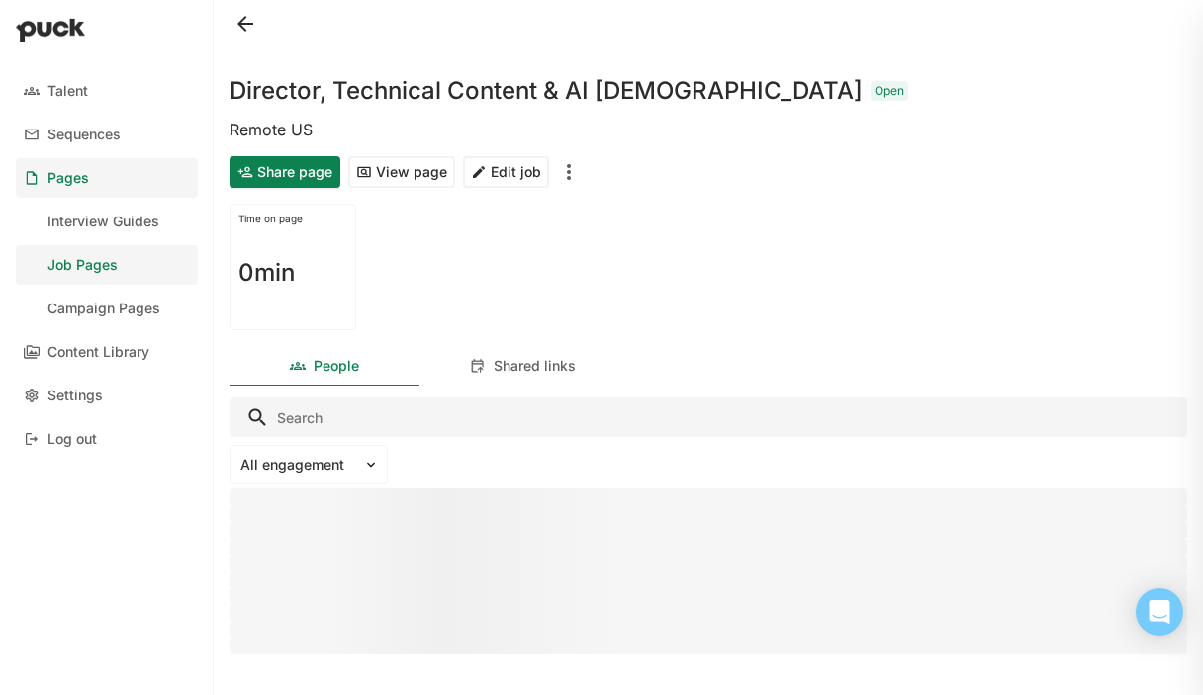
click at [109, 258] on div "Job Pages" at bounding box center [82, 265] width 70 height 17
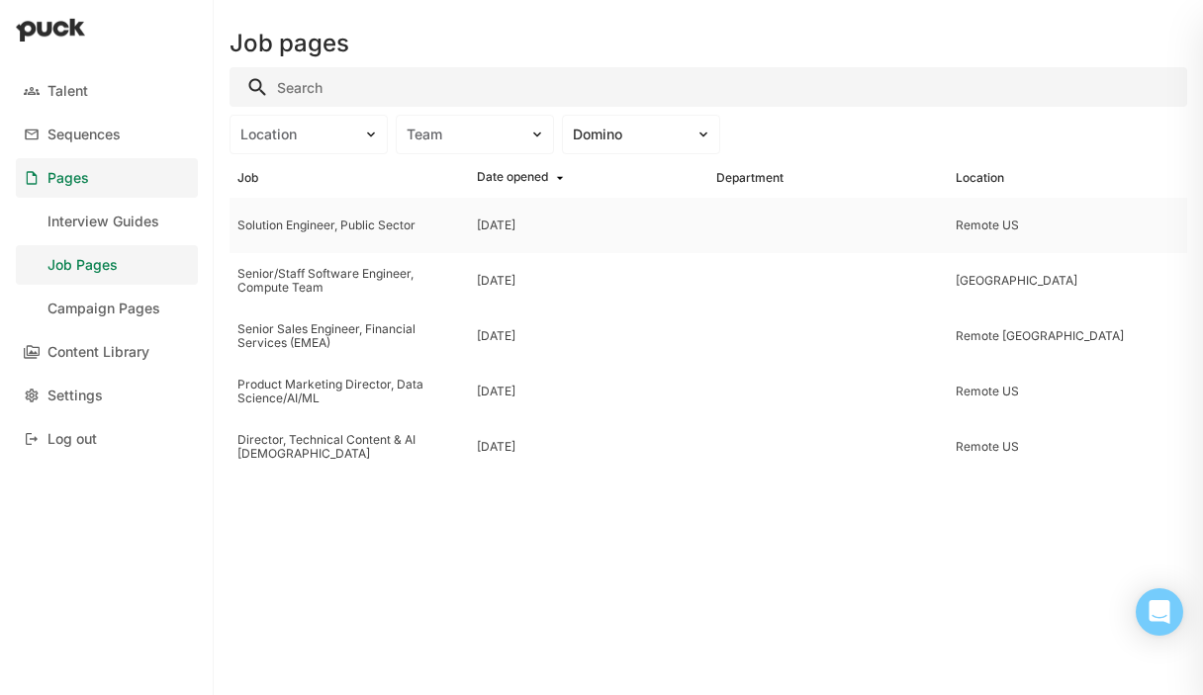
click at [323, 227] on div "Solution Engineer, Public Sector" at bounding box center [349, 226] width 224 height 14
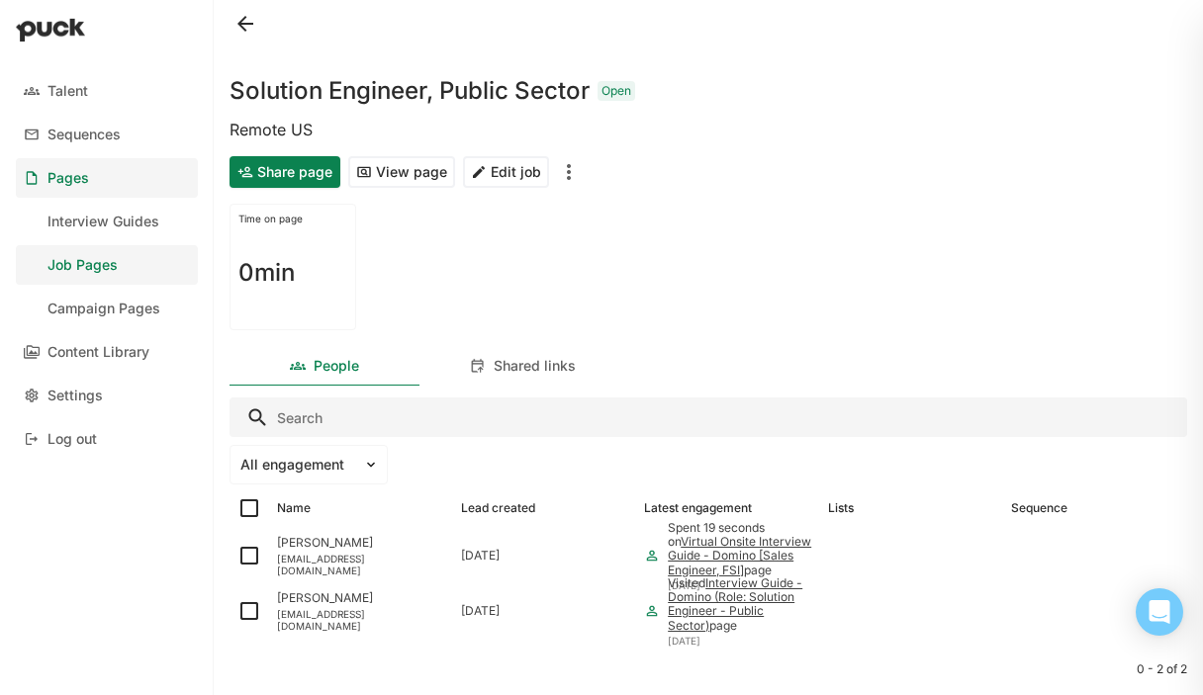
click at [500, 185] on button "Edit job" at bounding box center [506, 172] width 86 height 32
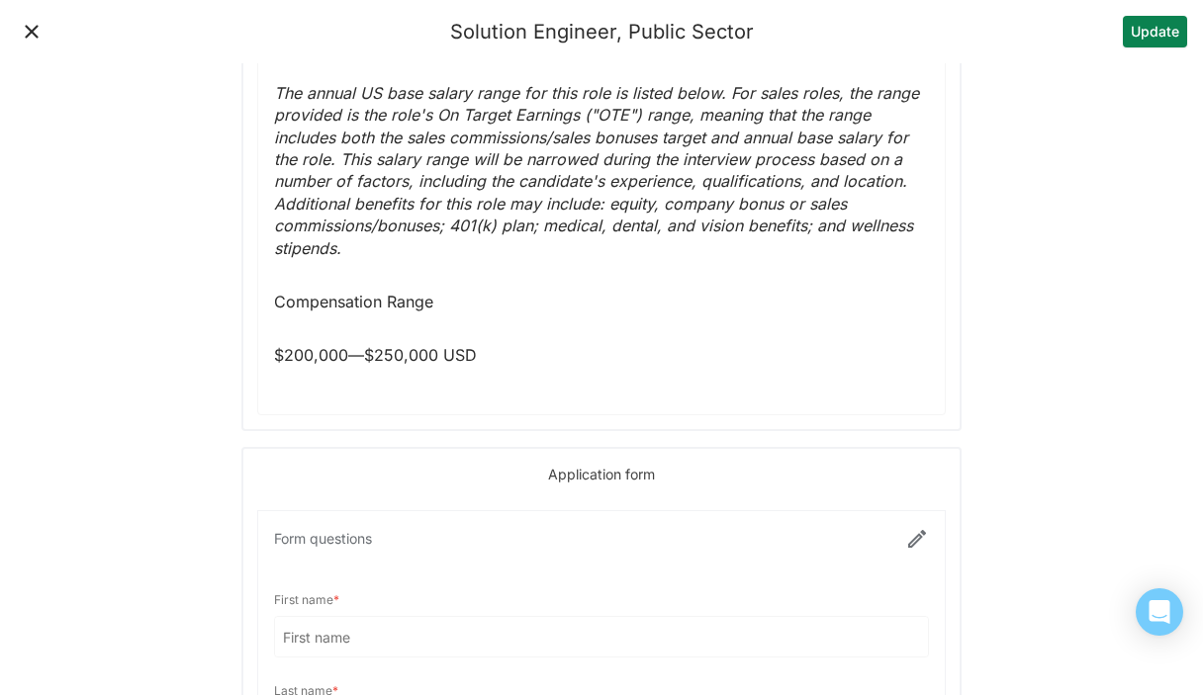
scroll to position [3811, 0]
drag, startPoint x: 519, startPoint y: 338, endPoint x: 260, endPoint y: 319, distance: 259.8
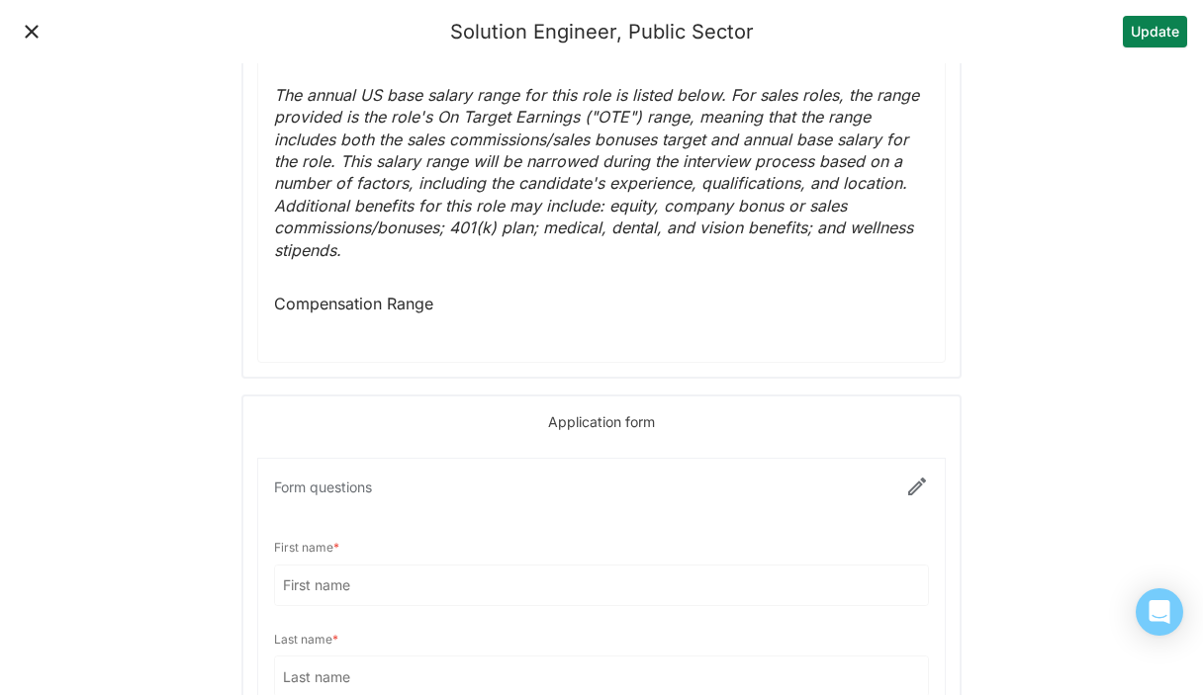
click at [1178, 28] on button "Update" at bounding box center [1155, 32] width 64 height 32
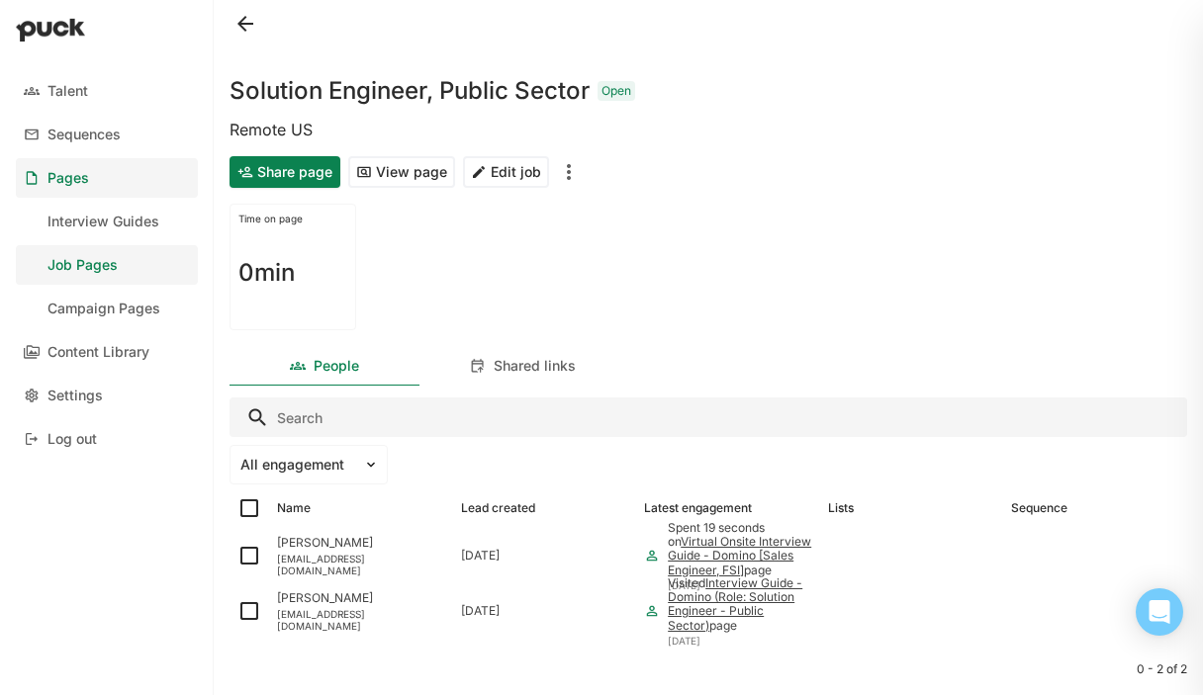
click at [421, 179] on button "View page" at bounding box center [401, 172] width 107 height 32
click at [577, 166] on img "More options" at bounding box center [569, 172] width 24 height 24
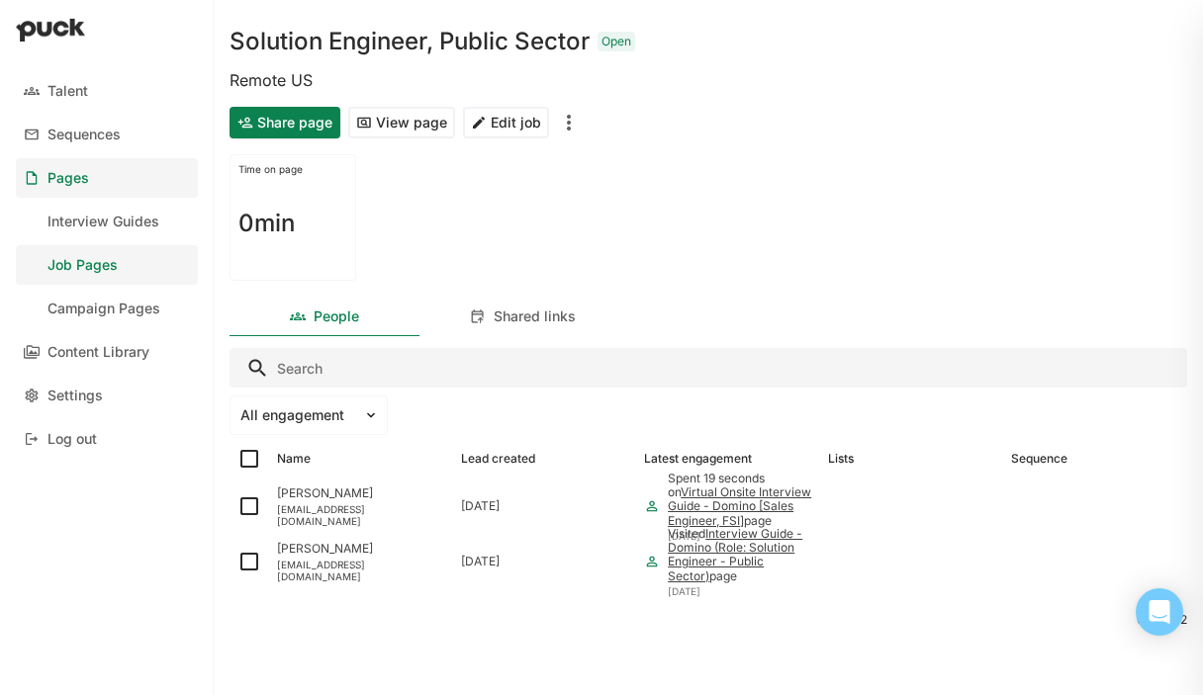
click at [286, 189] on div "0min" at bounding box center [292, 223] width 109 height 97
click at [99, 269] on div "Job Pages" at bounding box center [82, 265] width 70 height 17
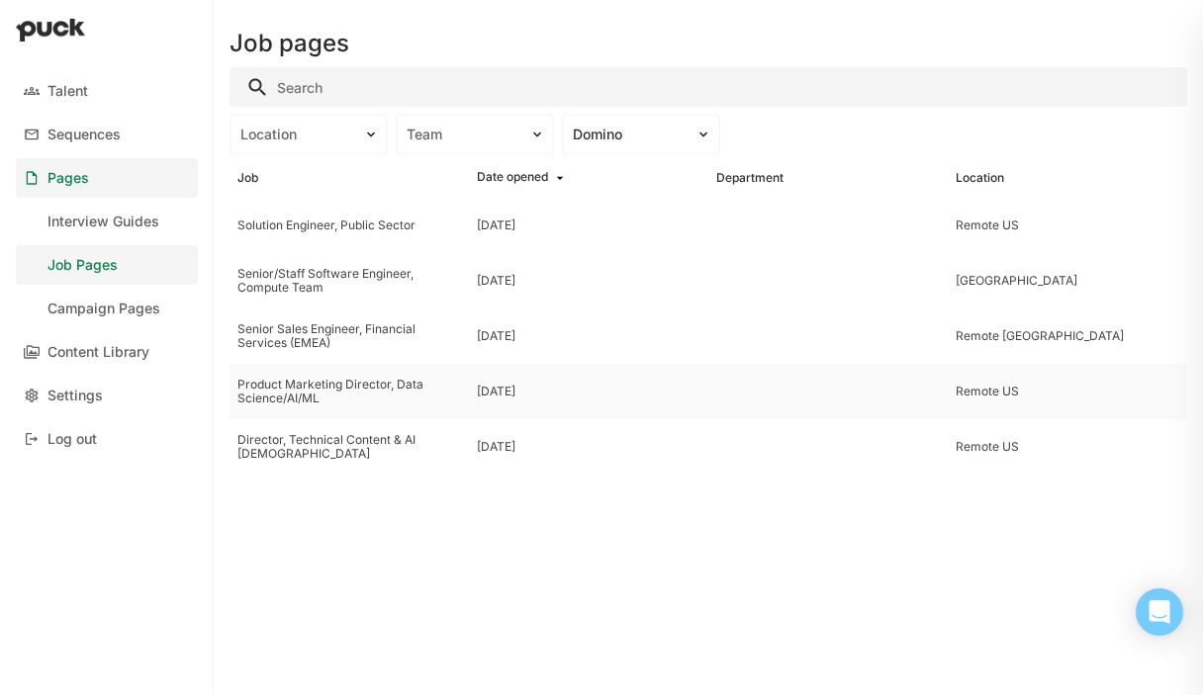
click at [357, 404] on div "Product Marketing Director, Data Science/AI/ML" at bounding box center [349, 392] width 224 height 29
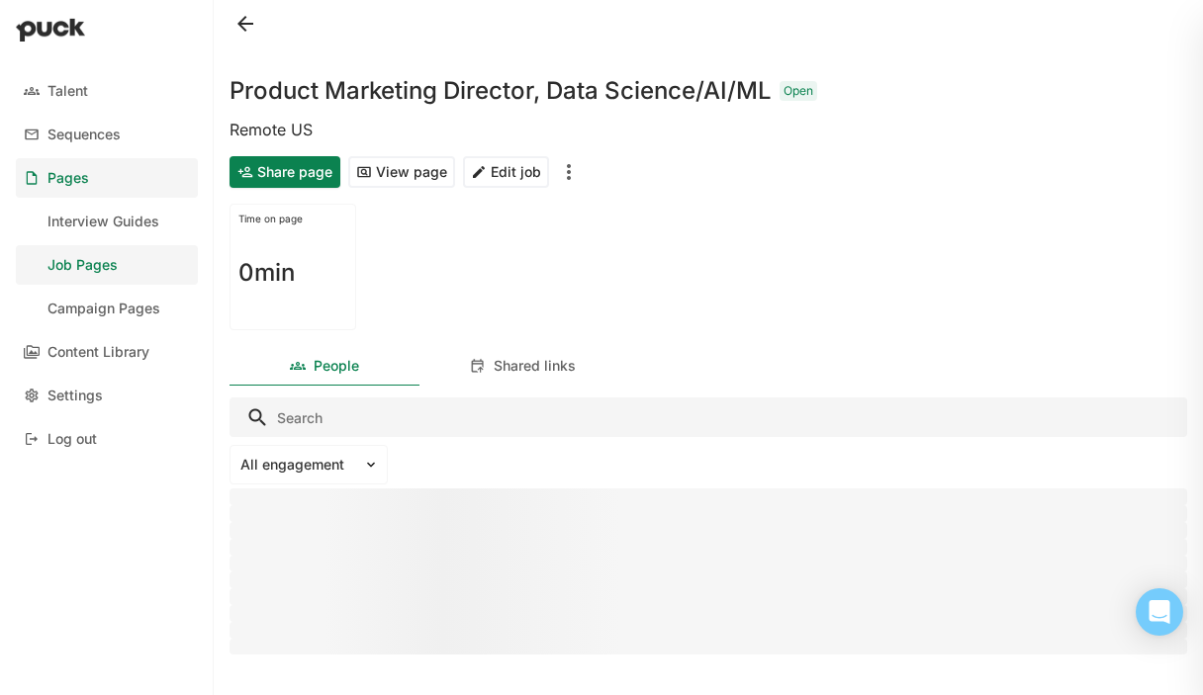
click at [500, 174] on button "Edit job" at bounding box center [506, 172] width 86 height 32
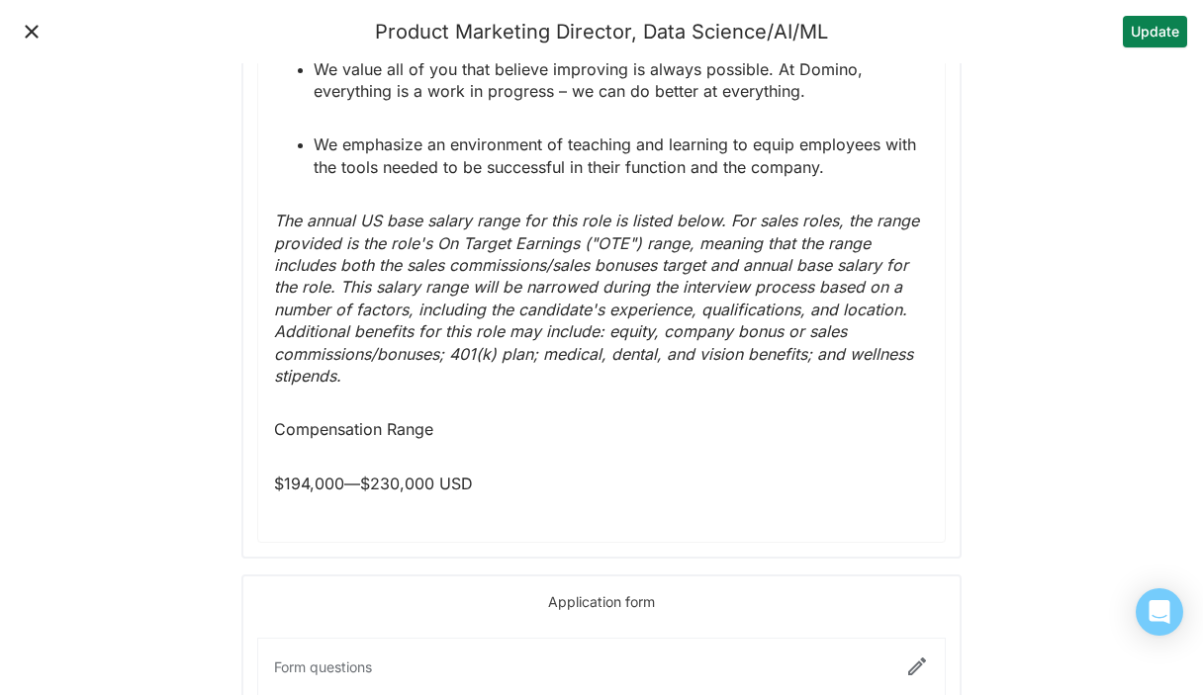
scroll to position [2905, 0]
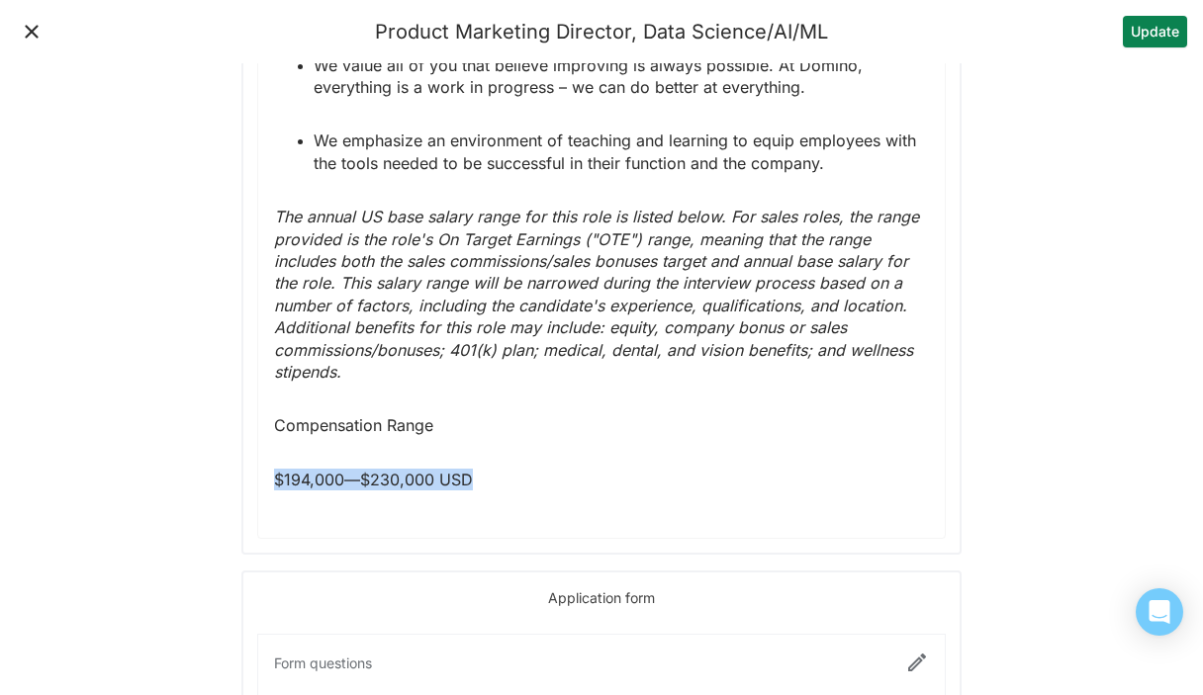
drag, startPoint x: 520, startPoint y: 471, endPoint x: 257, endPoint y: 445, distance: 264.4
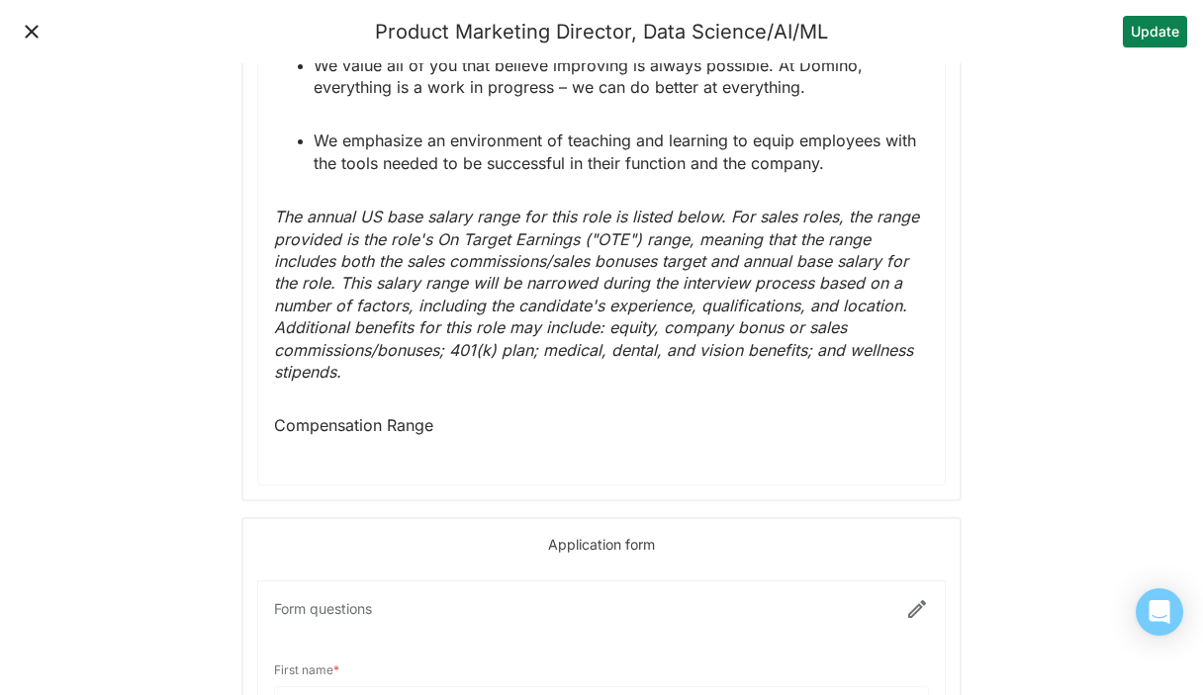
click at [1157, 32] on button "Update" at bounding box center [1155, 32] width 64 height 32
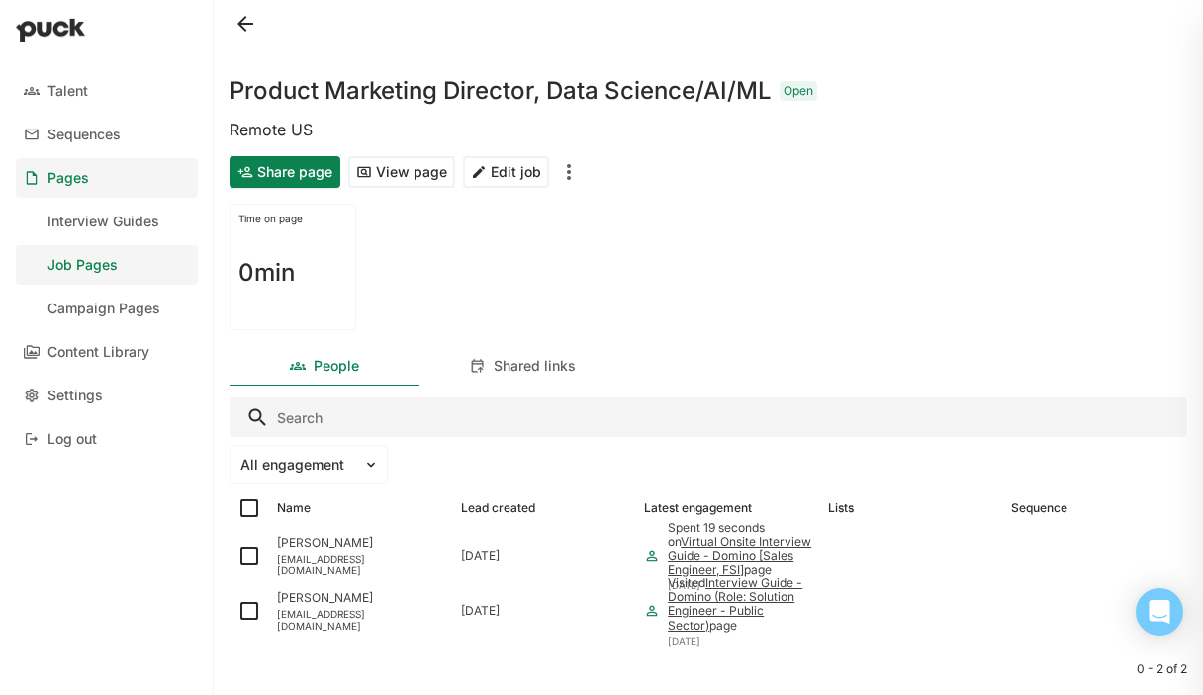
click at [101, 269] on div "Job Pages" at bounding box center [82, 265] width 70 height 17
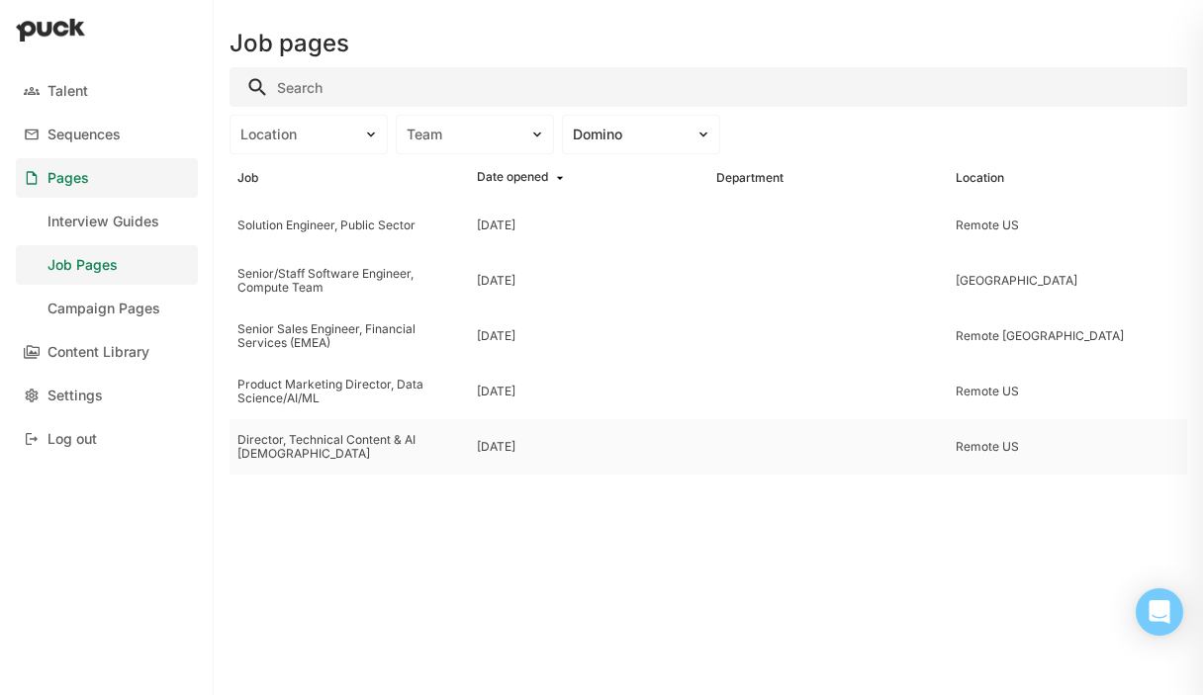
click at [352, 445] on div "Director, Technical Content & AI [DEMOGRAPHIC_DATA]" at bounding box center [349, 447] width 224 height 29
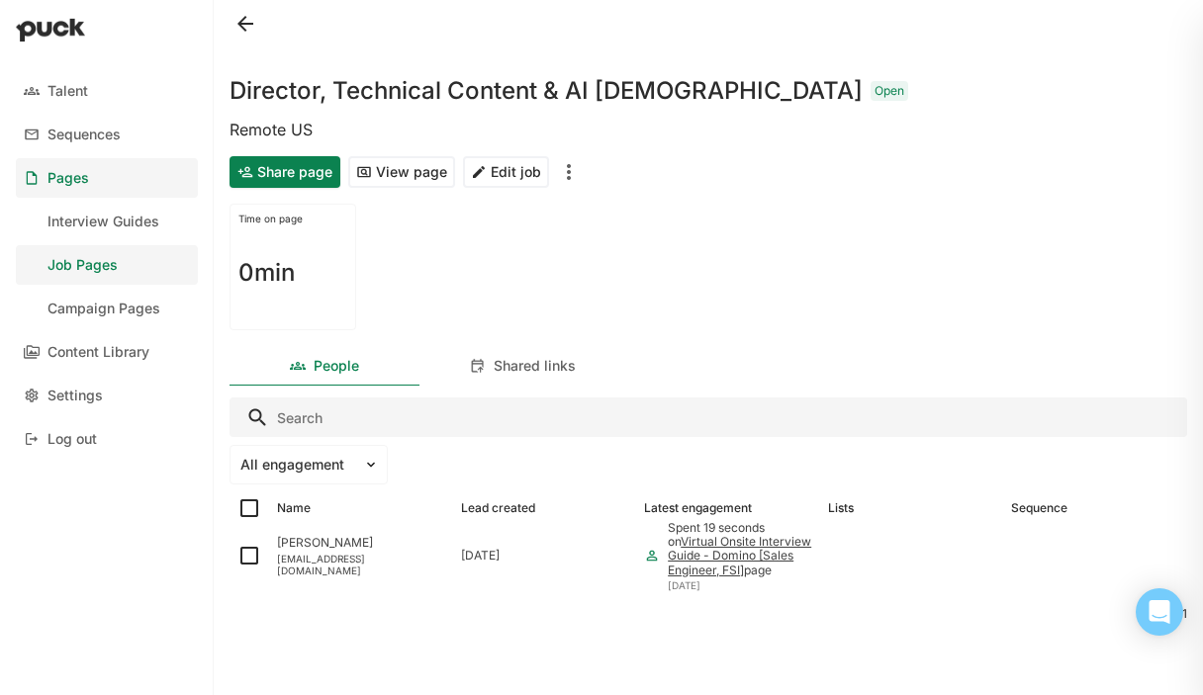
click at [523, 178] on button "Edit job" at bounding box center [506, 172] width 86 height 32
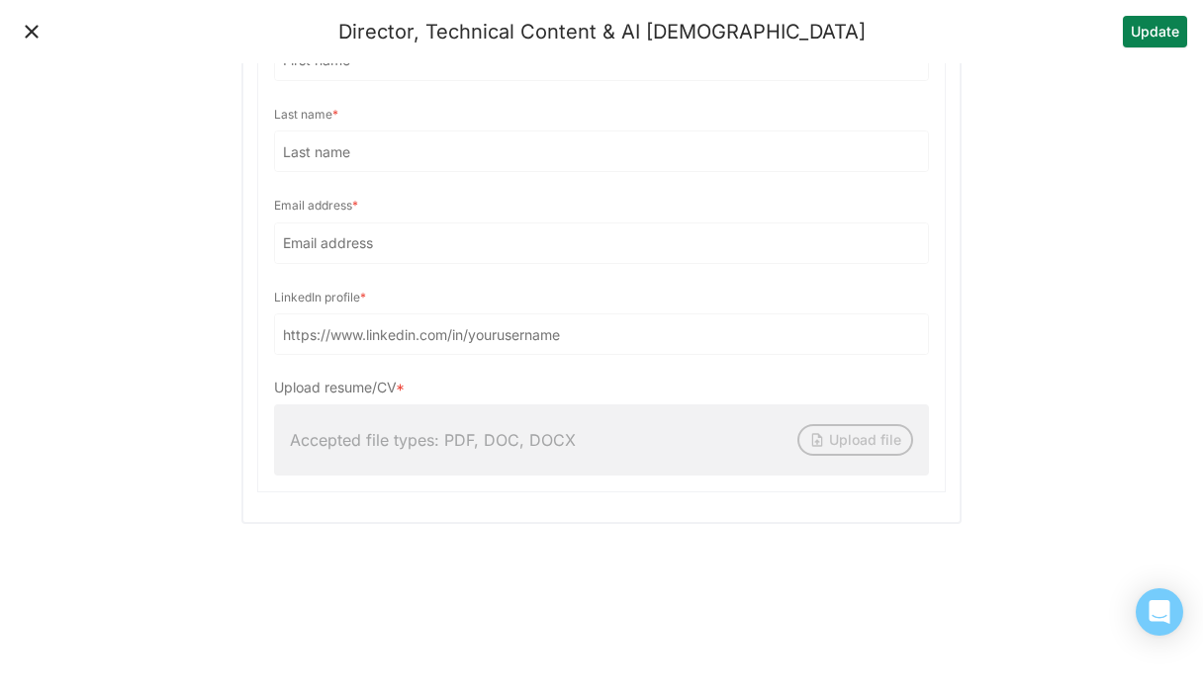
scroll to position [3902, 0]
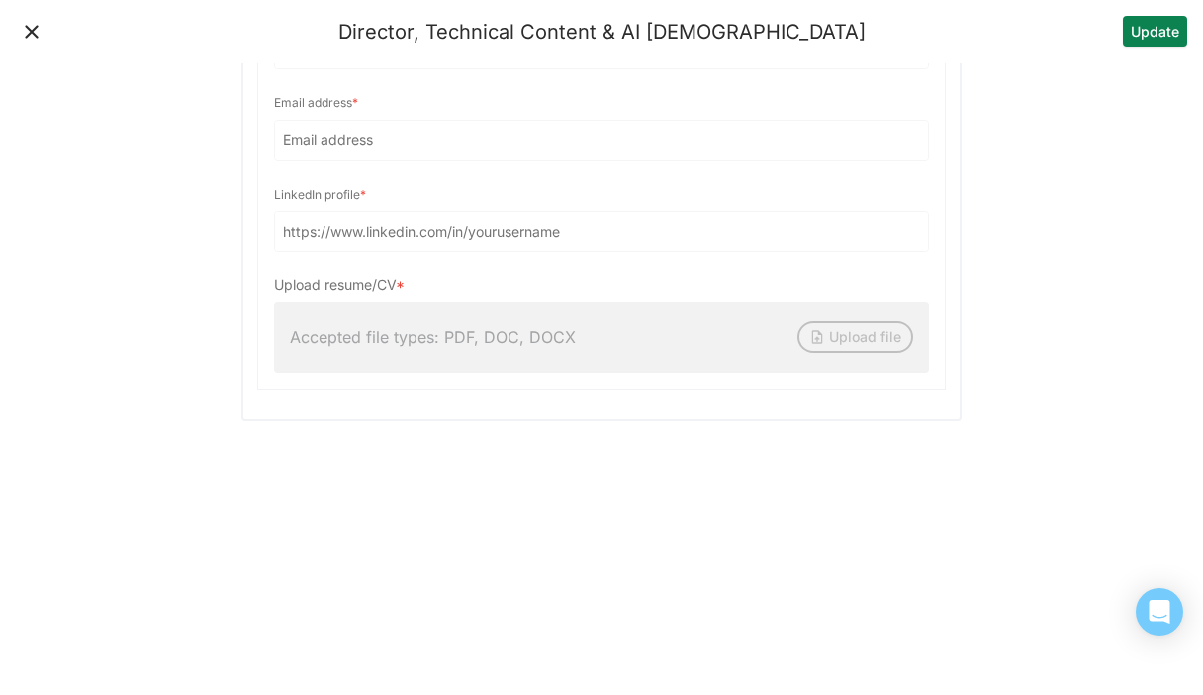
click at [1149, 26] on button "Update" at bounding box center [1155, 32] width 64 height 32
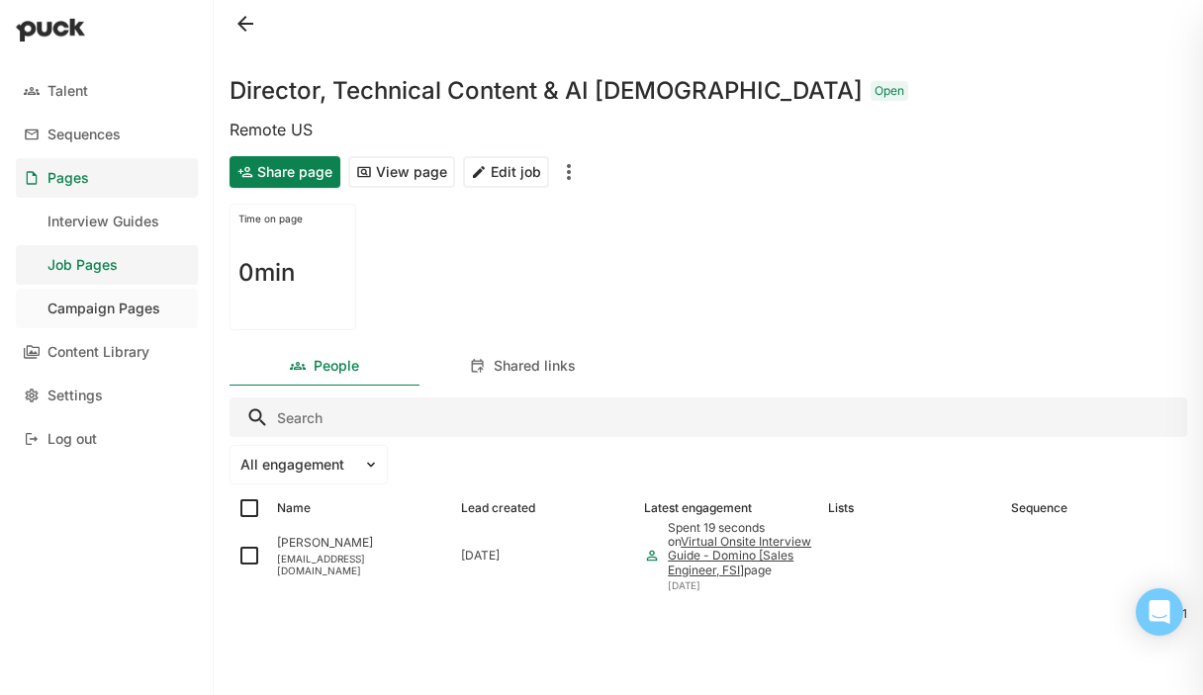
click at [91, 316] on div "Campaign Pages" at bounding box center [103, 309] width 113 height 17
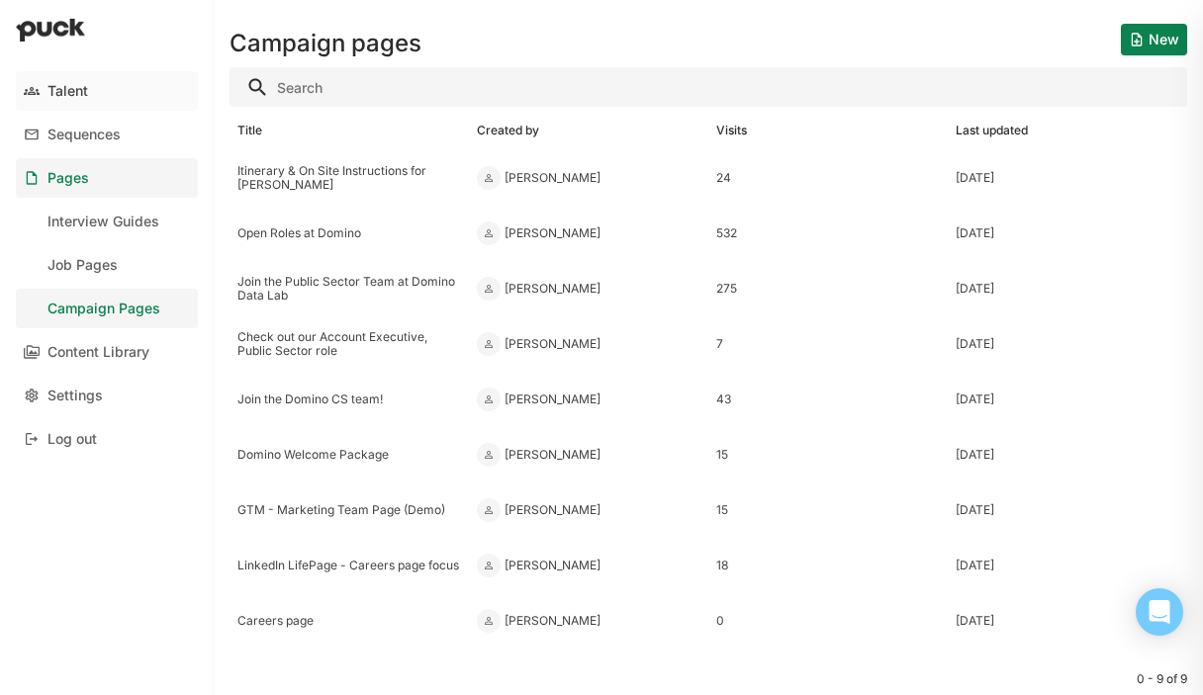
click at [80, 95] on div "Talent" at bounding box center [67, 91] width 41 height 17
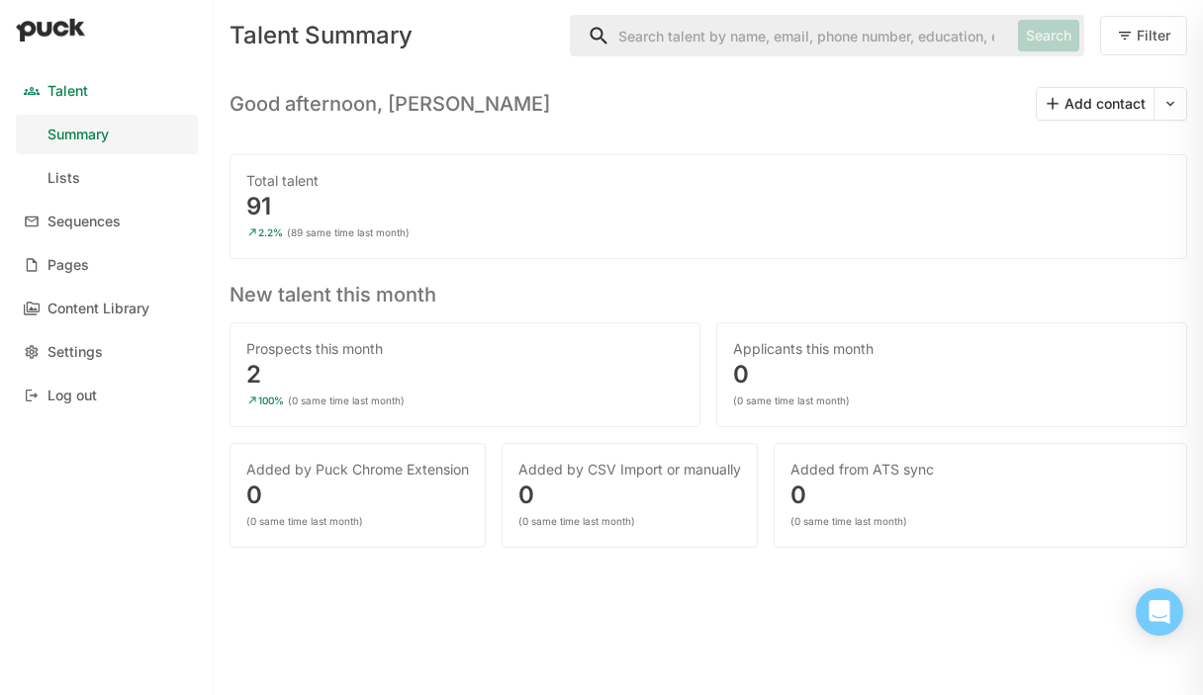
click at [258, 372] on div "2" at bounding box center [464, 375] width 437 height 24
click at [101, 254] on link "Pages" at bounding box center [107, 265] width 182 height 40
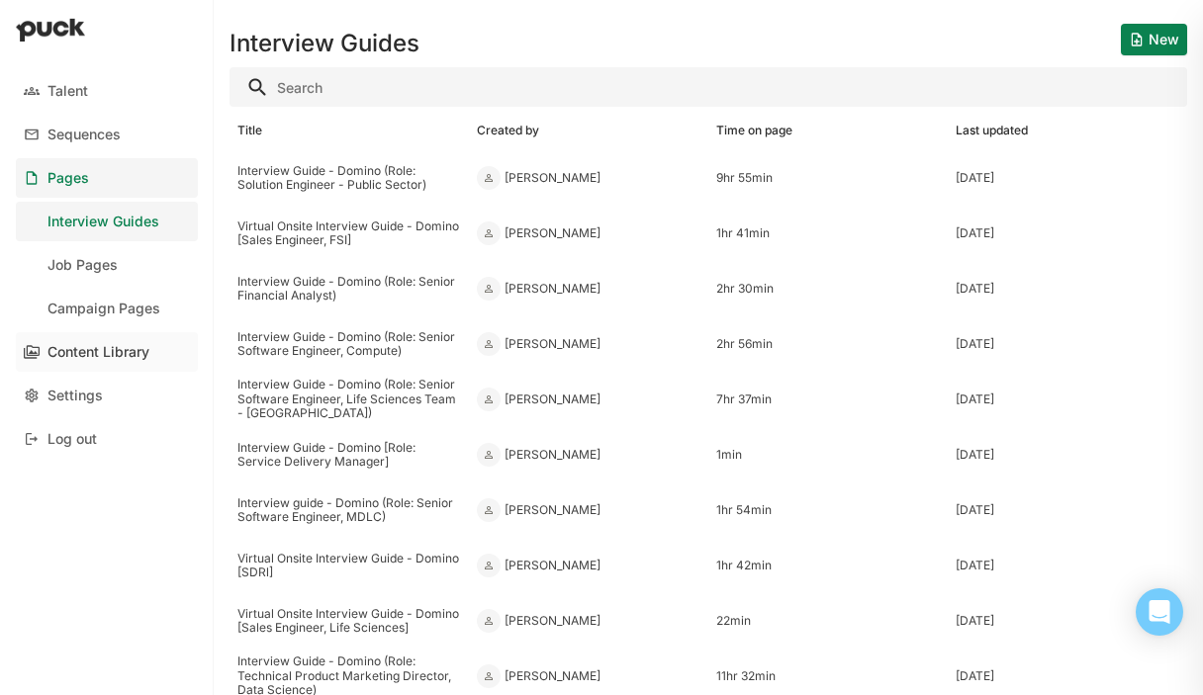
click at [83, 348] on div "Content Library" at bounding box center [98, 352] width 102 height 17
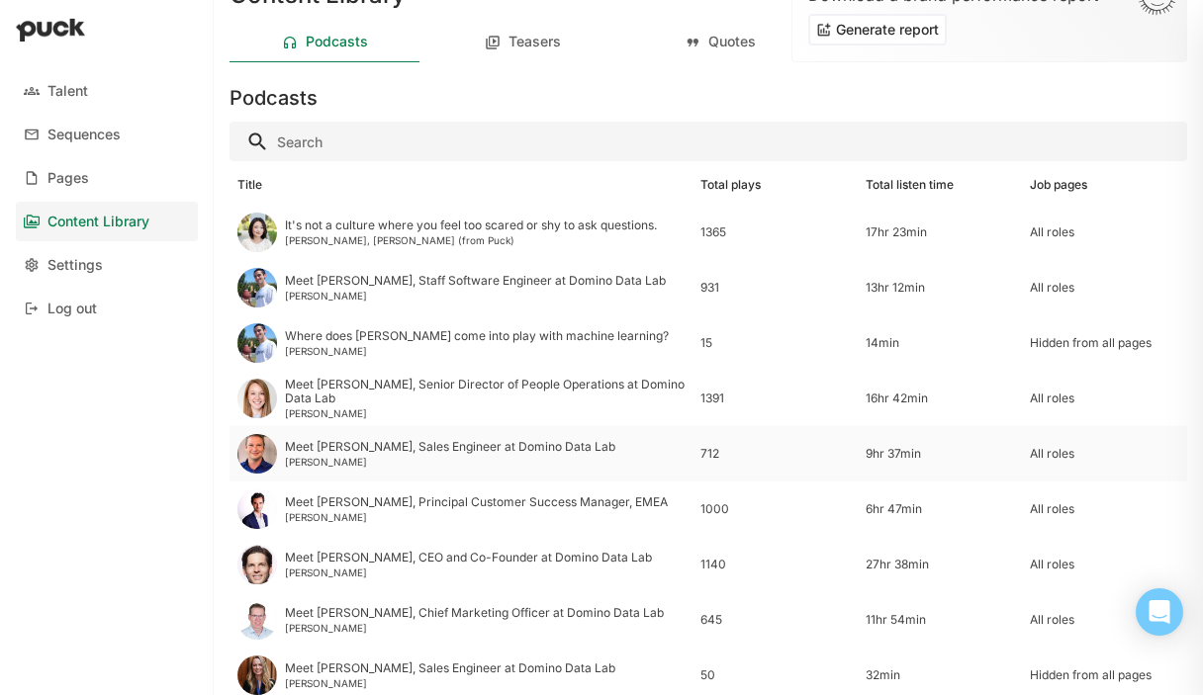
scroll to position [272, 0]
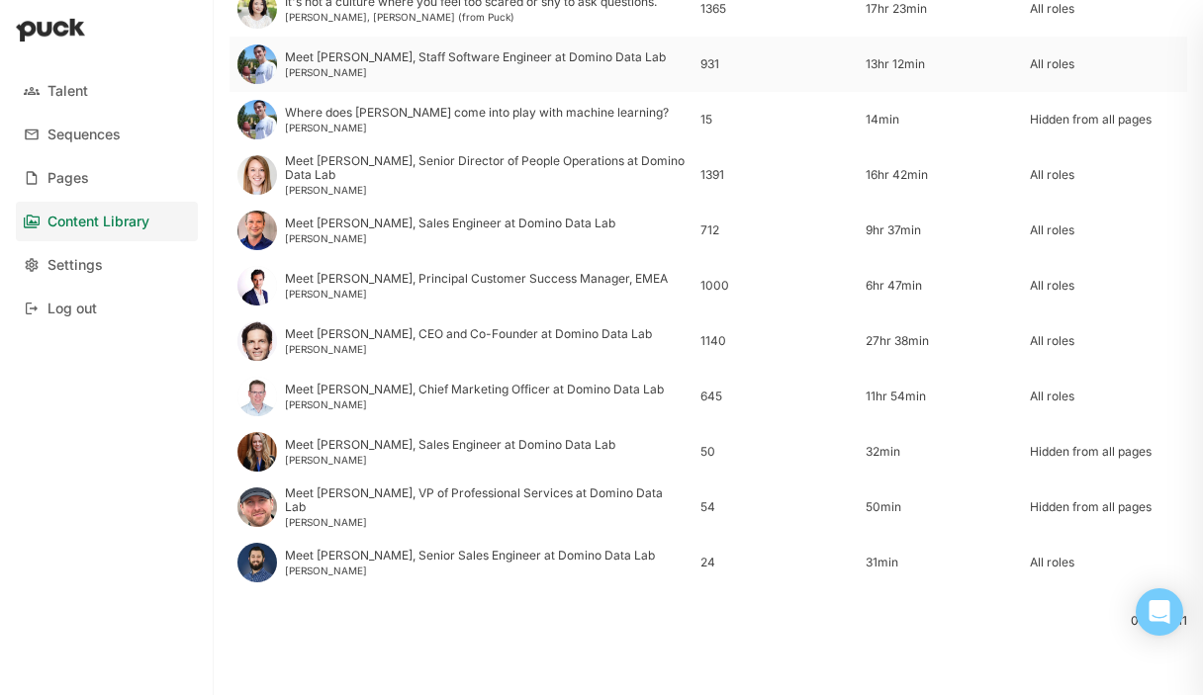
click at [1061, 63] on div "All roles" at bounding box center [1104, 64] width 149 height 14
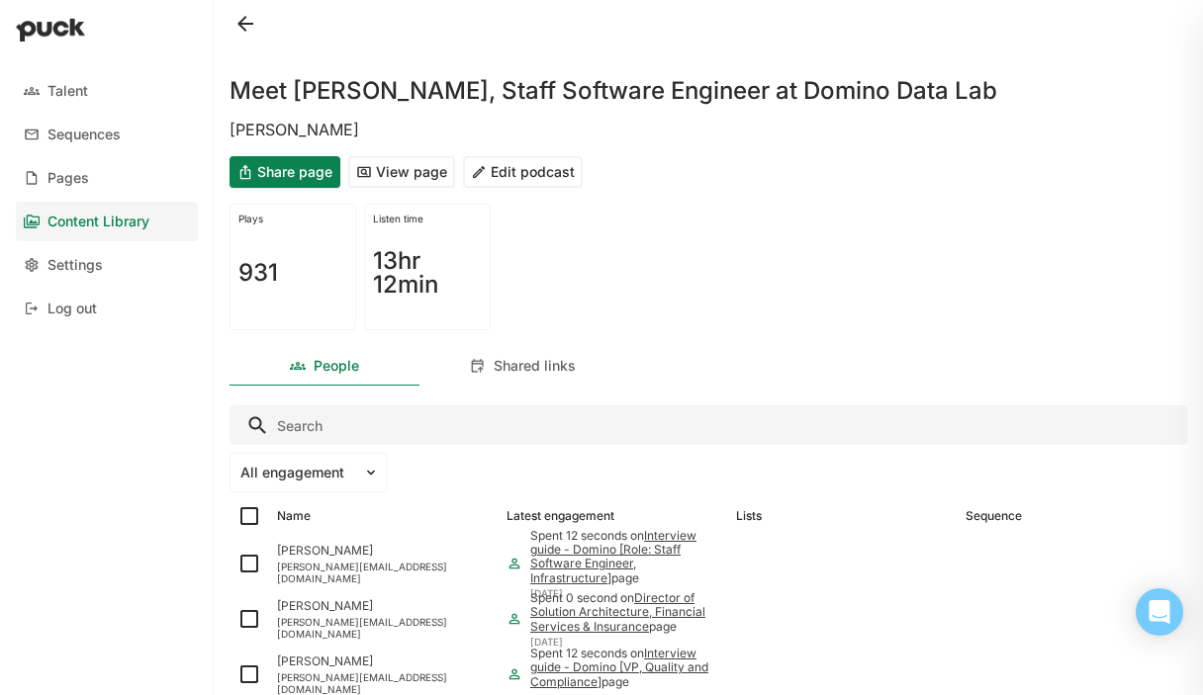
click at [521, 158] on button "Edit podcast" at bounding box center [523, 172] width 120 height 32
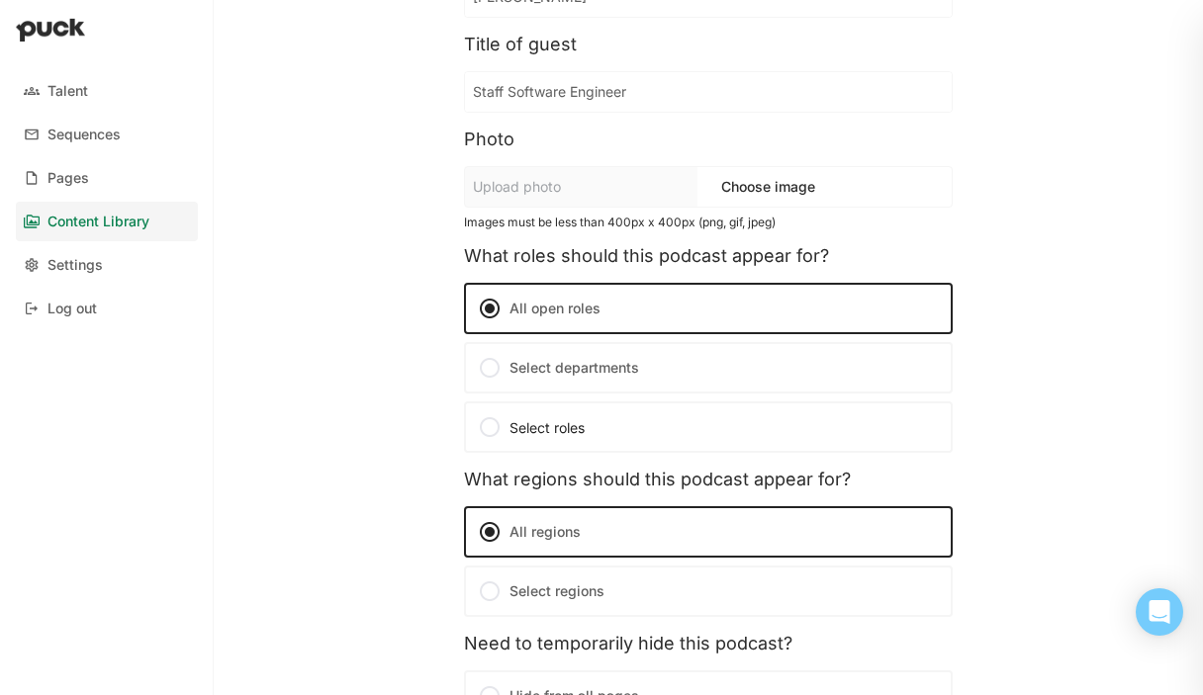
scroll to position [259, 0]
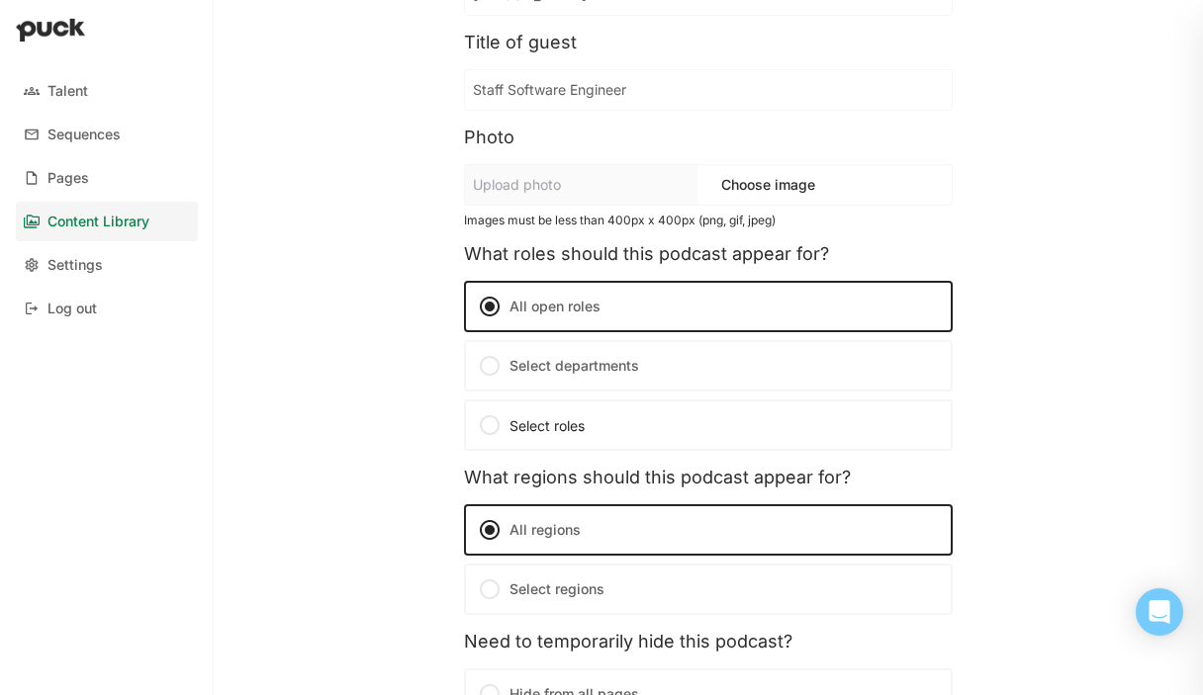
click at [508, 372] on label "Select departments" at bounding box center [708, 365] width 489 height 51
click at [0, 0] on input "Select departments" at bounding box center [0, 0] width 0 height 0
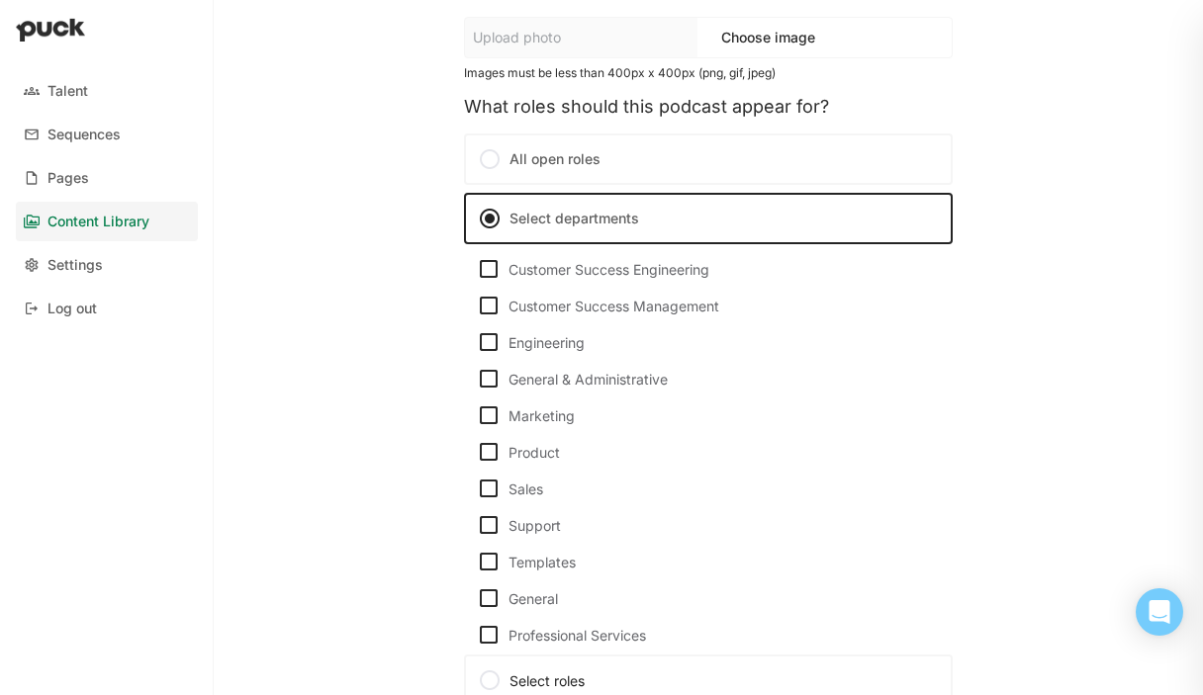
scroll to position [406, 0]
click at [486, 341] on img at bounding box center [489, 343] width 24 height 24
click at [477, 343] on input "Engineering" at bounding box center [476, 343] width 1 height 1
checkbox input "true"
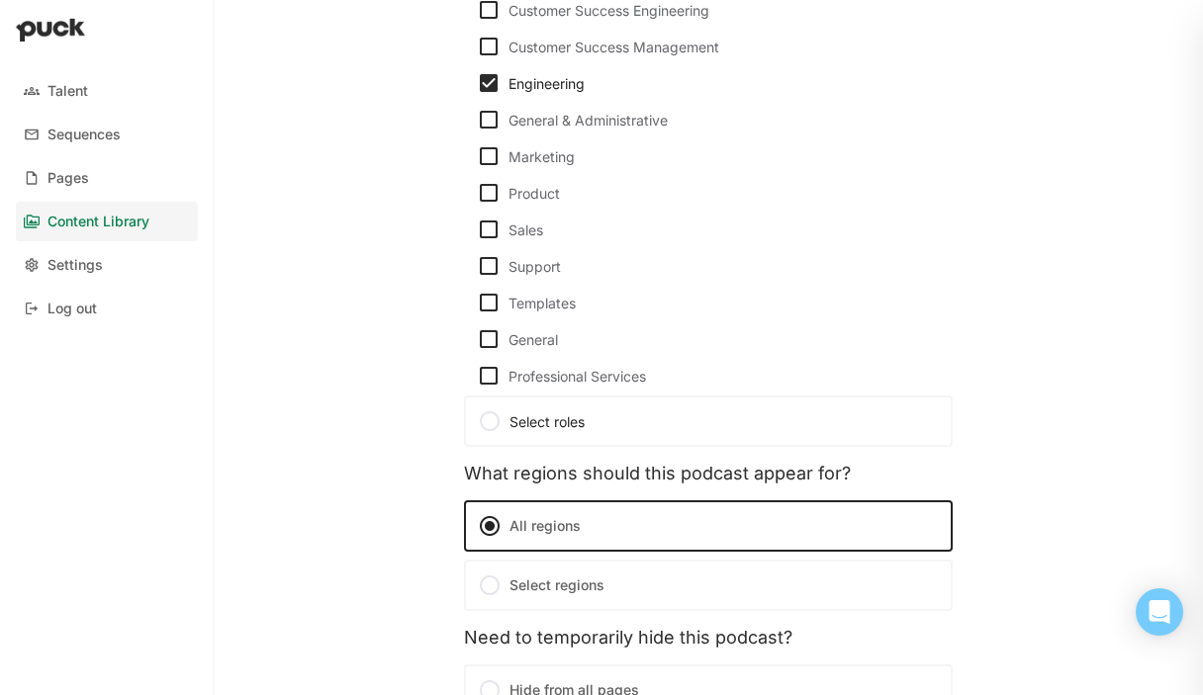
scroll to position [819, 0]
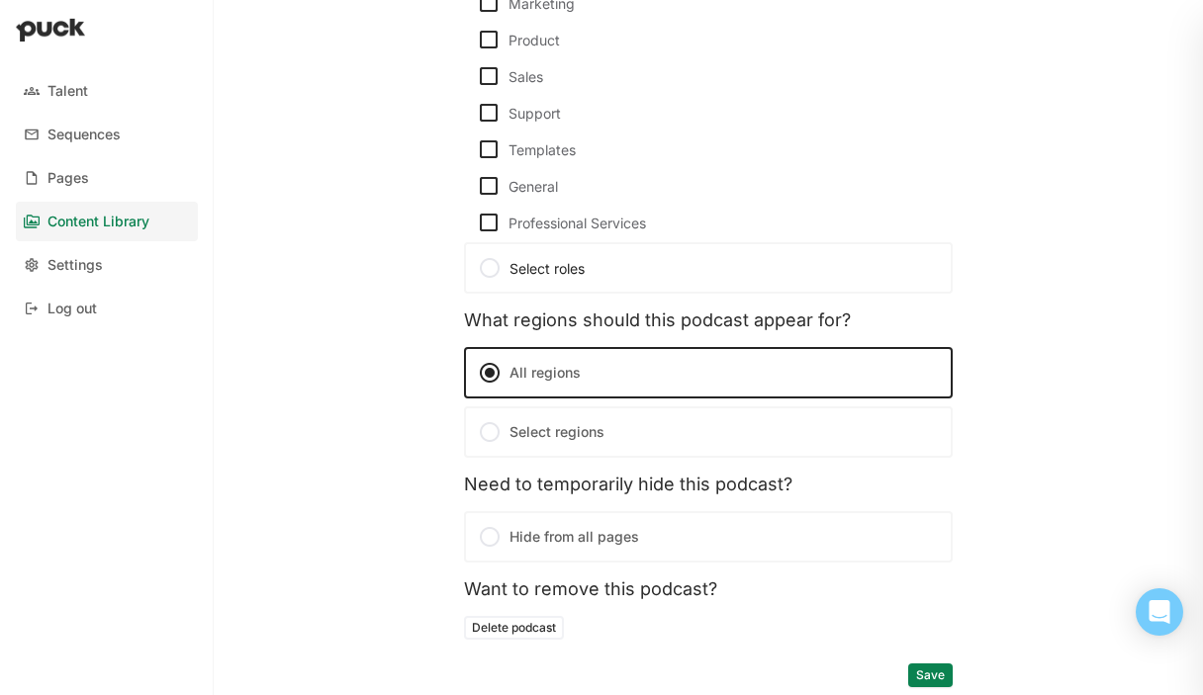
click at [935, 683] on button "Save" at bounding box center [930, 676] width 45 height 24
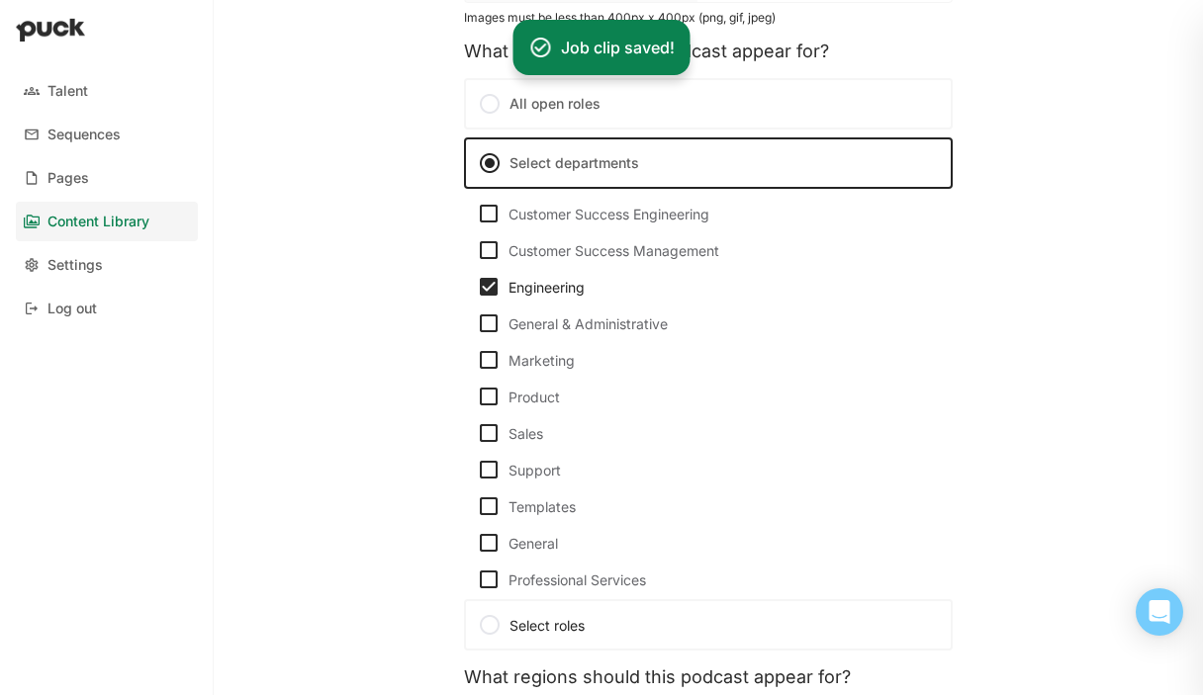
scroll to position [0, 0]
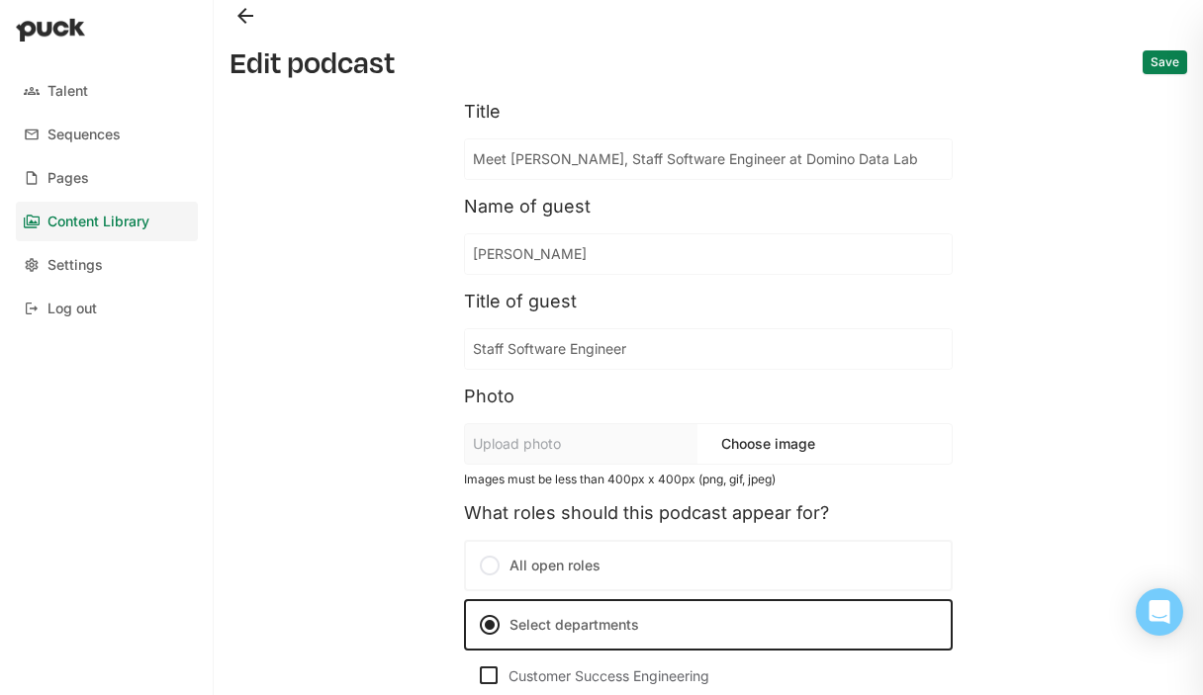
click at [243, 16] on button "Back" at bounding box center [245, 16] width 32 height 32
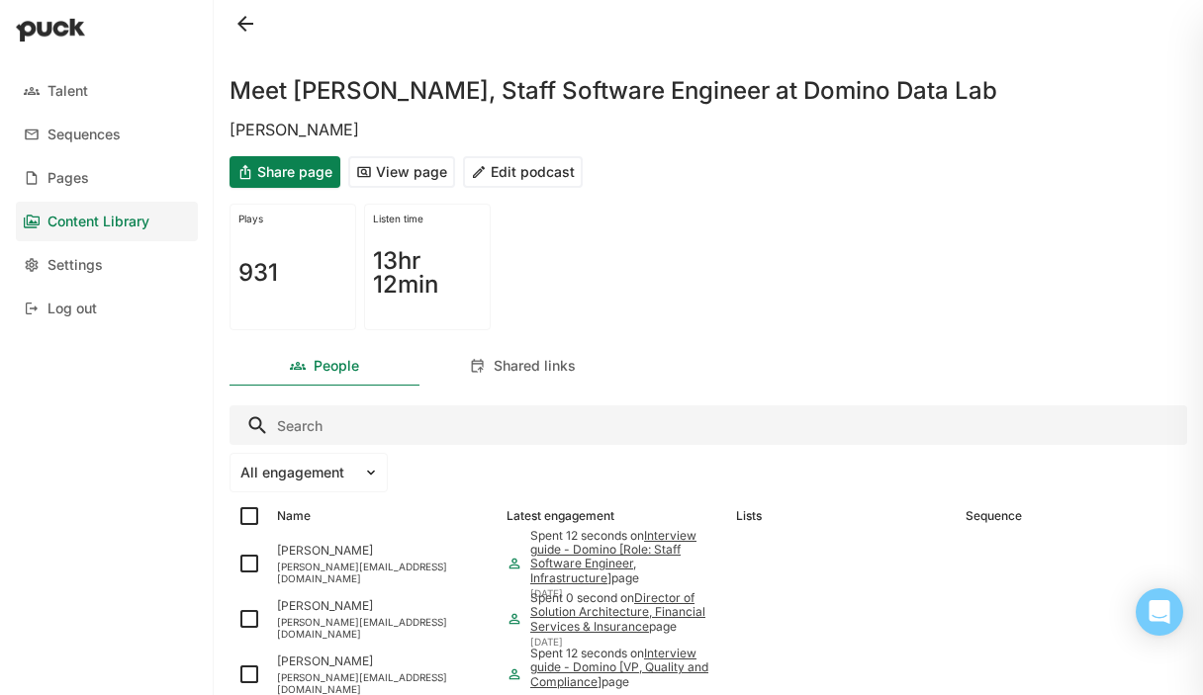
click at [100, 227] on div "Content Library" at bounding box center [98, 222] width 102 height 17
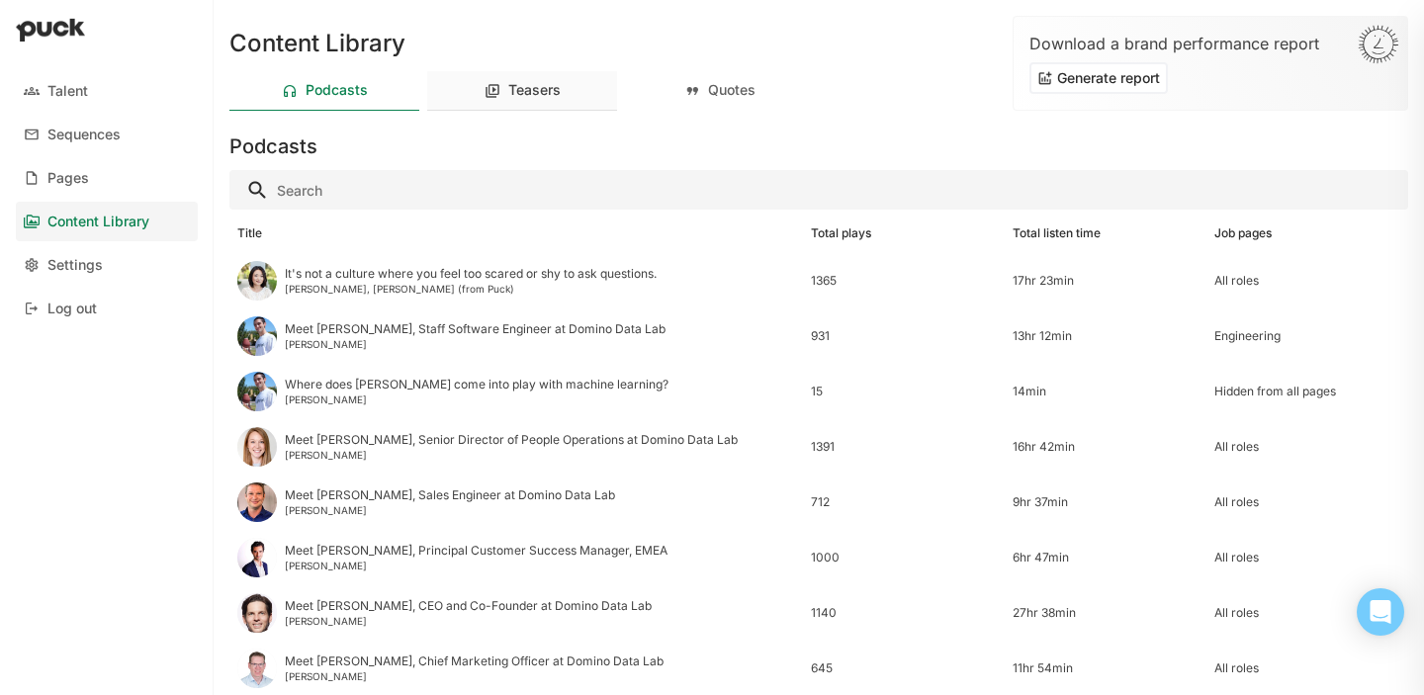
click at [530, 99] on div "Teasers" at bounding box center [522, 91] width 190 height 40
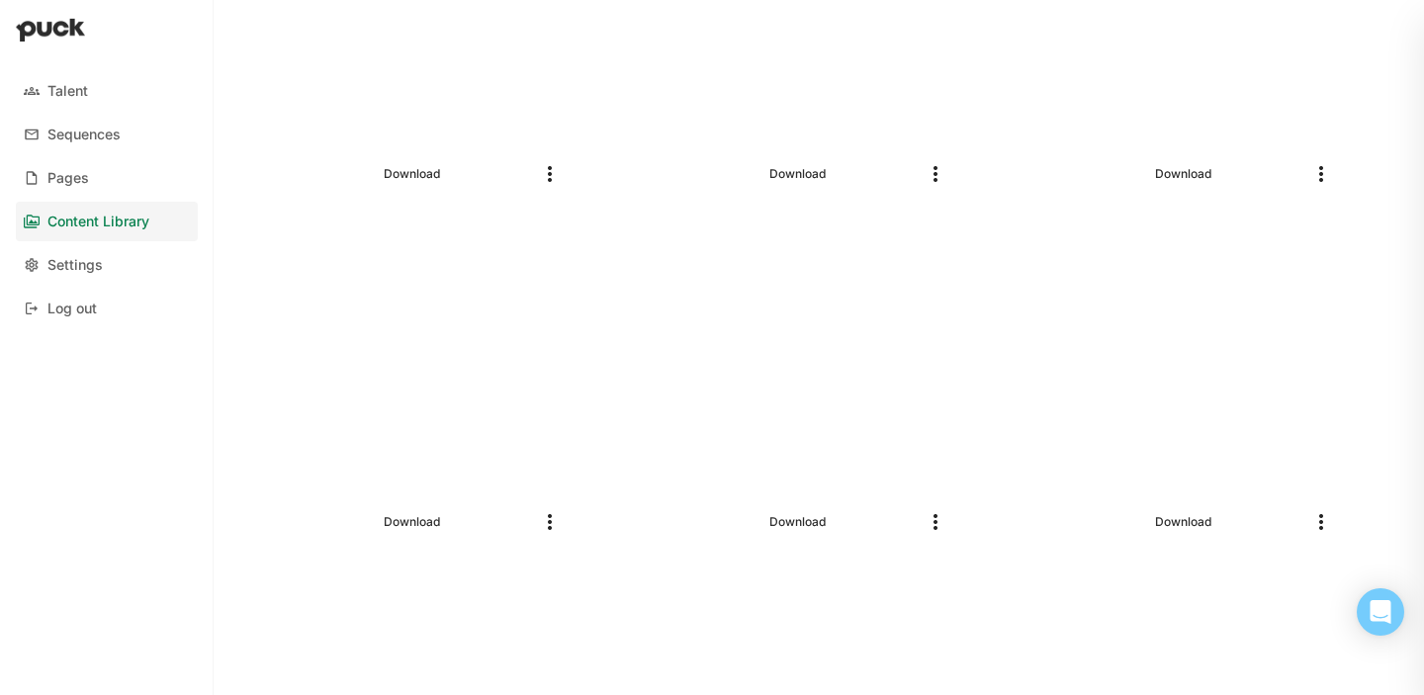
scroll to position [342, 0]
